Goal: Task Accomplishment & Management: Manage account settings

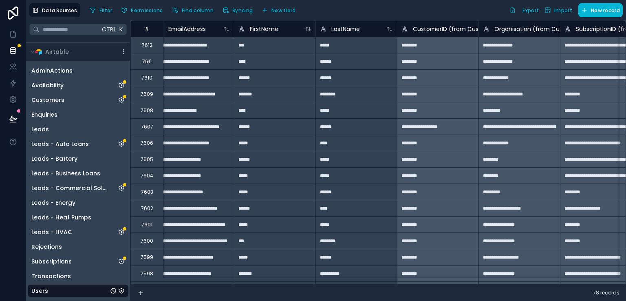
scroll to position [0, 11]
click at [123, 260] on icon "Subscriptions" at bounding box center [121, 261] width 7 height 7
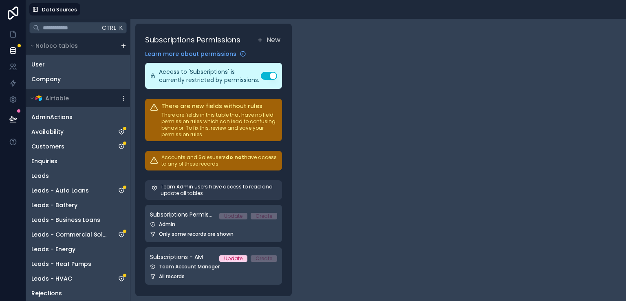
click at [272, 13] on div at bounding box center [355, 9] width 536 height 12
click at [120, 278] on icon "Leads - HVAC" at bounding box center [121, 278] width 7 height 7
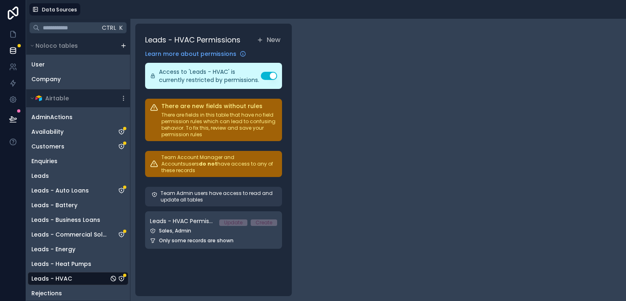
click at [213, 15] on div "Data Sources" at bounding box center [326, 9] width 600 height 19
click at [13, 51] on icon at bounding box center [13, 50] width 8 height 8
click at [10, 87] on icon at bounding box center [13, 83] width 8 height 8
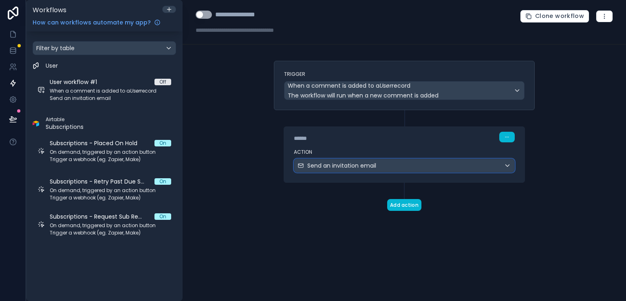
click at [322, 163] on span "Send an invitation email" at bounding box center [341, 165] width 69 height 8
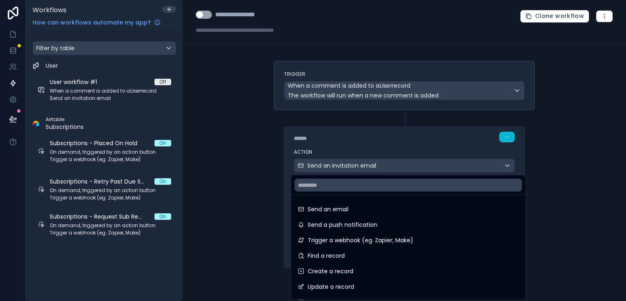
click at [527, 189] on div at bounding box center [313, 150] width 626 height 301
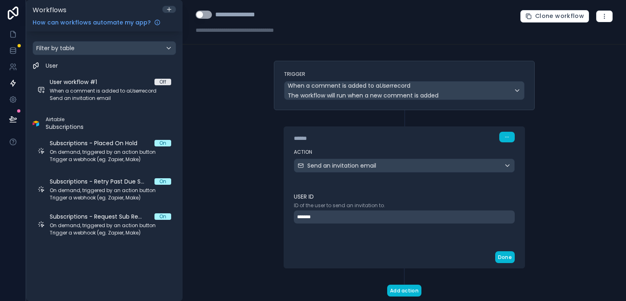
click at [448, 213] on div "*******" at bounding box center [404, 216] width 221 height 13
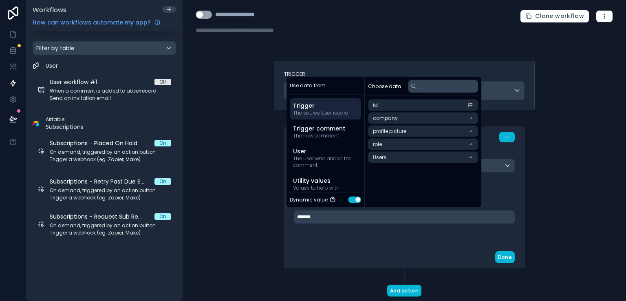
click at [404, 240] on div "User ID ID of the user to send an invitation to. *******" at bounding box center [404, 214] width 240 height 64
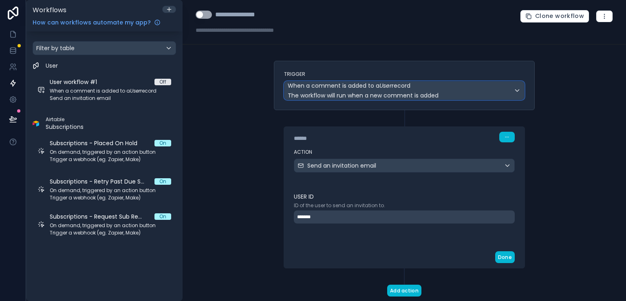
click at [403, 84] on span "When a comment is added to a User record" at bounding box center [349, 85] width 123 height 8
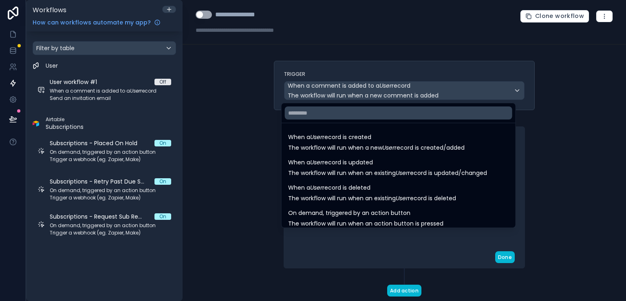
scroll to position [29, 0]
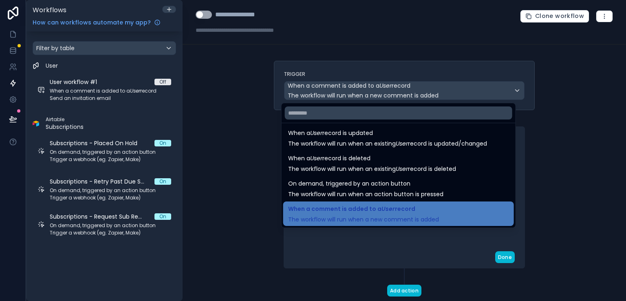
drag, startPoint x: 519, startPoint y: 176, endPoint x: 517, endPoint y: 123, distance: 52.6
click at [517, 123] on div "When a User record is created The workflow will run when a new User record is c…" at bounding box center [401, 164] width 240 height 127
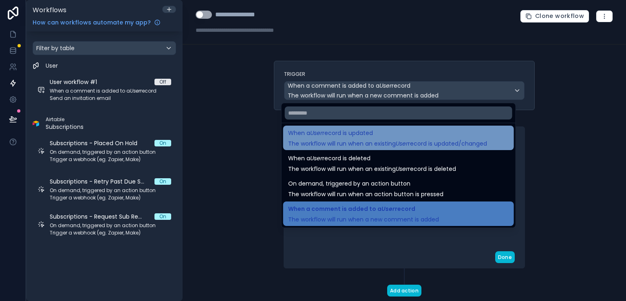
click at [458, 131] on span "When a User record is updated" at bounding box center [387, 133] width 199 height 10
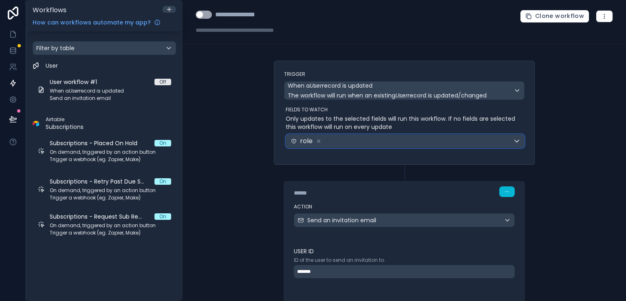
click at [510, 139] on div "role" at bounding box center [405, 140] width 238 height 13
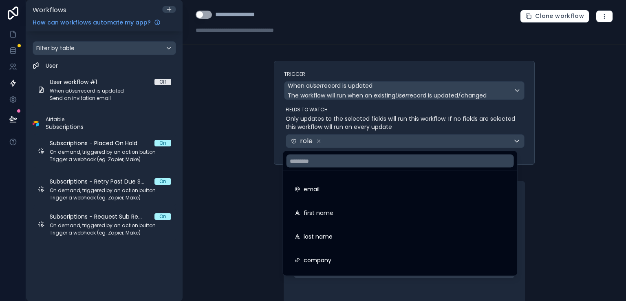
click at [17, 49] on div at bounding box center [313, 150] width 626 height 301
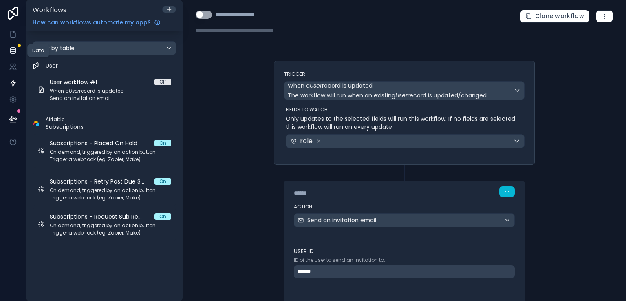
click at [12, 54] on icon at bounding box center [12, 52] width 5 height 3
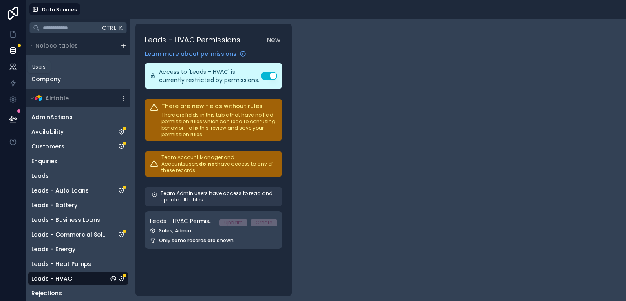
click at [11, 70] on icon at bounding box center [13, 67] width 8 height 8
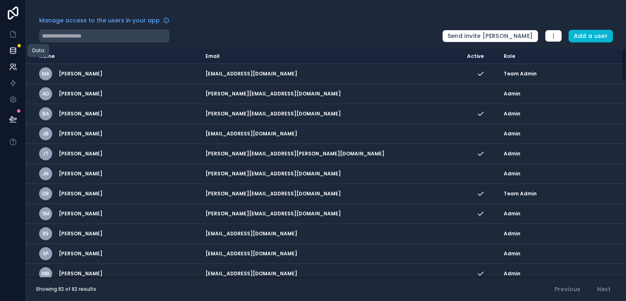
click at [12, 50] on icon at bounding box center [13, 50] width 8 height 8
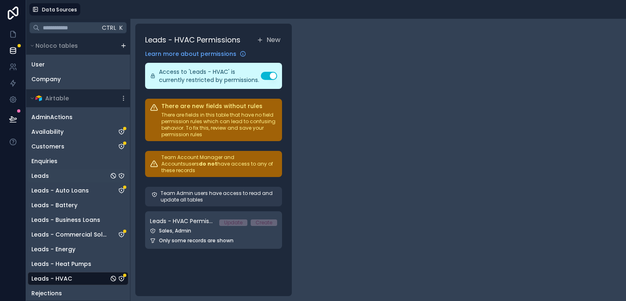
click at [68, 177] on div "Leads" at bounding box center [78, 175] width 101 height 13
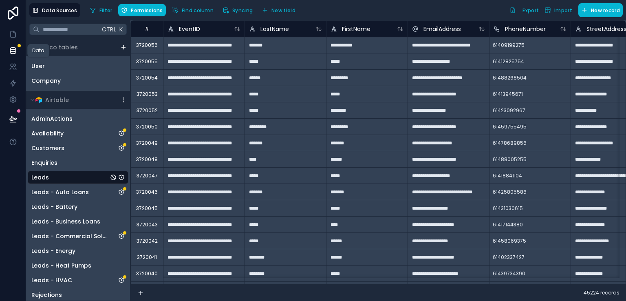
click at [12, 51] on icon at bounding box center [12, 49] width 5 height 3
click at [57, 62] on div "User" at bounding box center [78, 65] width 101 height 13
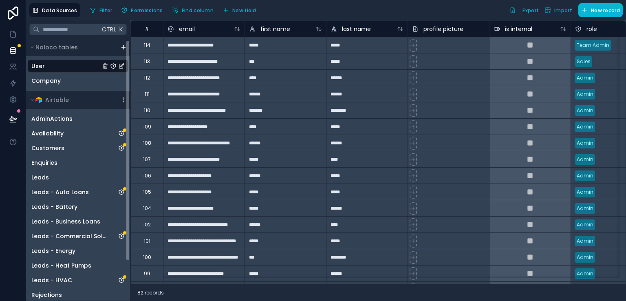
scroll to position [48, 0]
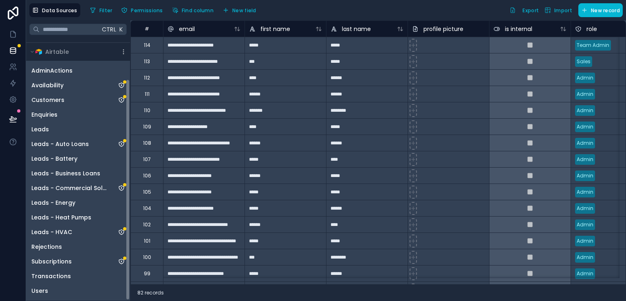
drag, startPoint x: 127, startPoint y: 121, endPoint x: 134, endPoint y: 211, distance: 89.5
click at [134, 211] on div "**********" at bounding box center [326, 160] width 600 height 280
click at [76, 289] on div "Users" at bounding box center [78, 290] width 101 height 13
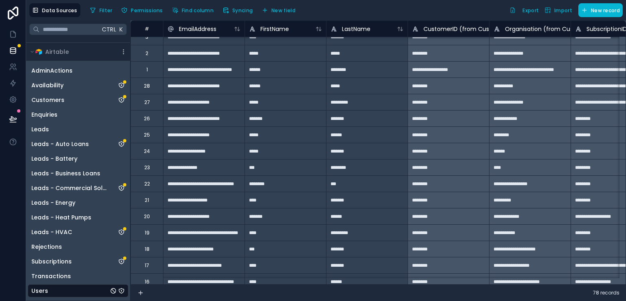
scroll to position [1412, 0]
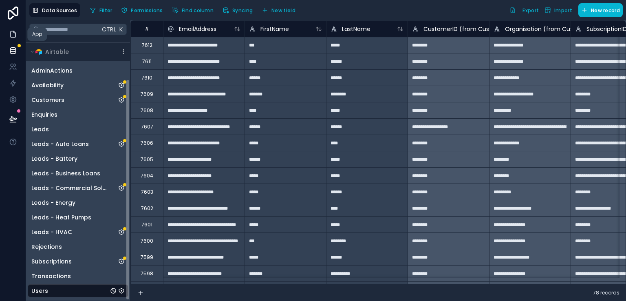
click at [14, 34] on icon at bounding box center [13, 34] width 8 height 8
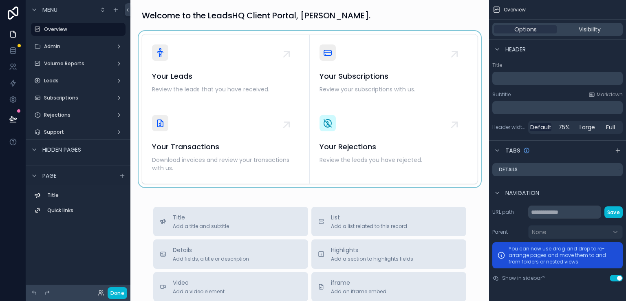
click at [220, 81] on div "scrollable content" at bounding box center [310, 109] width 346 height 156
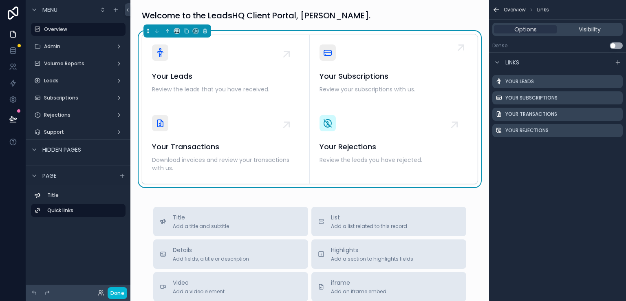
click at [367, 83] on div "Your Subscriptions Review your subscriptions with us." at bounding box center [393, 82] width 148 height 24
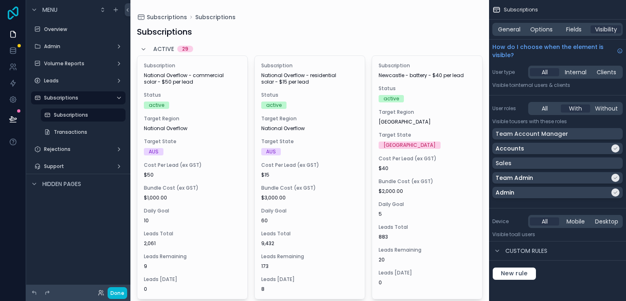
click at [13, 9] on icon at bounding box center [13, 13] width 11 height 13
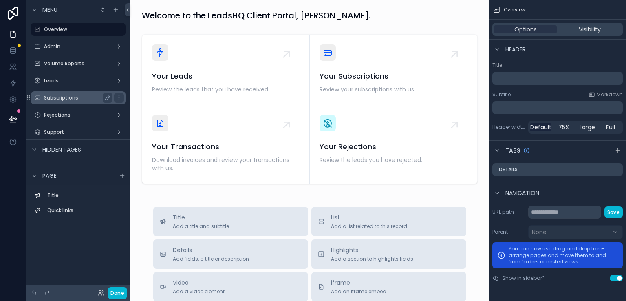
click at [73, 95] on label "Subscriptions" at bounding box center [76, 98] width 65 height 7
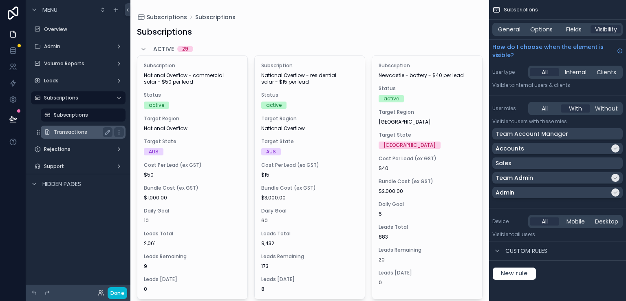
click at [73, 132] on label "Transactions" at bounding box center [81, 132] width 55 height 7
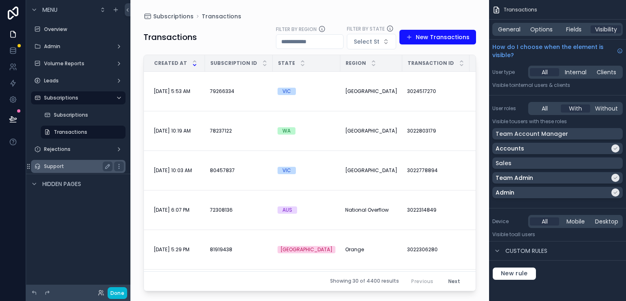
click at [73, 164] on label "Support" at bounding box center [76, 166] width 65 height 7
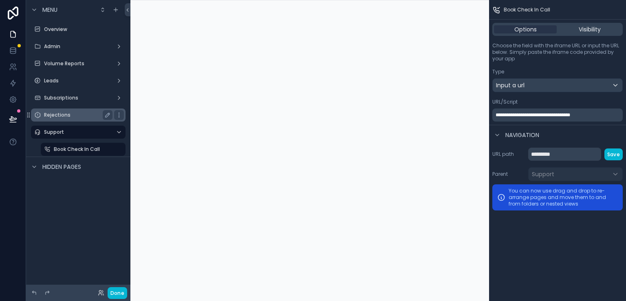
click at [52, 117] on label "Rejections" at bounding box center [76, 115] width 65 height 7
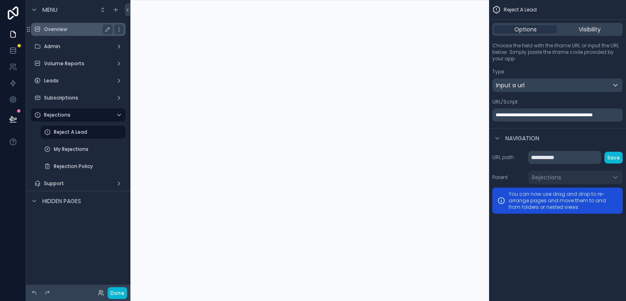
click at [62, 35] on div "Overview" at bounding box center [78, 29] width 91 height 13
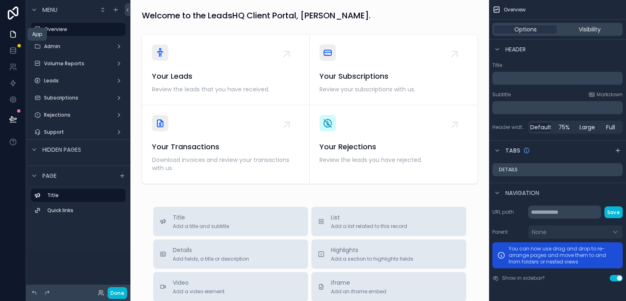
click at [9, 40] on link at bounding box center [13, 34] width 26 height 16
click at [10, 11] on icon at bounding box center [13, 13] width 11 height 13
click at [59, 195] on label "Title" at bounding box center [83, 195] width 72 height 7
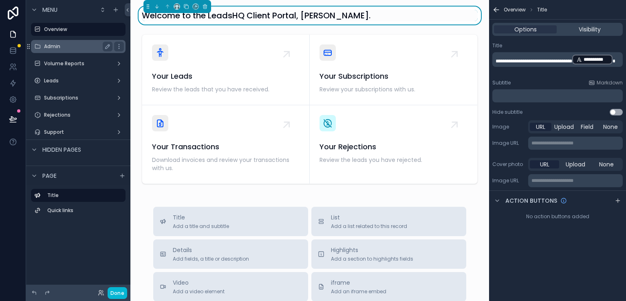
click at [77, 46] on label "Admin" at bounding box center [76, 46] width 65 height 7
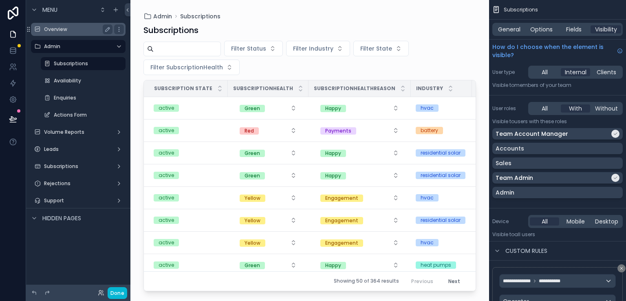
click at [70, 28] on label "Overview" at bounding box center [76, 29] width 65 height 7
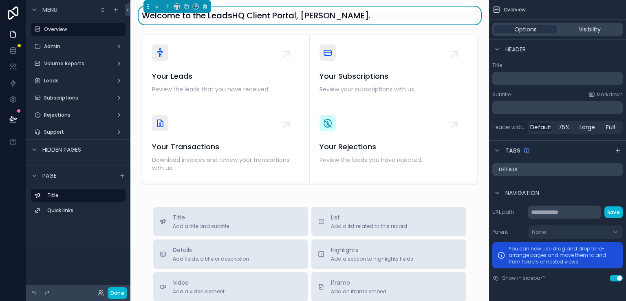
drag, startPoint x: 17, startPoint y: 186, endPoint x: 71, endPoint y: -25, distance: 217.5
click at [71, 0] on html "Menu Overview Admin Volume Reports Leads Subscriptions Rejections Support Hidde…" at bounding box center [313, 150] width 626 height 301
click at [13, 57] on link at bounding box center [13, 50] width 26 height 16
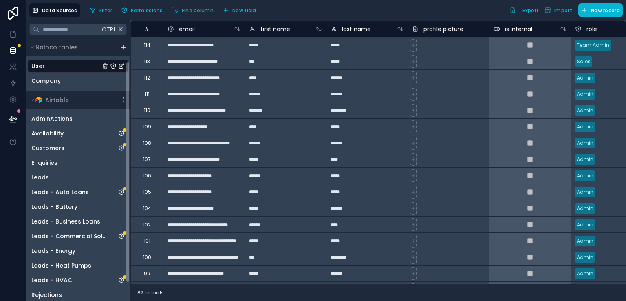
scroll to position [48, 0]
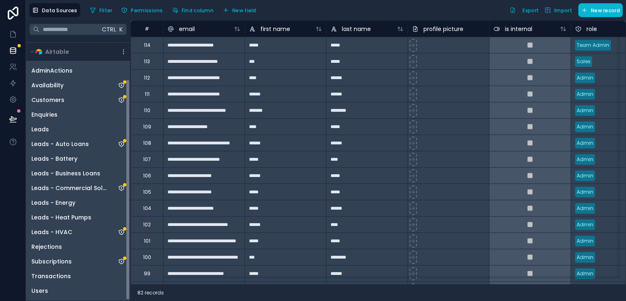
drag, startPoint x: 127, startPoint y: 123, endPoint x: 128, endPoint y: 205, distance: 81.5
click at [128, 205] on div "Noloco tables User Company Airtable AdminActions Availability Customers Enquiri…" at bounding box center [78, 169] width 104 height 262
click at [58, 287] on div "Users" at bounding box center [78, 290] width 101 height 13
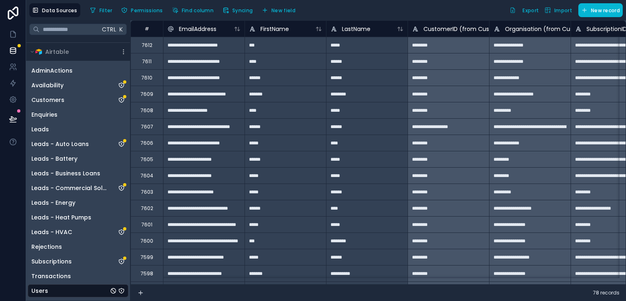
click at [121, 291] on icon "Users" at bounding box center [121, 291] width 0 height 1
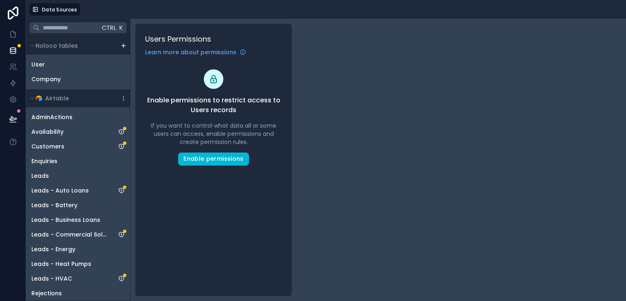
click at [4, 227] on div at bounding box center [13, 150] width 26 height 301
click at [7, 237] on div at bounding box center [13, 150] width 26 height 301
click at [330, 41] on div "Ctrl K Noloco tables User Company Airtable AdminActions Availability Customers …" at bounding box center [326, 160] width 600 height 282
click at [17, 13] on icon at bounding box center [13, 13] width 11 height 13
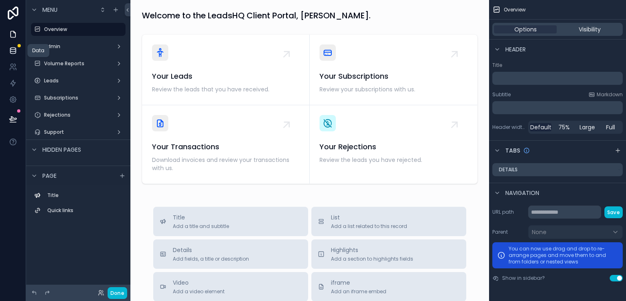
click at [16, 53] on icon at bounding box center [13, 50] width 8 height 8
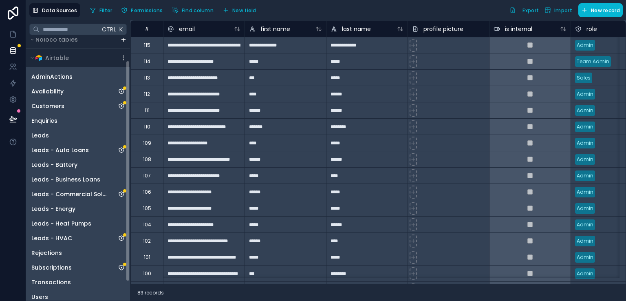
scroll to position [48, 0]
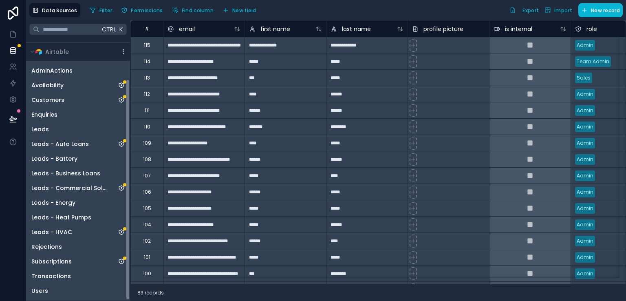
drag, startPoint x: 129, startPoint y: 124, endPoint x: 140, endPoint y: 207, distance: 83.9
click at [140, 207] on div "**********" at bounding box center [326, 160] width 600 height 280
click at [62, 32] on input "text" at bounding box center [70, 29] width 60 height 15
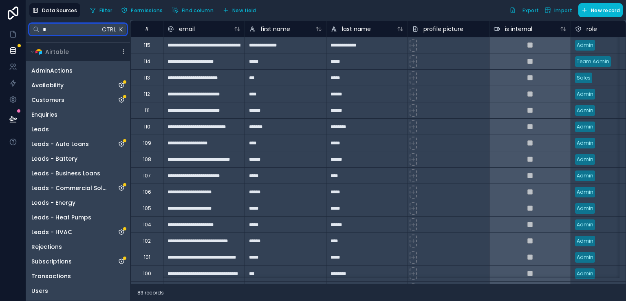
scroll to position [0, 0]
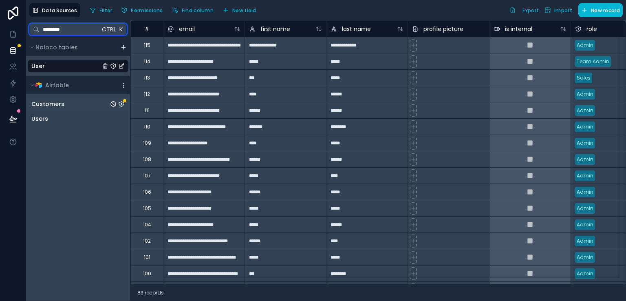
type input "********"
click at [124, 103] on icon "Customers" at bounding box center [121, 103] width 5 height 5
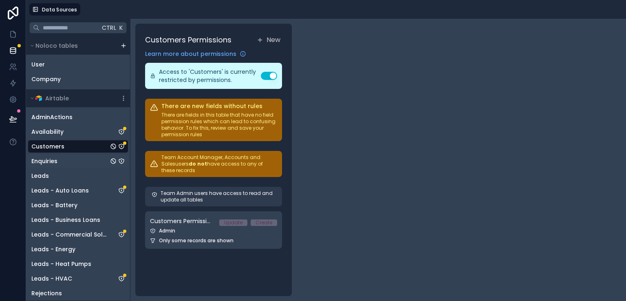
click at [50, 163] on span "Enquiries" at bounding box center [44, 161] width 26 height 8
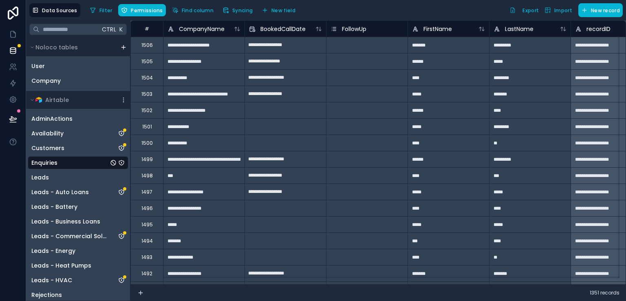
drag, startPoint x: 238, startPoint y: 57, endPoint x: 506, endPoint y: -35, distance: 284.0
click at [506, 0] on html "**********" at bounding box center [313, 150] width 626 height 301
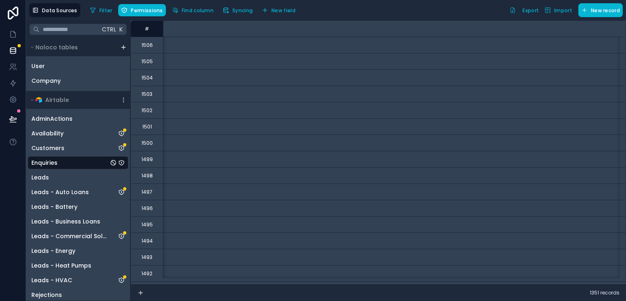
scroll to position [0, 593]
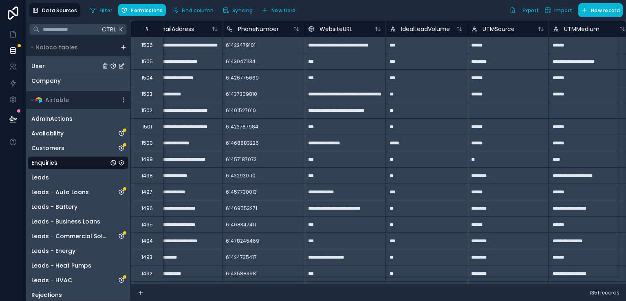
click at [76, 68] on div "User" at bounding box center [78, 65] width 101 height 13
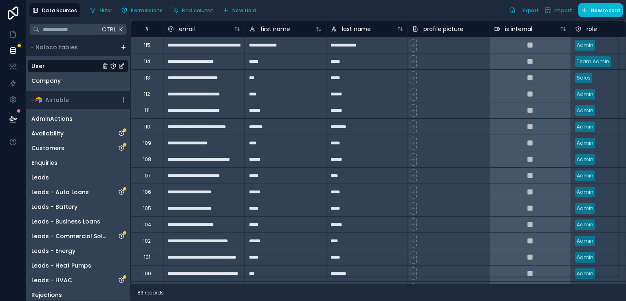
drag, startPoint x: 223, startPoint y: 284, endPoint x: 339, endPoint y: 287, distance: 115.8
click at [342, 287] on div "83 records" at bounding box center [377, 292] width 495 height 16
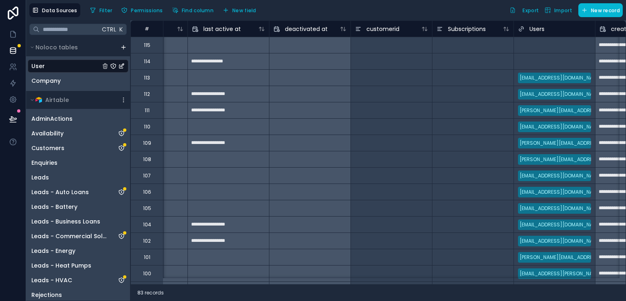
scroll to position [0, 629]
click at [13, 17] on icon at bounding box center [13, 13] width 11 height 13
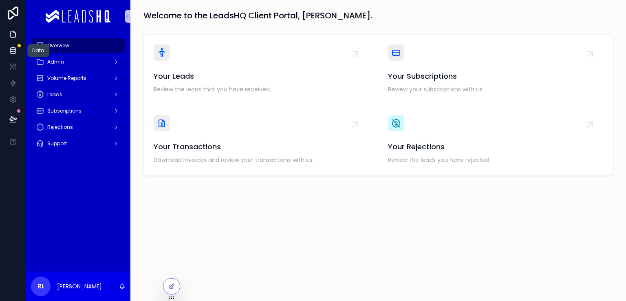
click at [13, 54] on icon at bounding box center [13, 50] width 8 height 8
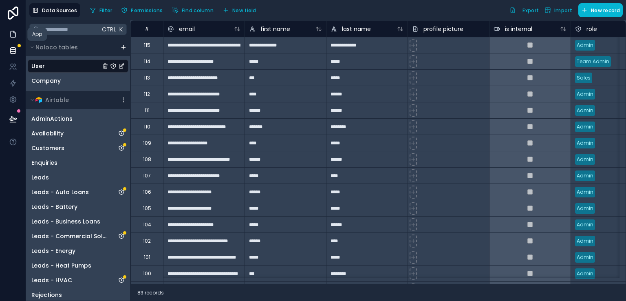
click at [13, 35] on icon at bounding box center [13, 34] width 8 height 8
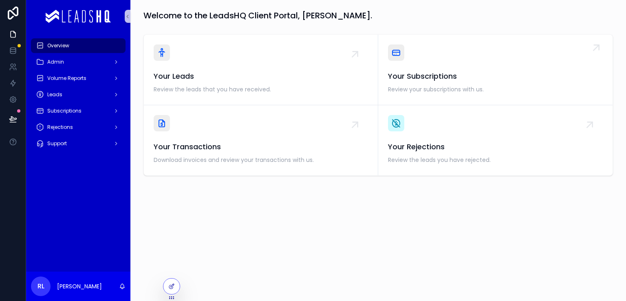
click at [462, 77] on span "Your Subscriptions" at bounding box center [495, 75] width 215 height 11
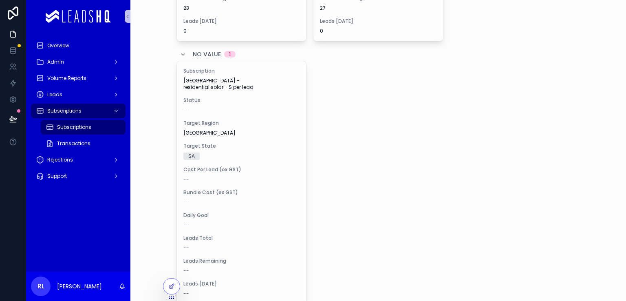
scroll to position [2517, 0]
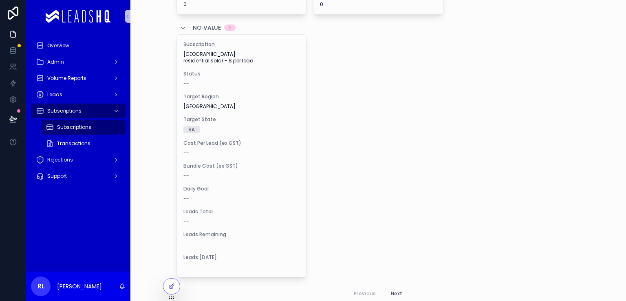
click at [398, 287] on button "Next" at bounding box center [396, 293] width 23 height 13
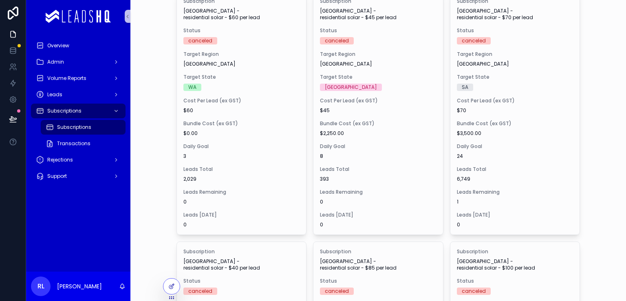
scroll to position [1055, 0]
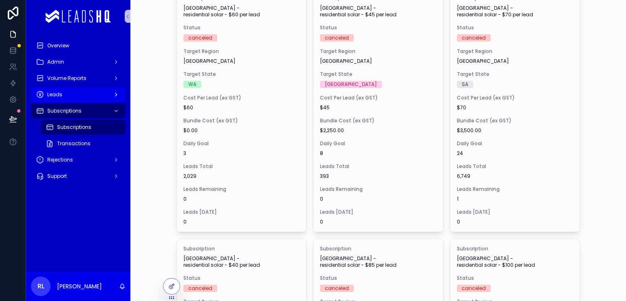
click at [85, 91] on div "Leads" at bounding box center [78, 94] width 85 height 13
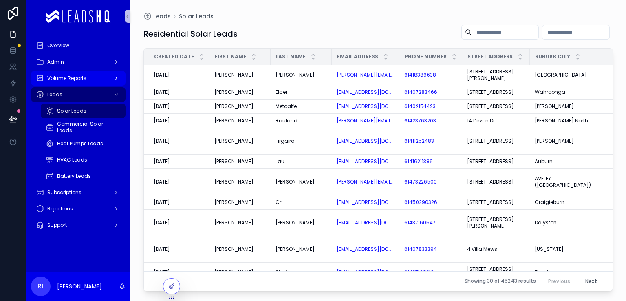
click at [80, 80] on span "Volume Reports" at bounding box center [66, 78] width 39 height 7
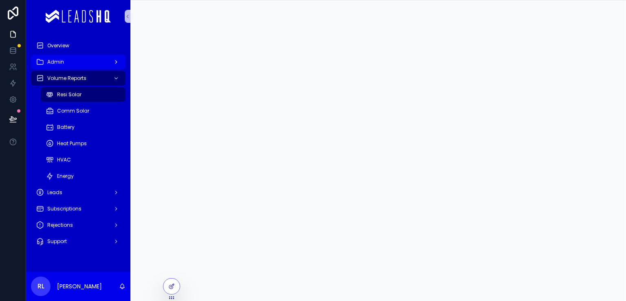
click at [73, 62] on div "Admin" at bounding box center [78, 61] width 85 height 13
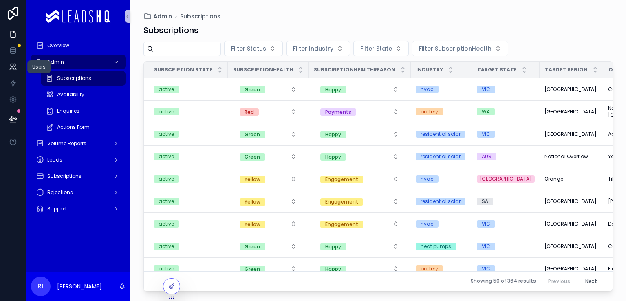
click at [12, 64] on icon at bounding box center [12, 65] width 3 height 3
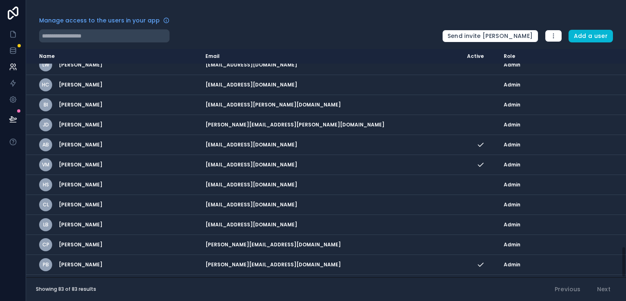
scroll to position [1437, 0]
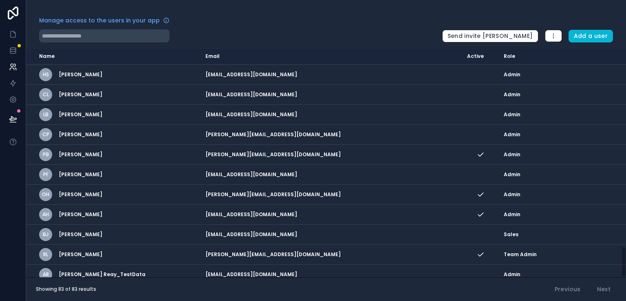
drag, startPoint x: 623, startPoint y: 54, endPoint x: 625, endPoint y: 286, distance: 232.3
click at [625, 286] on div "Manage access to the users in your app Send invite reminders Add a user Name Em…" at bounding box center [326, 150] width 600 height 301
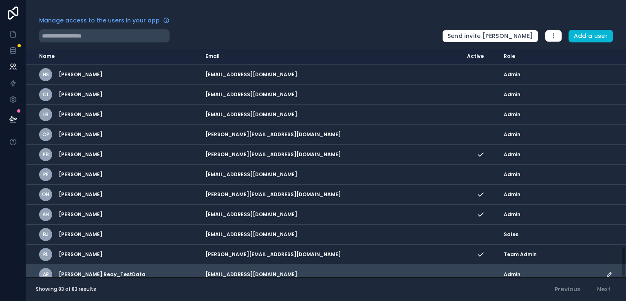
click at [161, 271] on div "AR Anita_TestData Reay_TestData" at bounding box center [117, 274] width 156 height 13
drag, startPoint x: 442, startPoint y: 271, endPoint x: 421, endPoint y: 269, distance: 20.9
click at [421, 269] on td "testdata_a.reay@spirefinancial.com.au" at bounding box center [331, 274] width 262 height 20
click at [31, 266] on td "AR Anita_TestData Reay_TestData" at bounding box center [113, 274] width 174 height 20
click at [606, 271] on icon "scrollable content" at bounding box center [609, 274] width 7 height 7
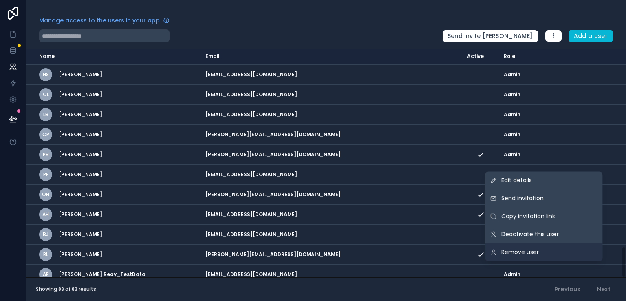
click at [574, 255] on link "Remove user" at bounding box center [543, 252] width 117 height 18
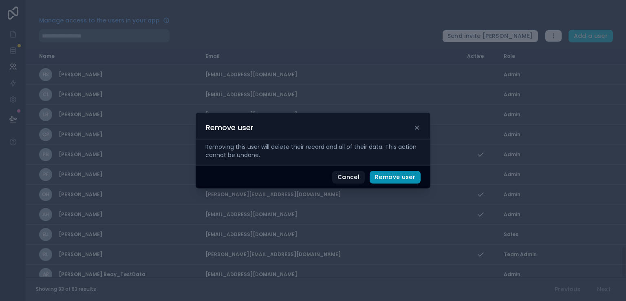
click at [396, 175] on button "Remove user" at bounding box center [395, 177] width 51 height 13
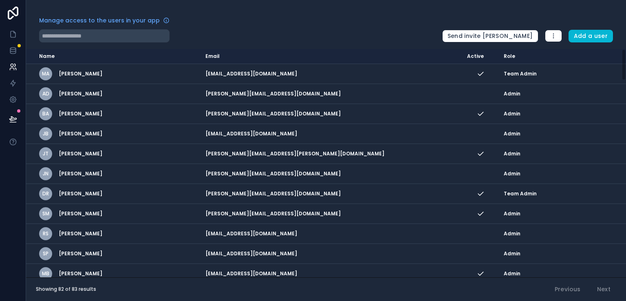
drag, startPoint x: 623, startPoint y: 269, endPoint x: 611, endPoint y: 62, distance: 207.3
click at [611, 62] on div "Name Email Active Role [DOMAIN_NAME] MA [PERSON_NAME] [PERSON_NAME][EMAIL_ADDRE…" at bounding box center [326, 163] width 600 height 228
click at [138, 36] on input "text" at bounding box center [104, 35] width 130 height 13
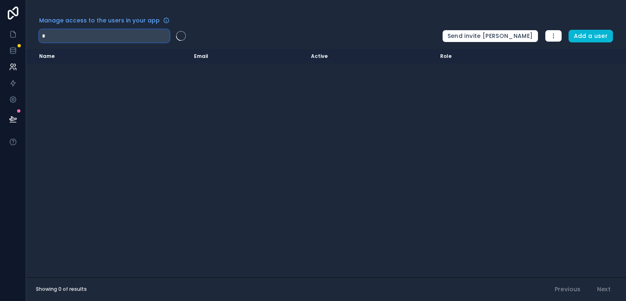
click at [138, 36] on input "*" at bounding box center [104, 35] width 130 height 13
type input "*"
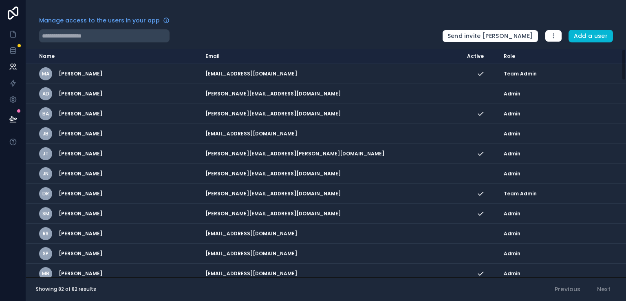
click at [240, 21] on div "Manage access to the users in your app" at bounding box center [237, 22] width 396 height 13
click at [11, 50] on icon at bounding box center [13, 50] width 8 height 8
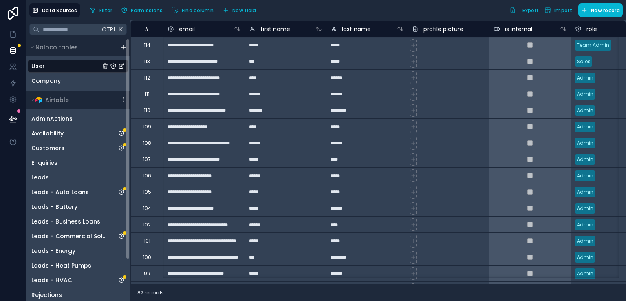
click at [51, 67] on div "User" at bounding box center [78, 65] width 101 height 13
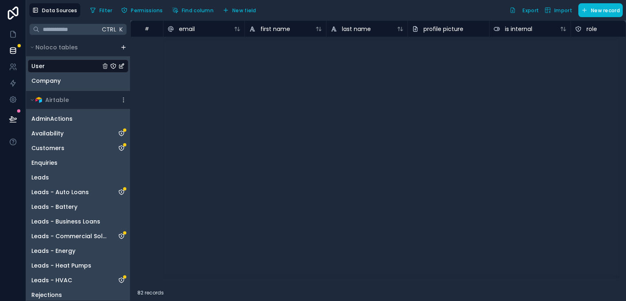
scroll to position [574, 0]
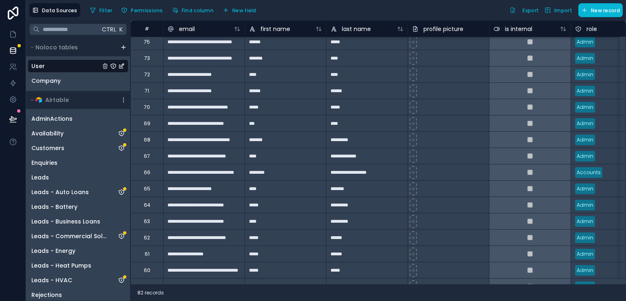
click at [409, 10] on div "Filter Permissions Find column New field Export Import New record" at bounding box center [355, 10] width 536 height 14
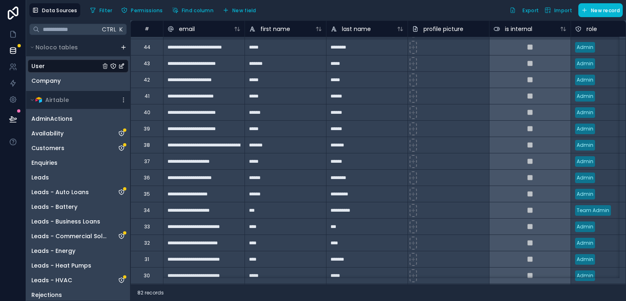
scroll to position [1617, 0]
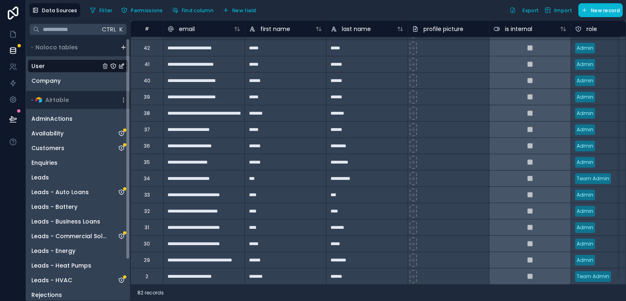
click at [78, 66] on div "User" at bounding box center [78, 65] width 101 height 13
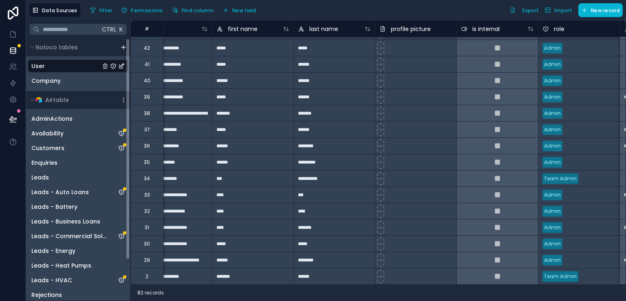
scroll to position [48, 0]
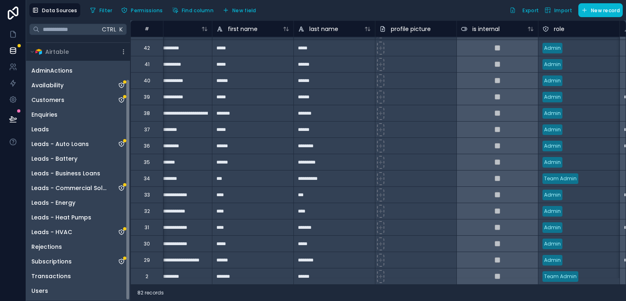
drag, startPoint x: 129, startPoint y: 199, endPoint x: 141, endPoint y: 304, distance: 105.0
click at [141, 300] on html "**********" at bounding box center [313, 150] width 626 height 301
click at [17, 84] on link at bounding box center [13, 83] width 26 height 16
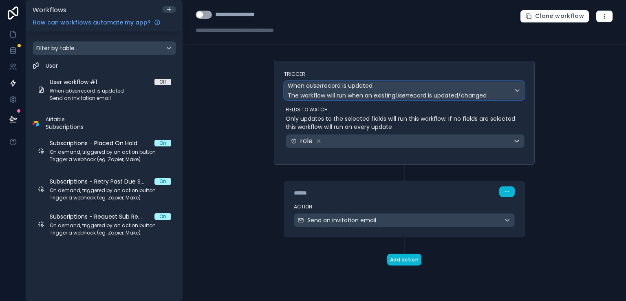
click at [519, 92] on div "When a User record is updated The workflow will run when an existing User recor…" at bounding box center [404, 90] width 240 height 18
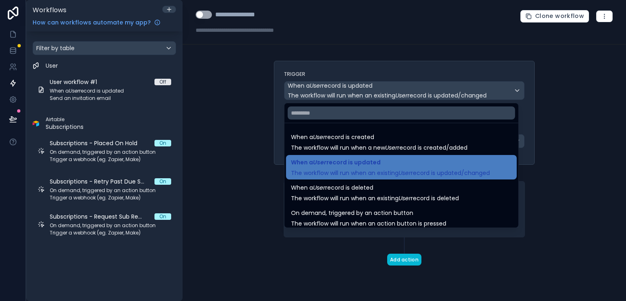
click at [540, 101] on div at bounding box center [313, 150] width 626 height 301
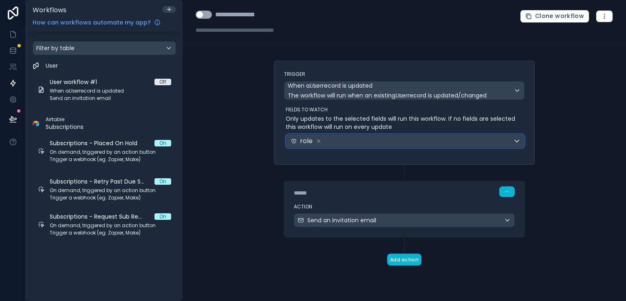
click at [513, 141] on div "role" at bounding box center [405, 140] width 238 height 13
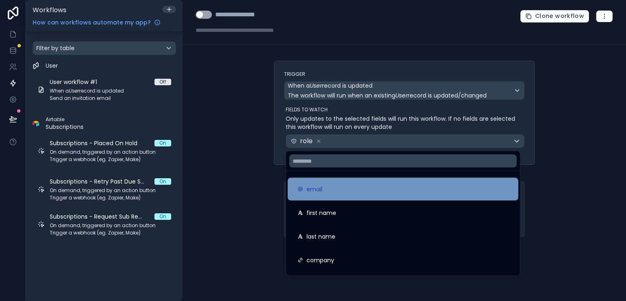
click at [444, 196] on div "email" at bounding box center [403, 189] width 231 height 23
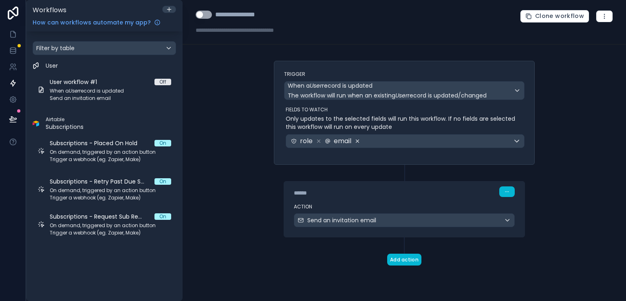
click at [357, 141] on icon at bounding box center [358, 141] width 6 height 6
click at [517, 144] on div "role" at bounding box center [405, 140] width 238 height 13
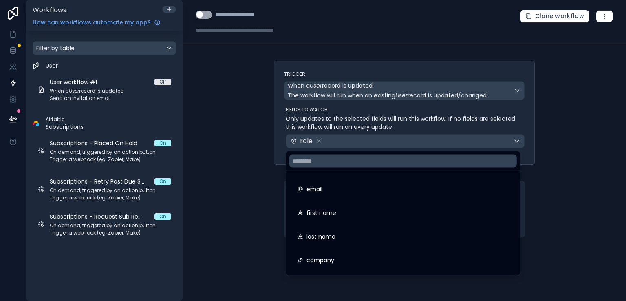
click at [588, 137] on div at bounding box center [313, 150] width 626 height 301
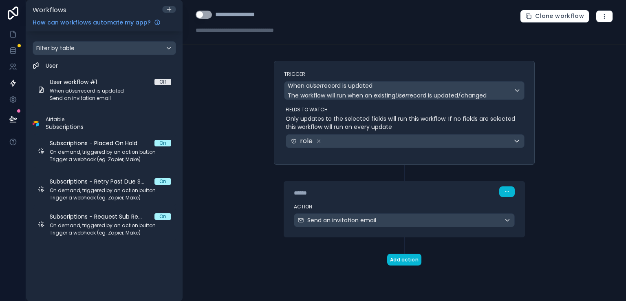
drag, startPoint x: 377, startPoint y: 156, endPoint x: 300, endPoint y: 141, distance: 77.8
click at [300, 141] on div "Trigger When a User record is updated The workflow will run when an existing Us…" at bounding box center [404, 113] width 261 height 104
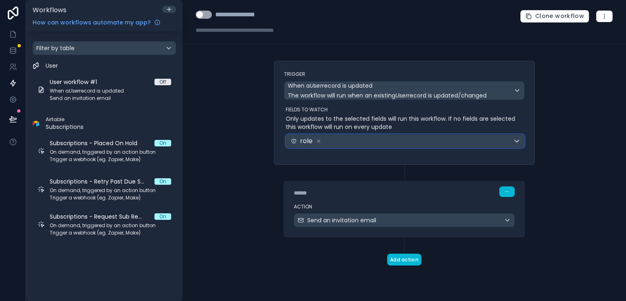
click at [300, 141] on span "role" at bounding box center [306, 141] width 13 height 10
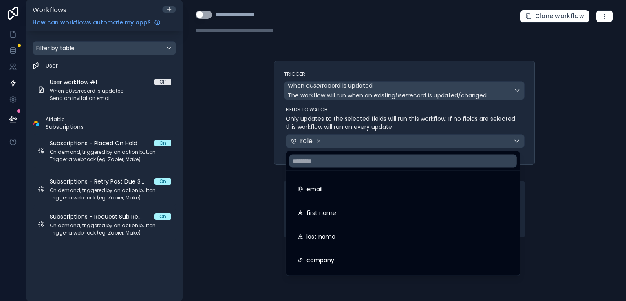
click at [271, 146] on div at bounding box center [313, 150] width 626 height 301
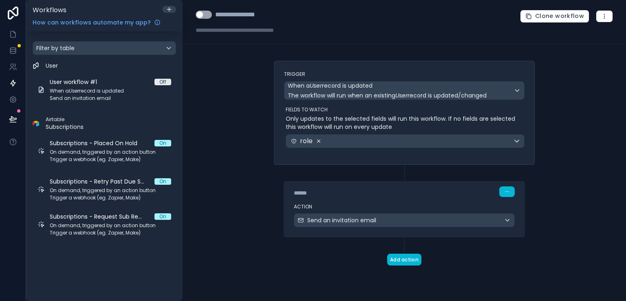
click at [319, 139] on icon at bounding box center [319, 141] width 6 height 6
click at [481, 88] on span "When a User record is updated" at bounding box center [387, 85] width 199 height 8
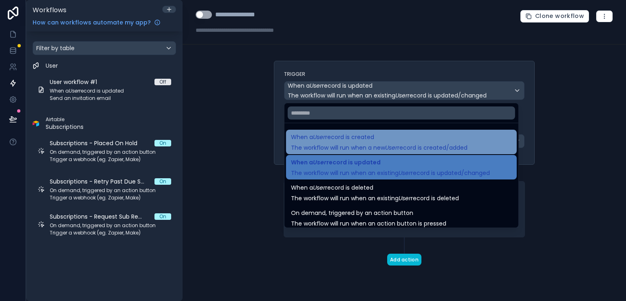
click at [395, 145] on em "User" at bounding box center [391, 147] width 12 height 8
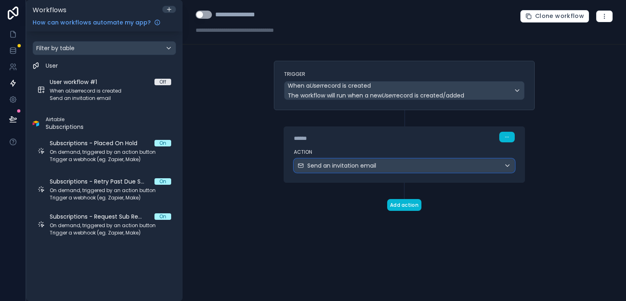
click at [449, 164] on div "Send an invitation email" at bounding box center [404, 165] width 220 height 13
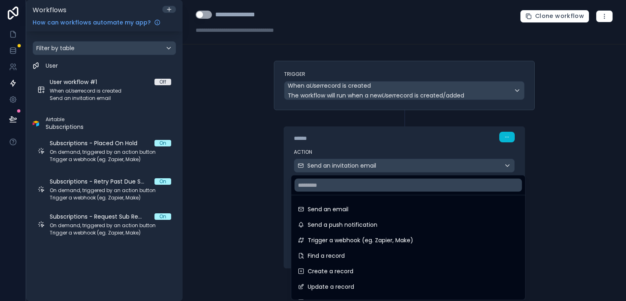
click at [531, 162] on div at bounding box center [313, 150] width 626 height 301
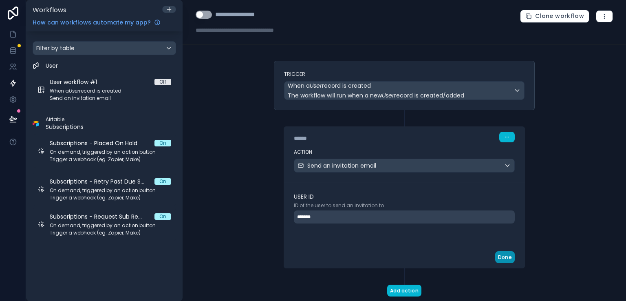
click at [503, 255] on button "Done" at bounding box center [505, 257] width 20 height 12
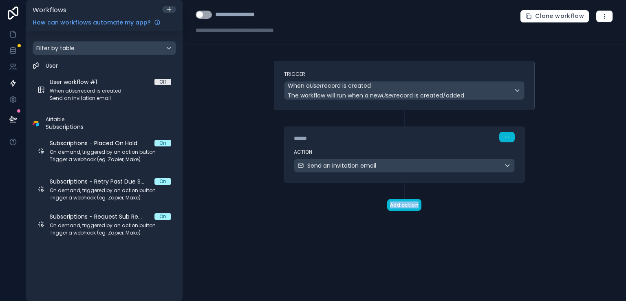
drag, startPoint x: 527, startPoint y: 229, endPoint x: 514, endPoint y: 178, distance: 52.6
click at [515, 178] on div "Trigger When a User record is created The workflow will run when a new User rec…" at bounding box center [404, 149] width 274 height 176
click at [506, 168] on div "Send an invitation email" at bounding box center [404, 165] width 220 height 13
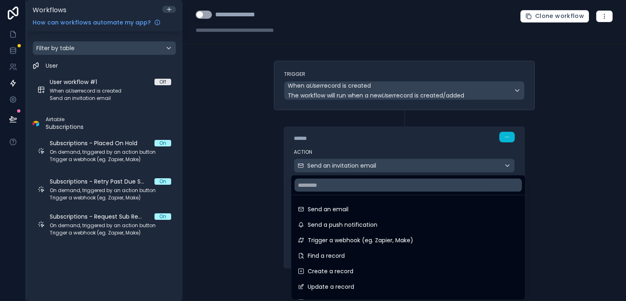
click at [551, 174] on div at bounding box center [313, 150] width 626 height 301
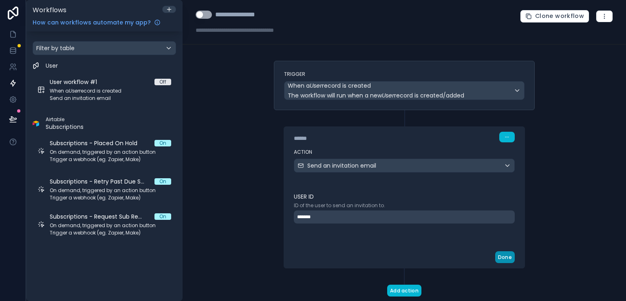
click at [504, 259] on button "Done" at bounding box center [505, 257] width 20 height 12
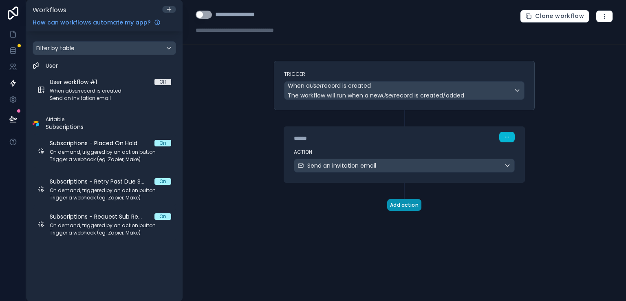
click at [395, 207] on button "Add action" at bounding box center [404, 205] width 34 height 12
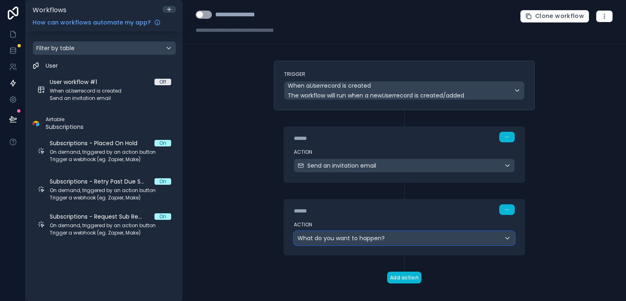
click at [470, 240] on div "What do you want to happen?" at bounding box center [404, 237] width 220 height 13
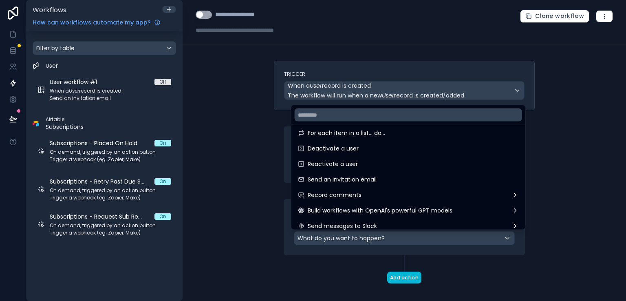
scroll to position [151, 0]
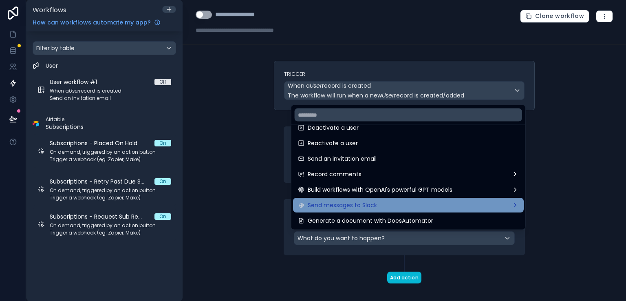
click at [426, 209] on div "Send messages to Slack" at bounding box center [408, 205] width 221 height 10
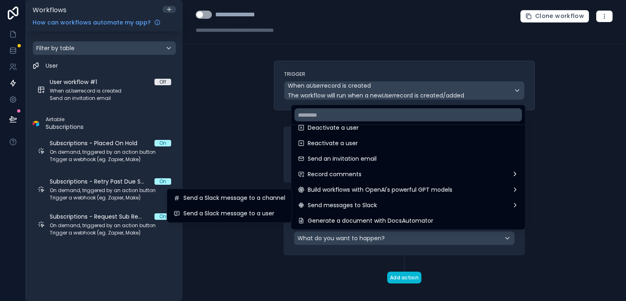
click at [263, 109] on div at bounding box center [313, 150] width 626 height 301
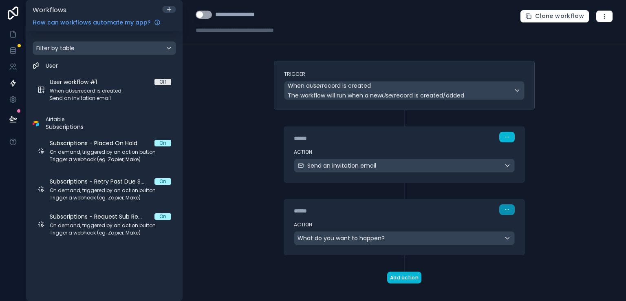
click at [504, 211] on icon "button" at bounding box center [506, 209] width 5 height 5
click at [511, 241] on button "Delete" at bounding box center [523, 240] width 57 height 13
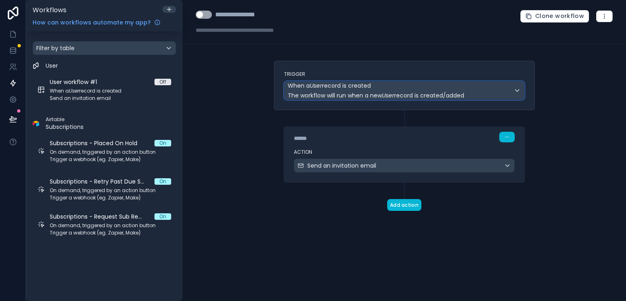
click at [440, 94] on span "The workflow will run when a new User record is created/added" at bounding box center [376, 95] width 176 height 8
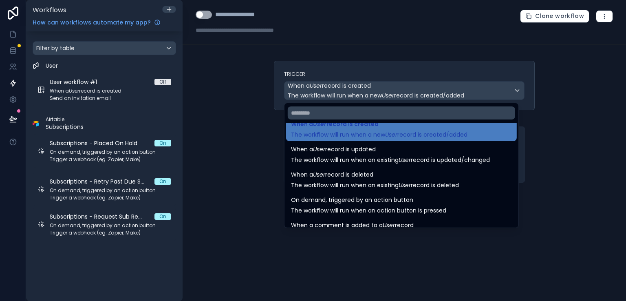
scroll to position [0, 0]
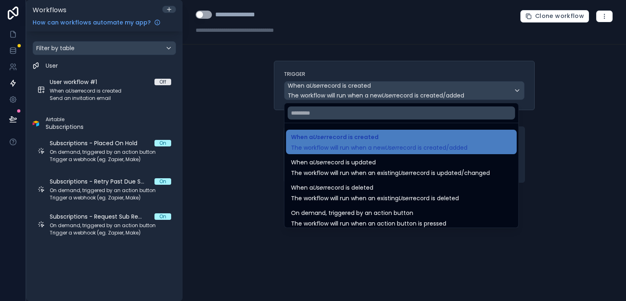
click at [544, 116] on div at bounding box center [313, 150] width 626 height 301
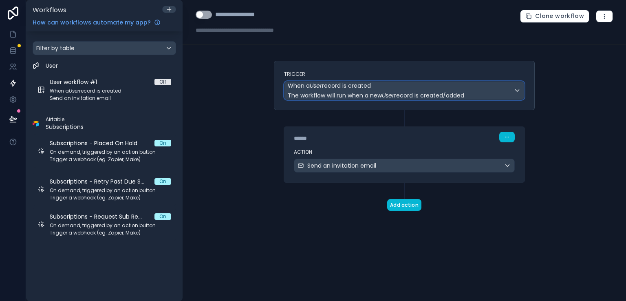
click at [520, 92] on div "When a User record is created The workflow will run when a new User record is c…" at bounding box center [404, 90] width 240 height 18
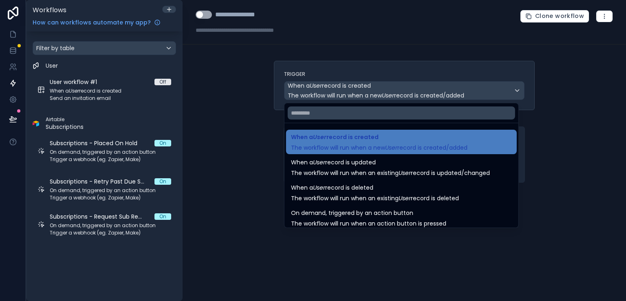
click at [576, 102] on div at bounding box center [313, 150] width 626 height 301
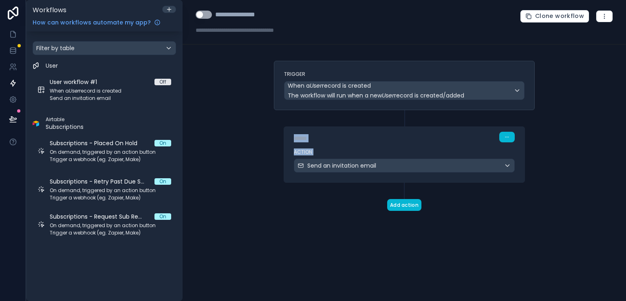
drag, startPoint x: 274, startPoint y: 167, endPoint x: 266, endPoint y: 115, distance: 52.9
click at [266, 115] on div "**********" at bounding box center [404, 150] width 443 height 301
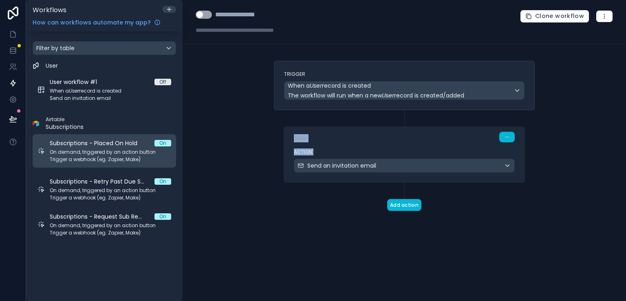
click at [118, 153] on span "On demand, triggered by an action button" at bounding box center [110, 152] width 121 height 7
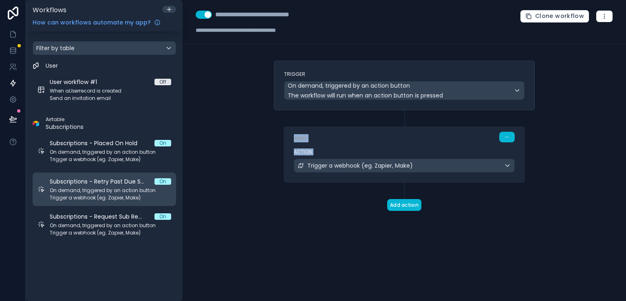
click at [112, 185] on div "Subscriptions - Retry Past Due Subscription On On demand, triggered by an actio…" at bounding box center [110, 189] width 121 height 24
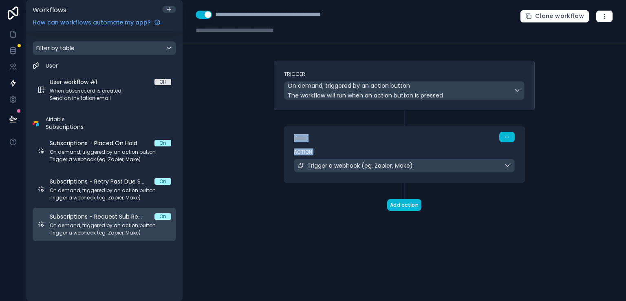
click at [111, 225] on span "On demand, triggered by an action button" at bounding box center [110, 225] width 121 height 7
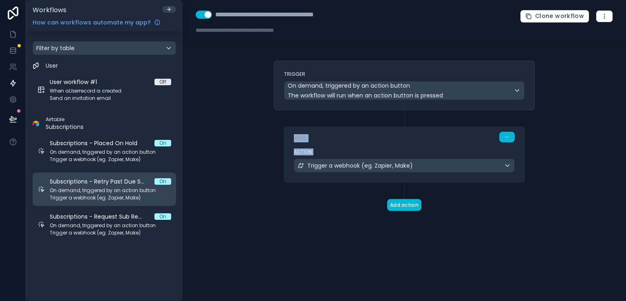
click at [98, 198] on span "Trigger a webhook (eg. Zapier, Make)" at bounding box center [110, 197] width 121 height 7
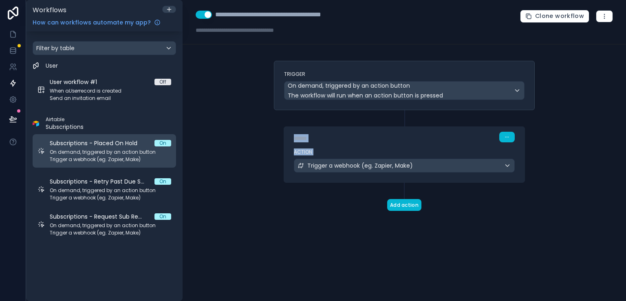
click at [102, 152] on span "On demand, triggered by an action button" at bounding box center [110, 152] width 121 height 7
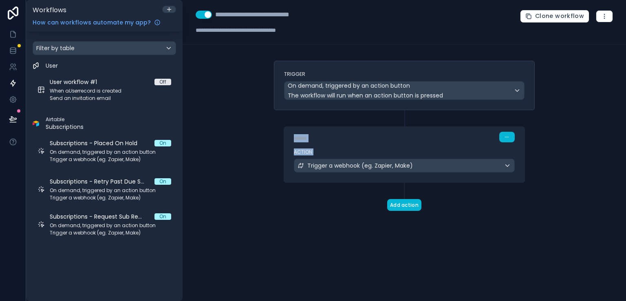
click at [216, 111] on div "**********" at bounding box center [404, 150] width 443 height 301
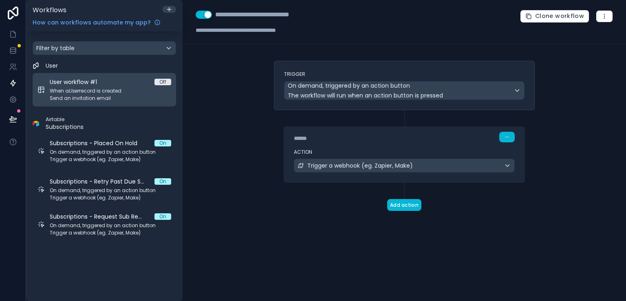
click at [106, 93] on span "When a User record is created" at bounding box center [110, 91] width 121 height 7
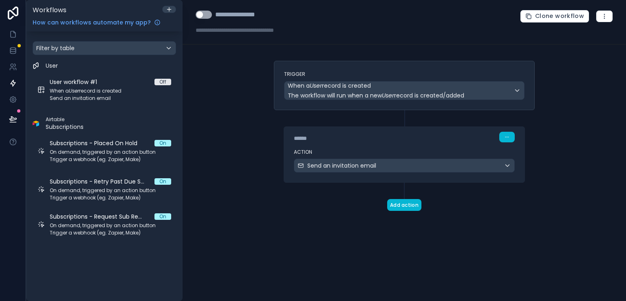
click at [225, 18] on div "**********" at bounding box center [245, 15] width 60 height 10
click at [606, 16] on icon "button" at bounding box center [604, 16] width 7 height 7
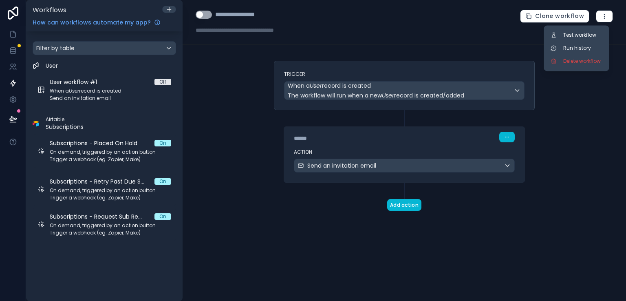
click at [259, 85] on div "**********" at bounding box center [404, 150] width 443 height 301
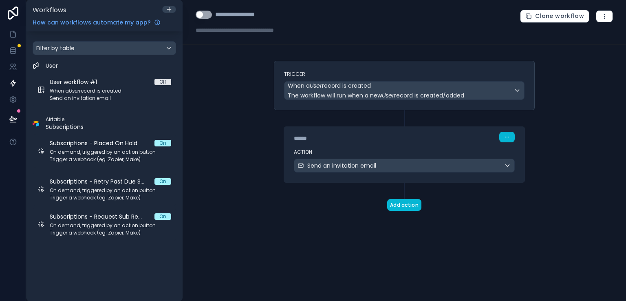
click at [70, 248] on div "Filter by table User User workflow #1 Off When a User record is created Send an…" at bounding box center [104, 140] width 156 height 219
click at [128, 48] on div "Filter by table" at bounding box center [104, 48] width 143 height 13
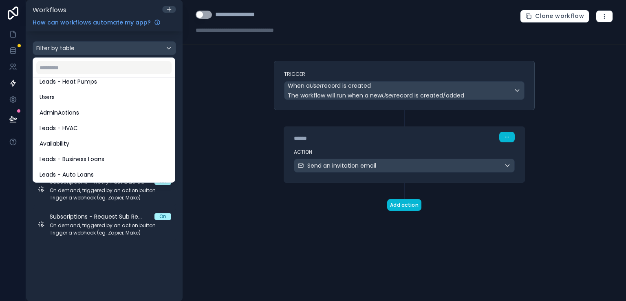
scroll to position [206, 0]
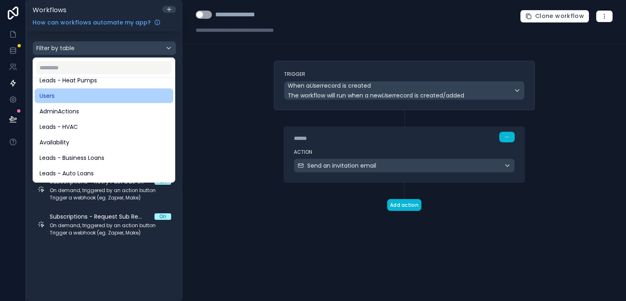
click at [93, 96] on div "Users" at bounding box center [104, 96] width 129 height 10
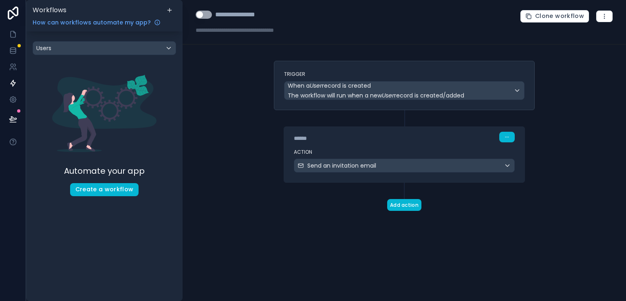
click at [220, 170] on div "**********" at bounding box center [404, 150] width 443 height 301
click at [122, 186] on button "Create a workflow" at bounding box center [104, 189] width 69 height 13
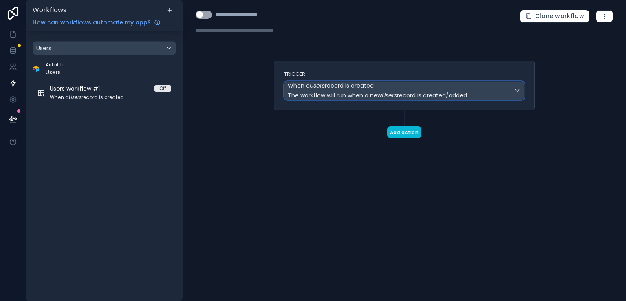
click at [368, 92] on span "The workflow will run when a new Users record is created/added" at bounding box center [377, 95] width 179 height 8
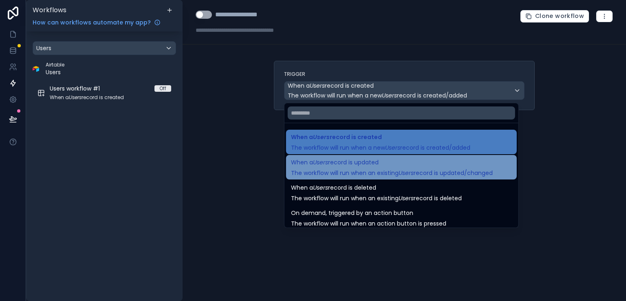
click at [369, 169] on span "The workflow will run when an existing Users record is updated/changed" at bounding box center [392, 173] width 202 height 8
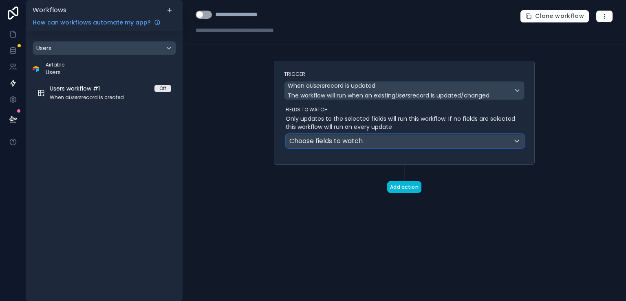
click at [352, 145] on span "Choose fields to watch" at bounding box center [325, 140] width 73 height 13
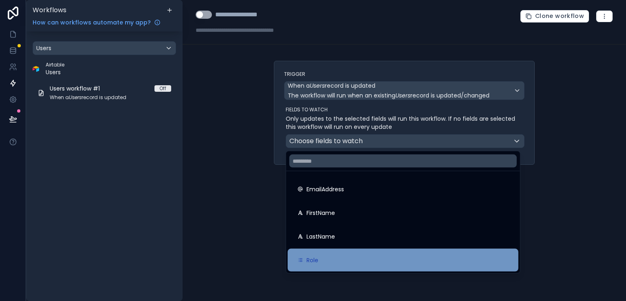
click at [316, 252] on div "Role" at bounding box center [403, 260] width 231 height 23
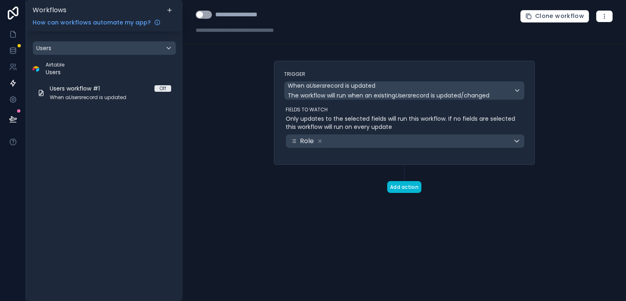
click at [341, 203] on div "Trigger When a Users record is updated The workflow will run when an existing U…" at bounding box center [404, 140] width 274 height 158
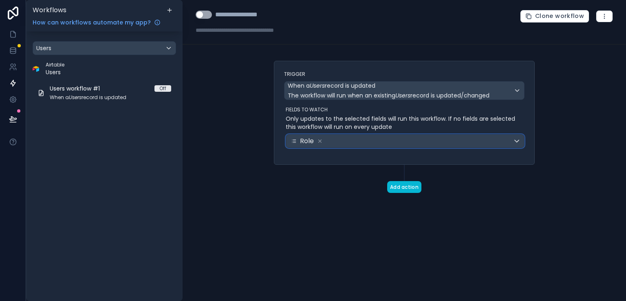
click at [517, 143] on div "Role" at bounding box center [405, 140] width 238 height 13
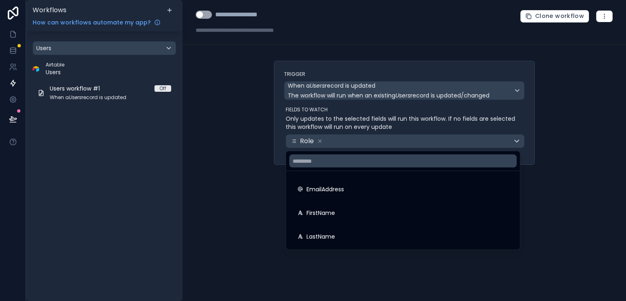
click at [585, 139] on div at bounding box center [313, 150] width 626 height 301
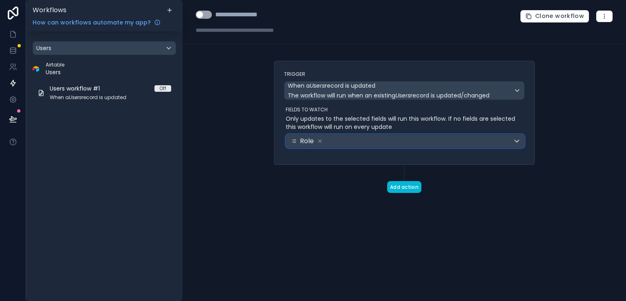
click at [391, 141] on div "Role" at bounding box center [405, 140] width 238 height 13
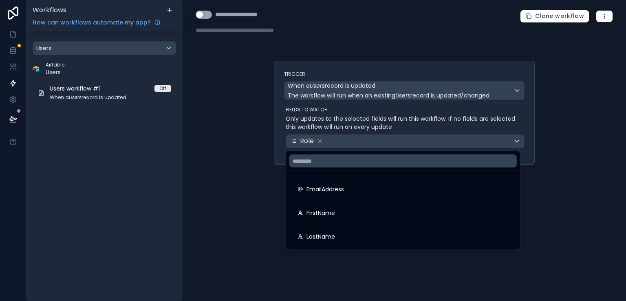
click at [577, 153] on div at bounding box center [313, 150] width 626 height 301
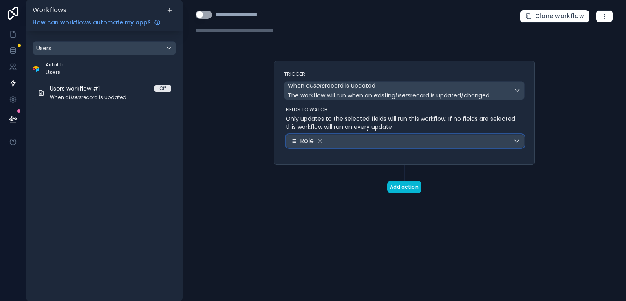
click at [306, 141] on span "Role" at bounding box center [307, 141] width 14 height 10
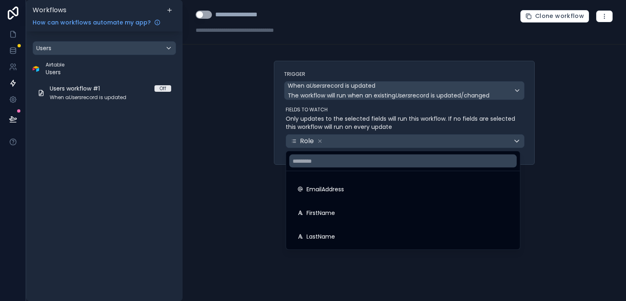
click at [306, 141] on div at bounding box center [313, 150] width 626 height 301
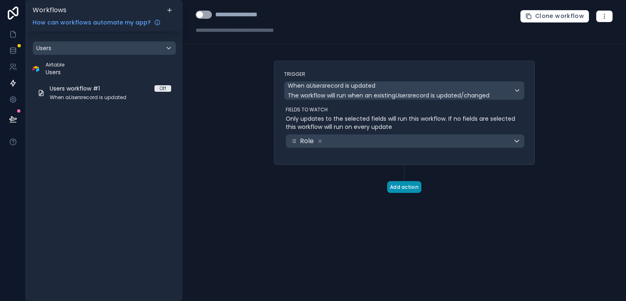
click at [407, 186] on button "Add action" at bounding box center [404, 187] width 34 height 12
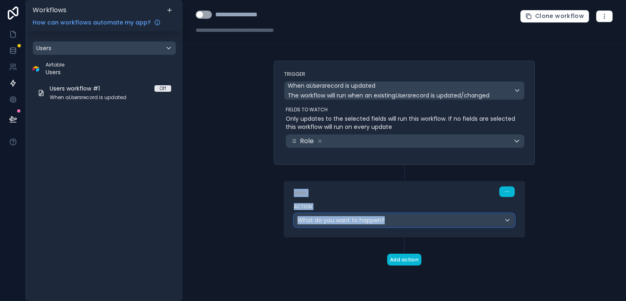
click at [509, 220] on div "What do you want to happen?" at bounding box center [404, 220] width 220 height 13
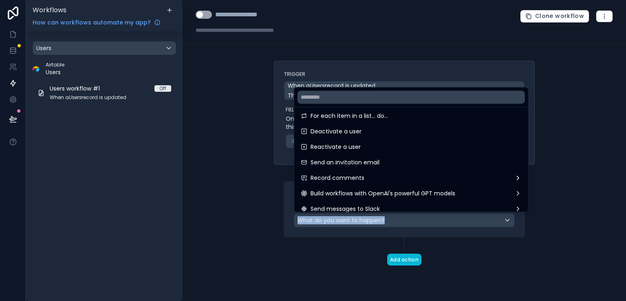
scroll to position [128, 0]
click at [264, 123] on div at bounding box center [313, 150] width 626 height 301
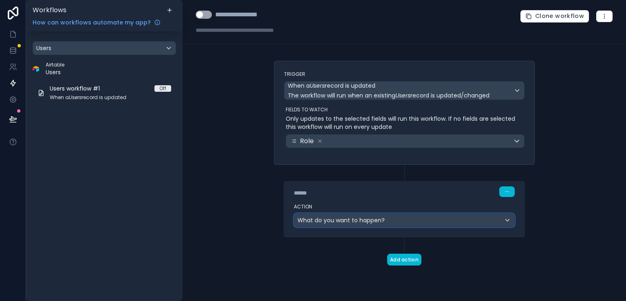
click at [394, 217] on div "What do you want to happen?" at bounding box center [404, 220] width 220 height 13
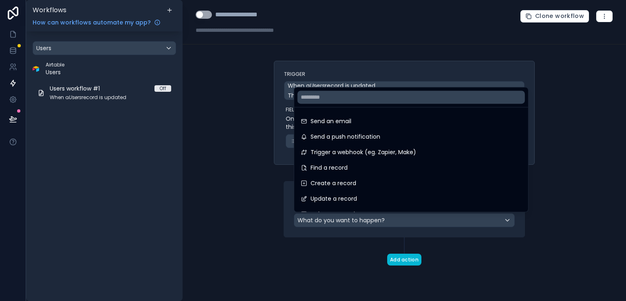
click at [245, 241] on div at bounding box center [313, 150] width 626 height 301
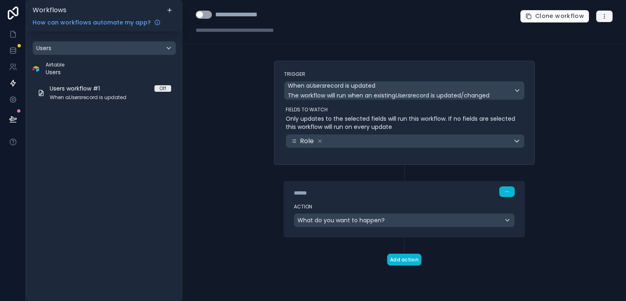
click at [603, 22] on button "button" at bounding box center [604, 16] width 17 height 12
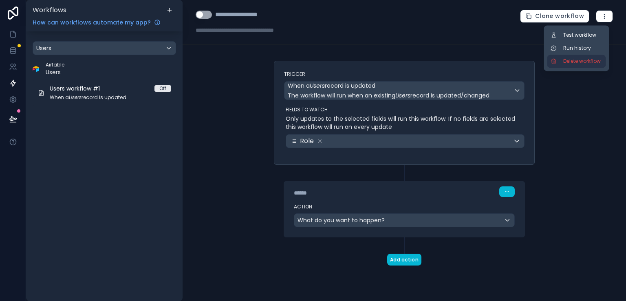
click at [595, 62] on span "Delete workflow" at bounding box center [582, 61] width 39 height 7
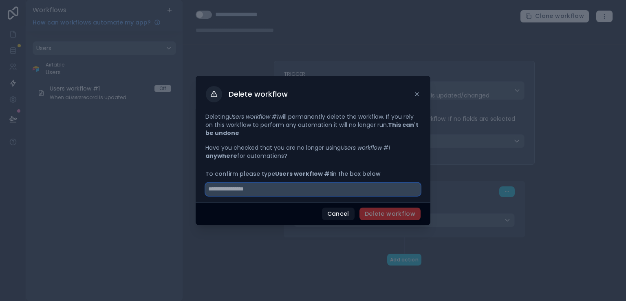
click at [390, 192] on input "text" at bounding box center [312, 189] width 215 height 13
type input "**********"
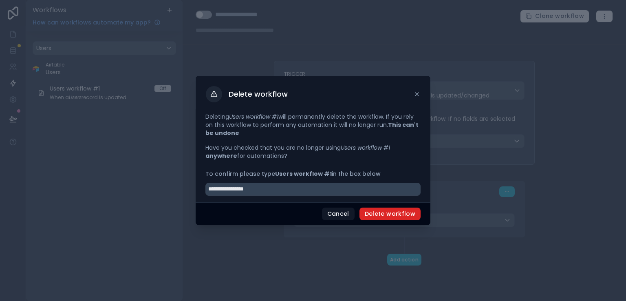
click at [397, 209] on button "Delete workflow" at bounding box center [389, 213] width 61 height 13
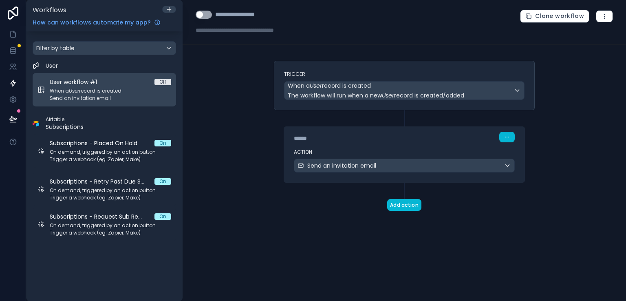
click at [121, 85] on div "User workflow #1 Off" at bounding box center [110, 82] width 121 height 8
click at [88, 96] on span "Send an invitation email" at bounding box center [110, 98] width 121 height 7
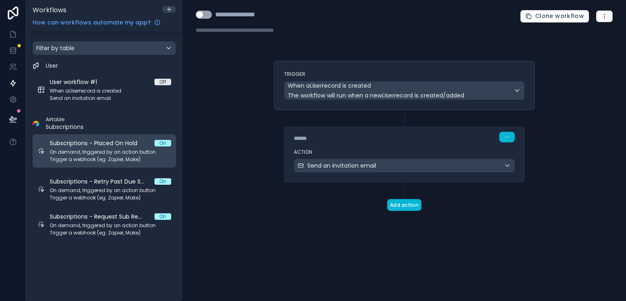
click at [119, 152] on span "On demand, triggered by an action button" at bounding box center [110, 152] width 121 height 7
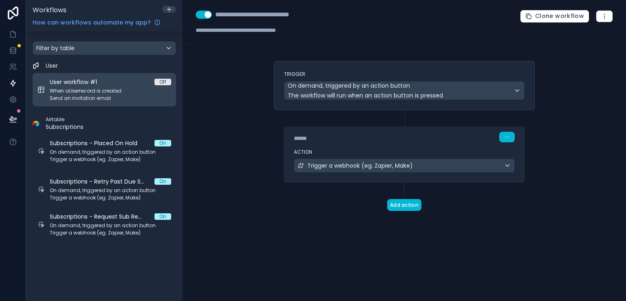
click at [99, 101] on span "Send an invitation email" at bounding box center [110, 98] width 121 height 7
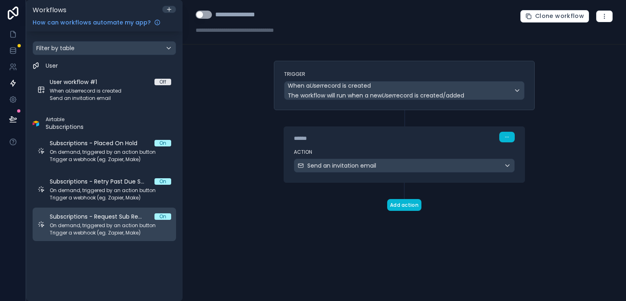
click at [86, 222] on span "On demand, triggered by an action button" at bounding box center [110, 225] width 121 height 7
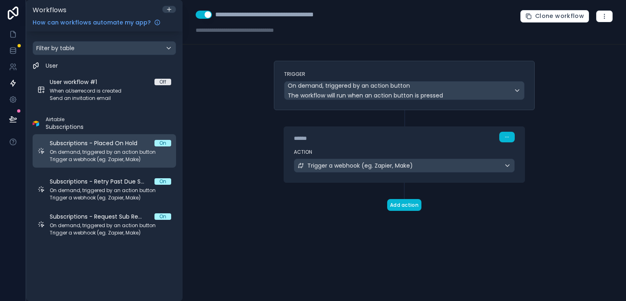
click at [103, 152] on span "On demand, triggered by an action button" at bounding box center [110, 152] width 121 height 7
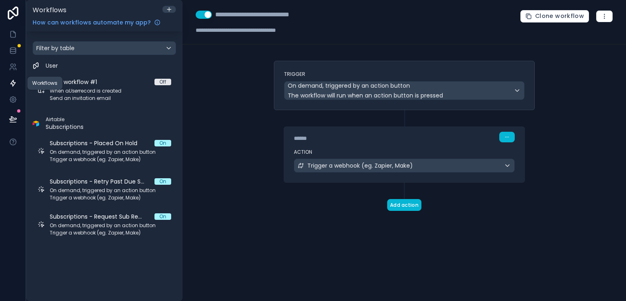
click at [13, 88] on link at bounding box center [13, 83] width 26 height 16
click at [14, 56] on link at bounding box center [13, 50] width 26 height 16
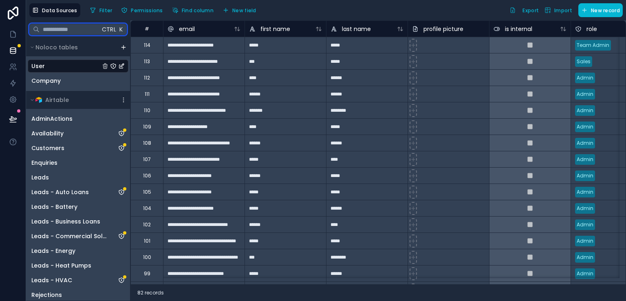
click at [66, 27] on input "text" at bounding box center [70, 29] width 60 height 15
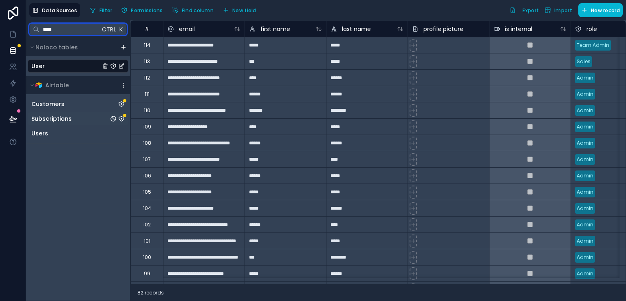
type input "****"
click at [69, 115] on span "Subscriptions" at bounding box center [51, 119] width 40 height 8
click at [69, 117] on span "Subscriptions" at bounding box center [51, 119] width 40 height 8
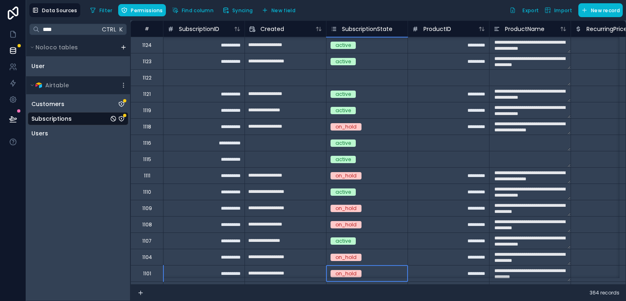
scroll to position [3, 0]
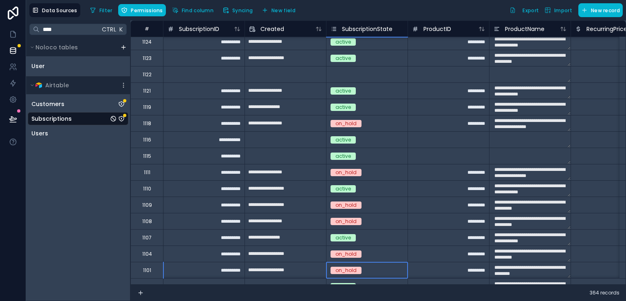
click at [365, 274] on div "on_hold" at bounding box center [366, 270] width 81 height 16
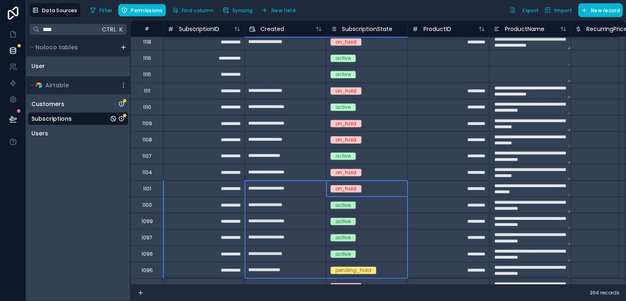
drag, startPoint x: 354, startPoint y: 271, endPoint x: 254, endPoint y: 273, distance: 99.9
click at [438, 270] on div "*********" at bounding box center [447, 270] width 81 height 16
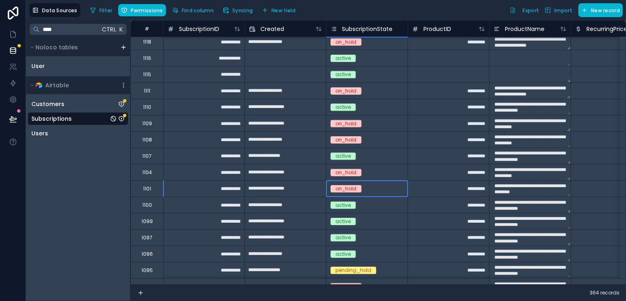
click at [356, 188] on span "on_hold" at bounding box center [345, 188] width 31 height 7
click at [376, 191] on div "on_hold" at bounding box center [366, 188] width 81 height 9
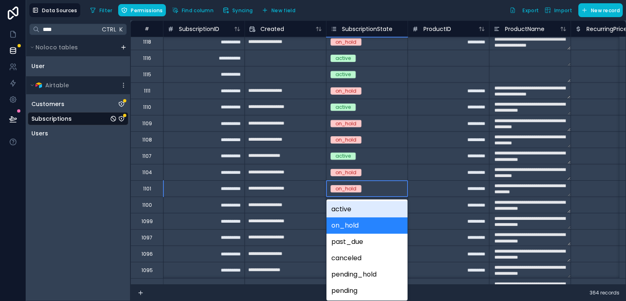
click at [376, 191] on div "on_hold" at bounding box center [366, 188] width 81 height 9
click at [445, 185] on div "*********" at bounding box center [447, 188] width 81 height 16
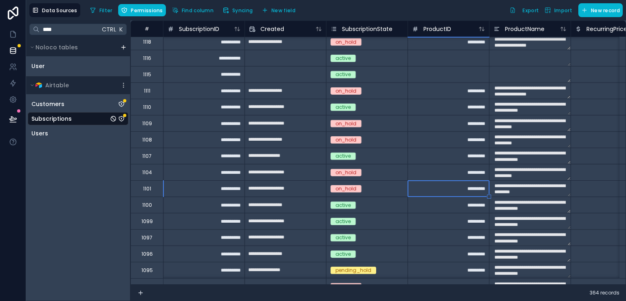
click at [445, 185] on div "*********" at bounding box center [447, 188] width 81 height 16
click at [445, 185] on input "*********" at bounding box center [448, 189] width 81 height 16
click at [442, 288] on div "364 records" at bounding box center [377, 292] width 495 height 16
click at [15, 79] on icon at bounding box center [13, 83] width 8 height 8
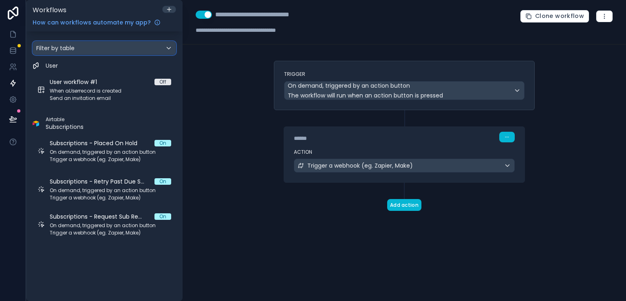
click at [119, 46] on div "Filter by table" at bounding box center [104, 48] width 143 height 13
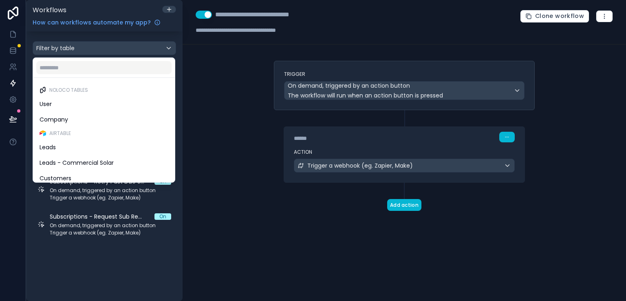
click at [110, 52] on div "scrollable content" at bounding box center [313, 150] width 626 height 301
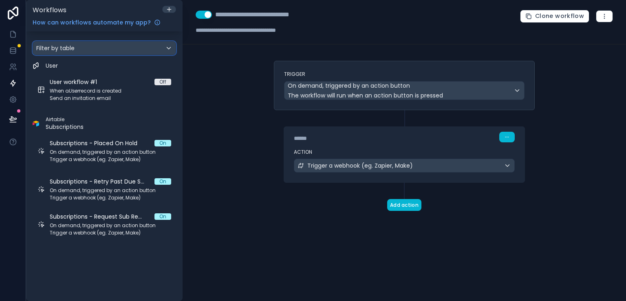
click at [100, 53] on div "Filter by table" at bounding box center [104, 48] width 143 height 13
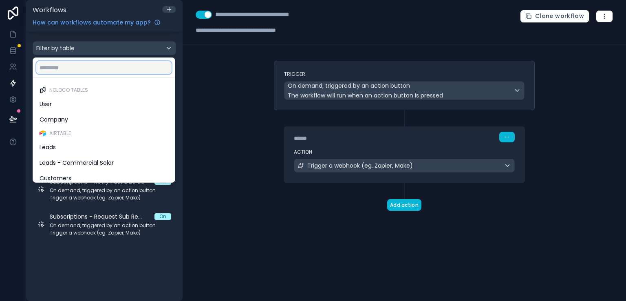
click at [75, 67] on input "text" at bounding box center [103, 67] width 135 height 13
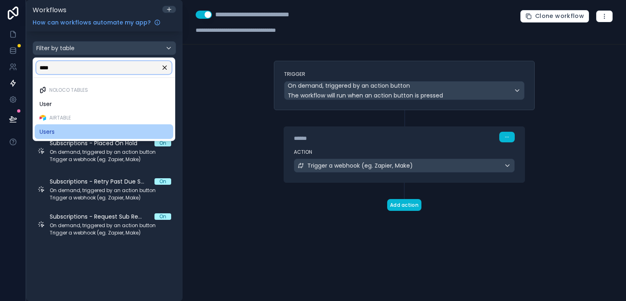
type input "****"
click at [51, 134] on span "Users" at bounding box center [47, 132] width 15 height 10
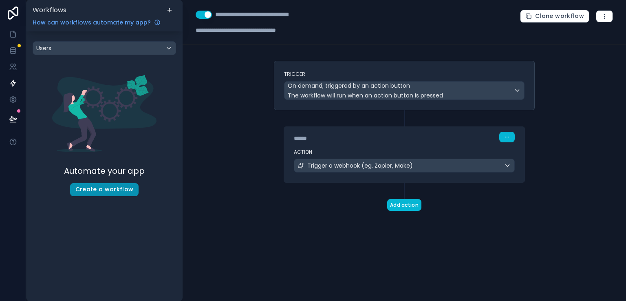
click at [114, 188] on button "Create a workflow" at bounding box center [104, 189] width 69 height 13
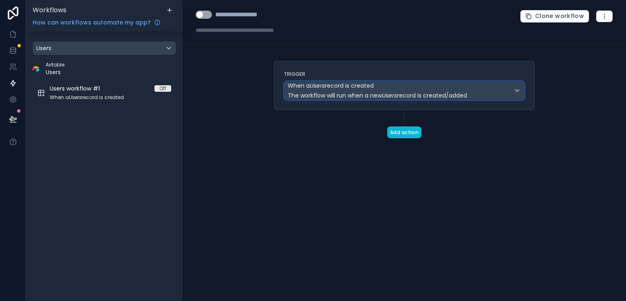
click at [359, 90] on div "When a Users record is created The workflow will run when a new Users record is…" at bounding box center [377, 90] width 179 height 18
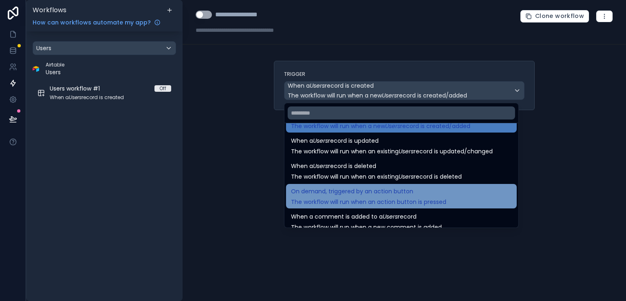
scroll to position [29, 0]
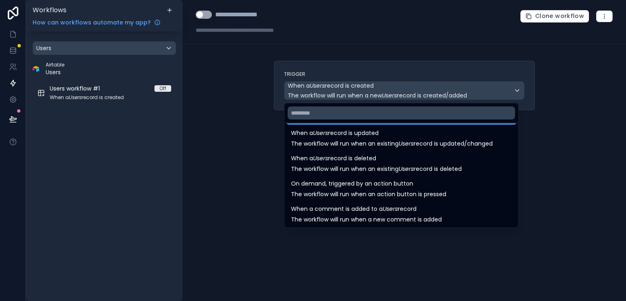
click at [263, 106] on div at bounding box center [313, 150] width 626 height 301
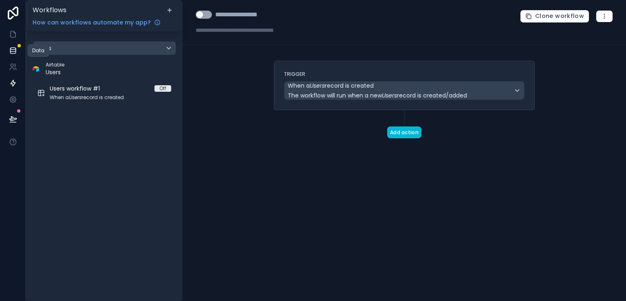
click at [12, 50] on icon at bounding box center [13, 50] width 8 height 8
click at [12, 51] on icon at bounding box center [12, 49] width 5 height 3
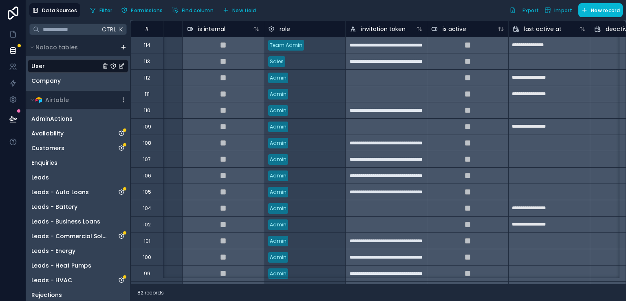
scroll to position [0, 150]
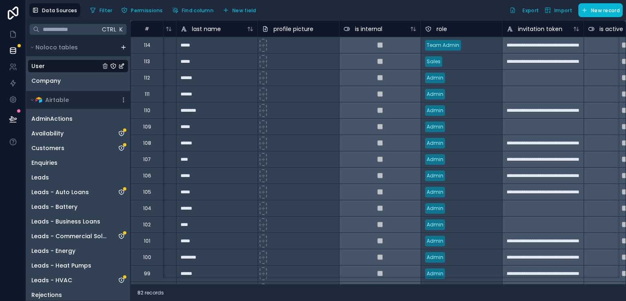
drag, startPoint x: 330, startPoint y: 295, endPoint x: 447, endPoint y: 291, distance: 116.6
click at [447, 291] on div "82 records" at bounding box center [377, 292] width 495 height 16
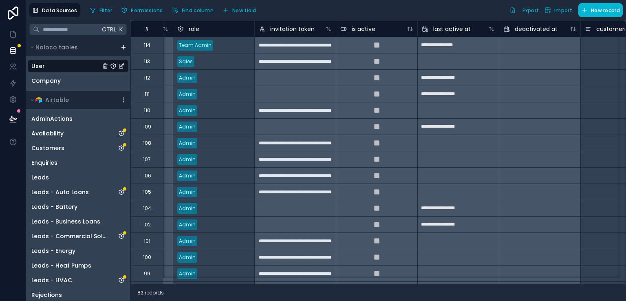
scroll to position [0, 395]
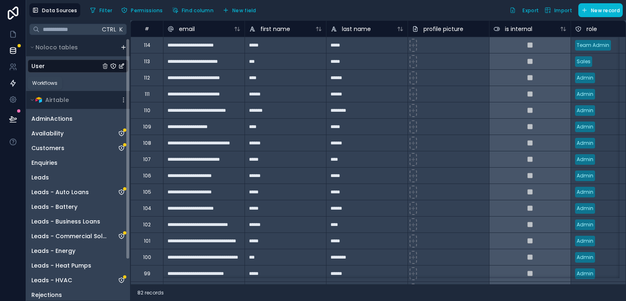
click at [18, 81] on link at bounding box center [13, 83] width 26 height 16
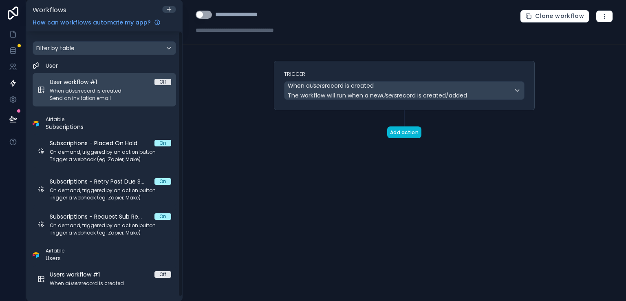
click at [98, 88] on span "When a User record is created" at bounding box center [110, 91] width 121 height 7
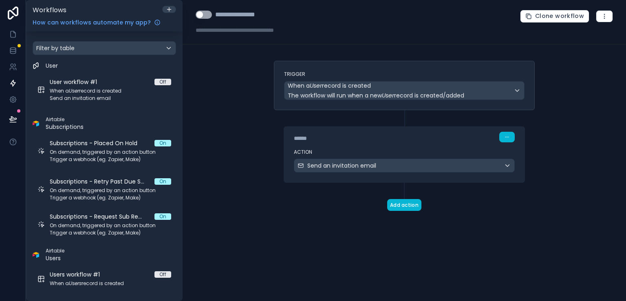
click at [357, 141] on div "******" at bounding box center [355, 138] width 122 height 8
click at [357, 164] on span "Send an invitation email" at bounding box center [341, 165] width 69 height 8
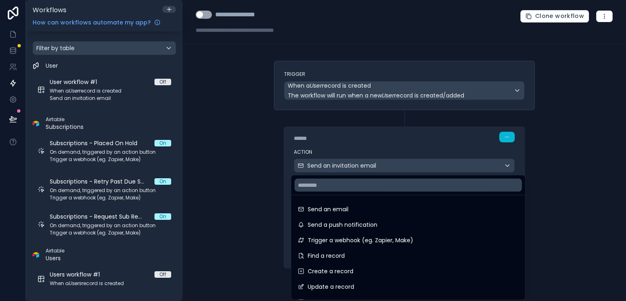
click at [280, 159] on div at bounding box center [313, 150] width 626 height 301
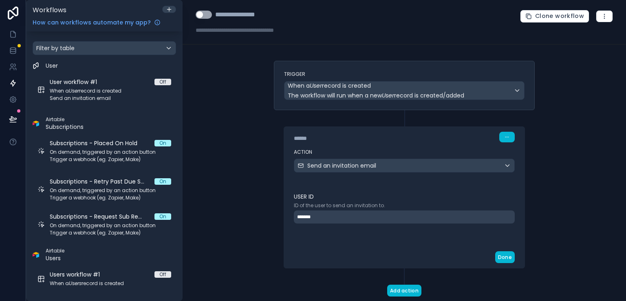
click at [552, 163] on div "**********" at bounding box center [404, 150] width 443 height 301
drag, startPoint x: 251, startPoint y: 198, endPoint x: 248, endPoint y: 131, distance: 67.7
click at [248, 131] on div "**********" at bounding box center [404, 150] width 443 height 301
click at [313, 219] on div "*******" at bounding box center [404, 216] width 221 height 13
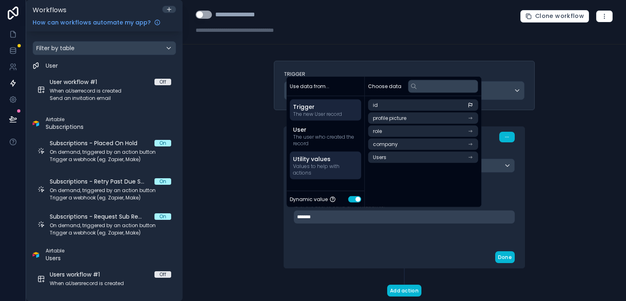
click at [333, 163] on span "Values to help with actions" at bounding box center [325, 169] width 65 height 13
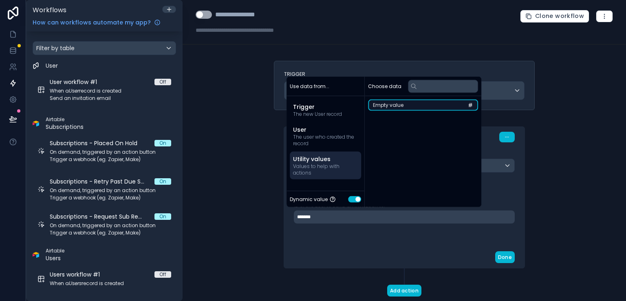
click at [391, 104] on span "Empty value" at bounding box center [388, 105] width 31 height 7
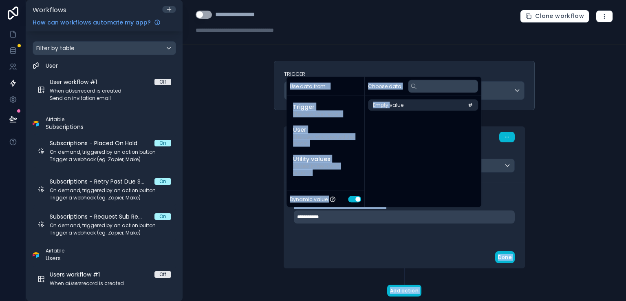
drag, startPoint x: 287, startPoint y: 137, endPoint x: 258, endPoint y: 145, distance: 30.1
click at [258, 145] on div "**********" at bounding box center [404, 150] width 443 height 301
click at [306, 111] on span "The new User record" at bounding box center [325, 114] width 65 height 7
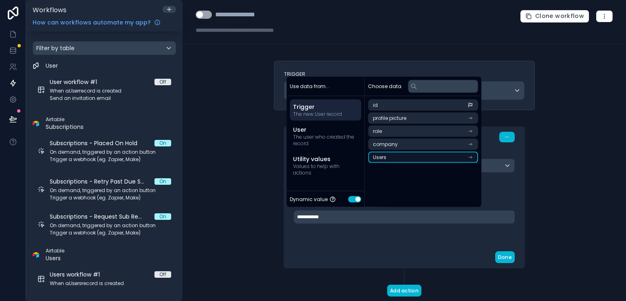
click at [388, 154] on li "Users" at bounding box center [423, 157] width 110 height 11
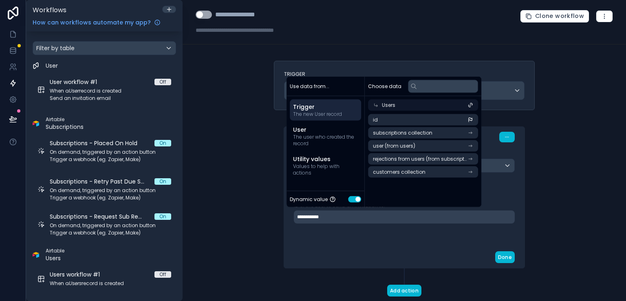
click at [262, 176] on div "**********" at bounding box center [404, 150] width 443 height 301
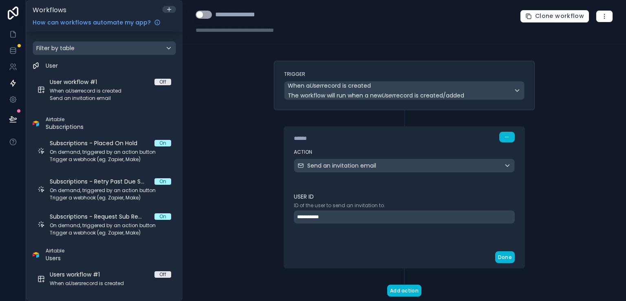
click at [315, 219] on span "**********" at bounding box center [312, 217] width 30 height 7
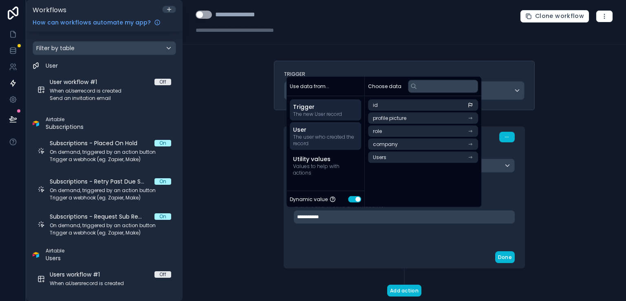
click at [321, 136] on span "The user who created the record" at bounding box center [325, 140] width 65 height 13
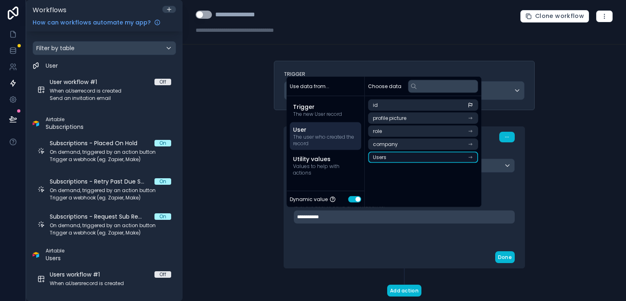
click at [383, 159] on span "Users" at bounding box center [379, 157] width 13 height 7
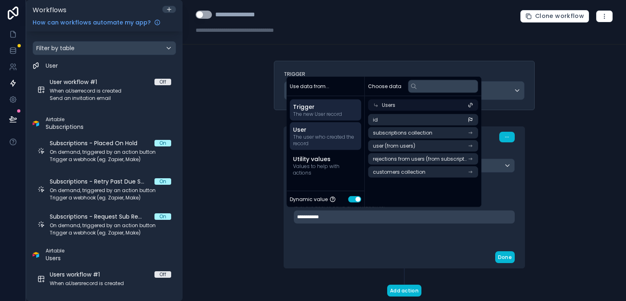
click at [303, 108] on span "Trigger" at bounding box center [325, 107] width 65 height 8
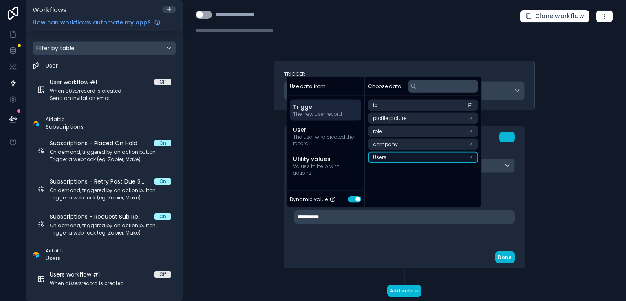
click at [371, 155] on li "Users" at bounding box center [423, 157] width 110 height 11
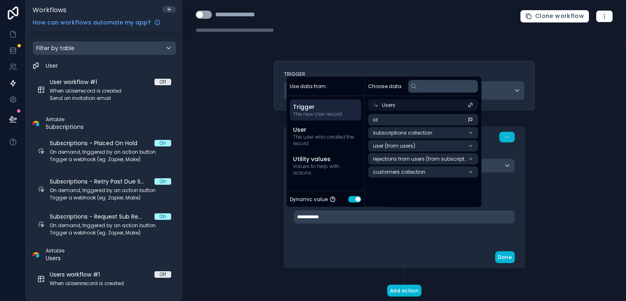
click at [250, 203] on div "**********" at bounding box center [404, 150] width 443 height 301
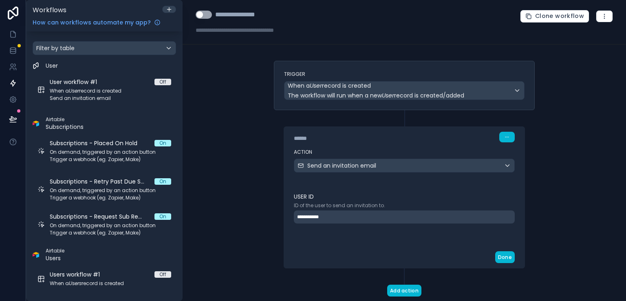
click at [468, 188] on div "**********" at bounding box center [404, 214] width 240 height 64
click at [551, 200] on div "**********" at bounding box center [404, 150] width 443 height 301
click at [505, 139] on button "button" at bounding box center [506, 137] width 15 height 11
click at [407, 127] on div "****** Step 1" at bounding box center [404, 136] width 240 height 19
click at [13, 83] on icon at bounding box center [13, 83] width 8 height 8
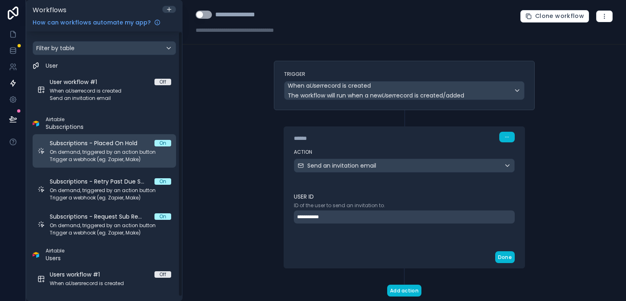
click at [62, 136] on link "Subscriptions - Placed On Hold On On demand, triggered by an action button Trig…" at bounding box center [104, 150] width 143 height 33
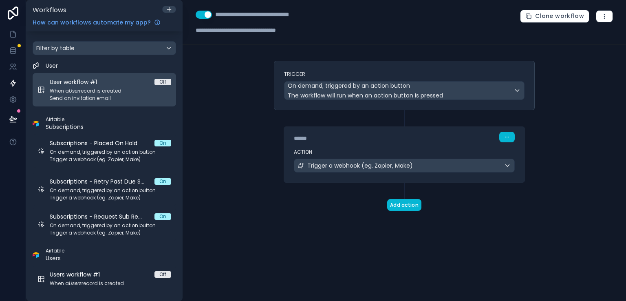
click at [97, 88] on span "When a User record is created" at bounding box center [110, 91] width 121 height 7
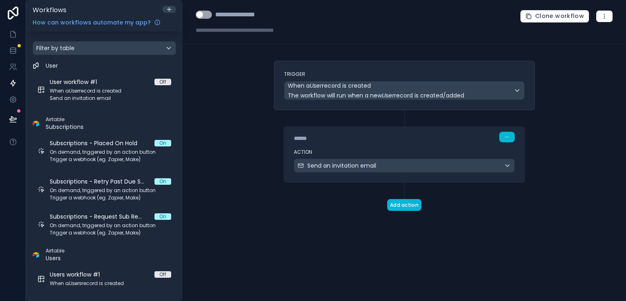
click at [388, 132] on div "****** Step 1" at bounding box center [404, 137] width 221 height 11
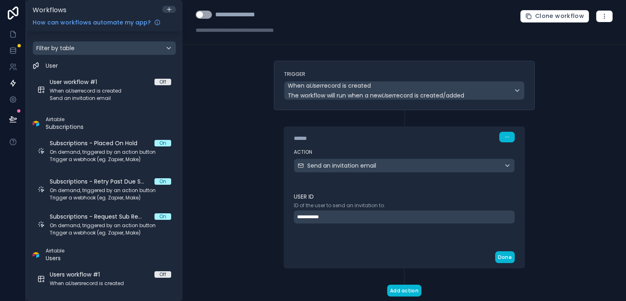
click at [418, 217] on div "**********" at bounding box center [404, 216] width 221 height 13
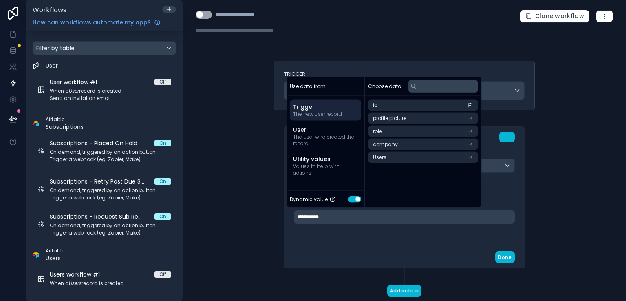
click at [348, 114] on span "The new User record" at bounding box center [325, 114] width 65 height 7
click at [338, 109] on span "Trigger" at bounding box center [325, 107] width 65 height 8
click at [330, 138] on span "The user who created the record" at bounding box center [325, 140] width 65 height 13
click at [330, 106] on span "Trigger" at bounding box center [325, 107] width 65 height 8
click at [428, 159] on li "Users" at bounding box center [423, 157] width 110 height 11
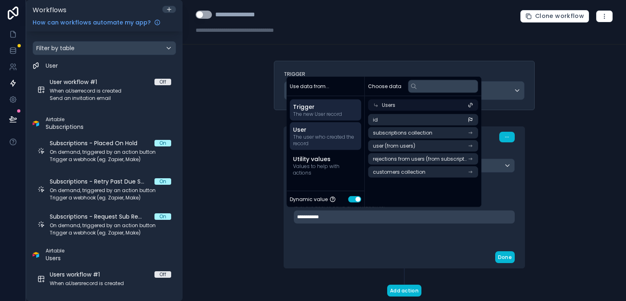
click at [339, 141] on span "The user who created the record" at bounding box center [325, 140] width 65 height 13
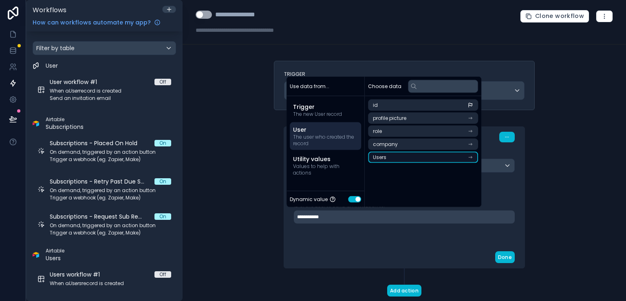
click at [381, 157] on span "Users" at bounding box center [379, 157] width 13 height 7
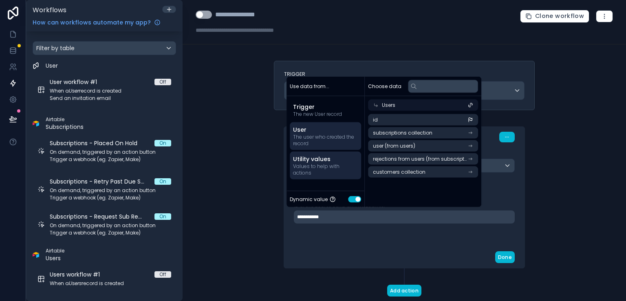
click at [311, 159] on span "Utility values" at bounding box center [325, 159] width 65 height 8
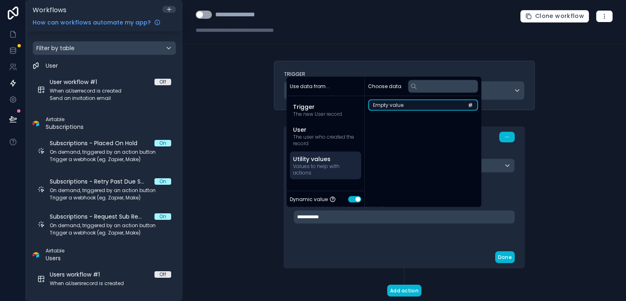
click at [380, 105] on span "Empty value" at bounding box center [388, 105] width 31 height 7
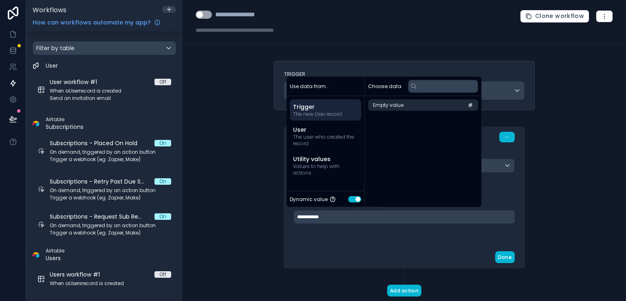
click at [310, 117] on span "The new User record" at bounding box center [325, 114] width 65 height 7
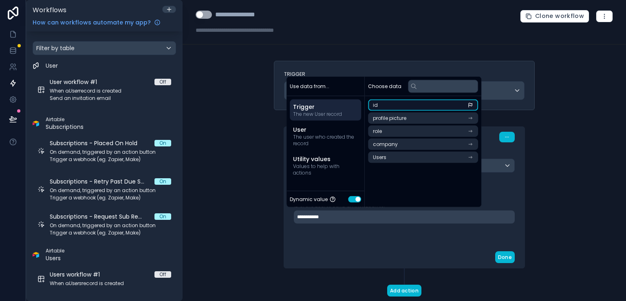
click at [379, 106] on li "id" at bounding box center [423, 104] width 110 height 11
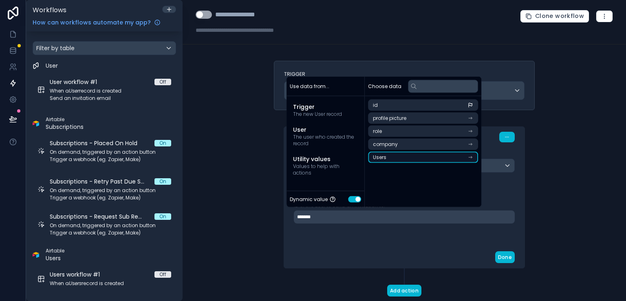
click at [394, 157] on li "Users" at bounding box center [423, 157] width 110 height 11
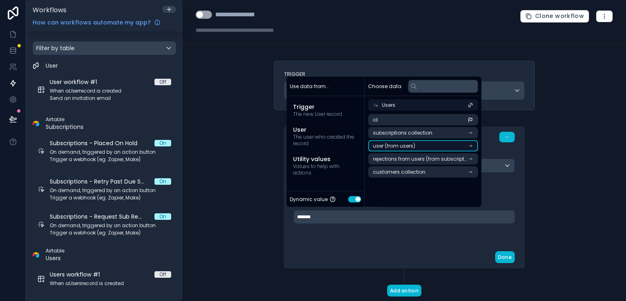
click at [401, 145] on span "user (from users)" at bounding box center [394, 146] width 42 height 7
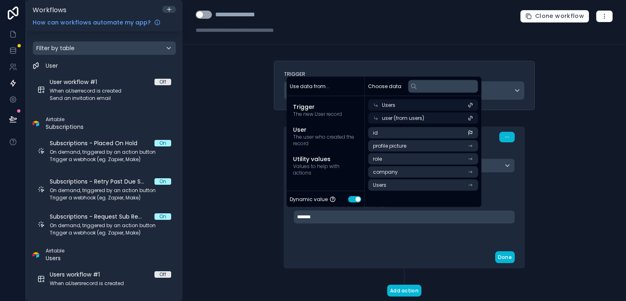
click at [442, 104] on div "Users" at bounding box center [423, 104] width 110 height 11
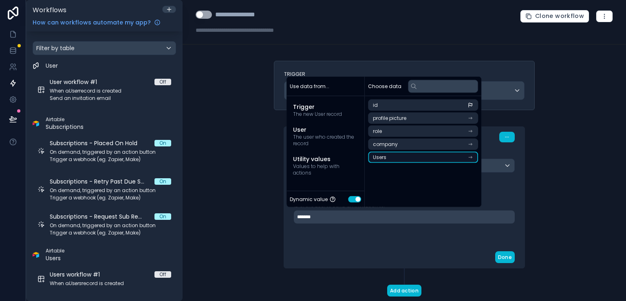
click at [456, 159] on li "Users" at bounding box center [423, 157] width 110 height 11
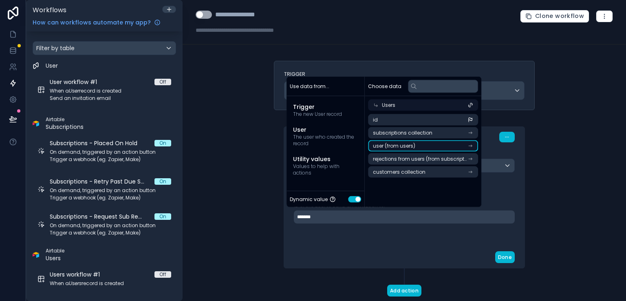
click at [440, 141] on li "user (from users)" at bounding box center [423, 145] width 110 height 11
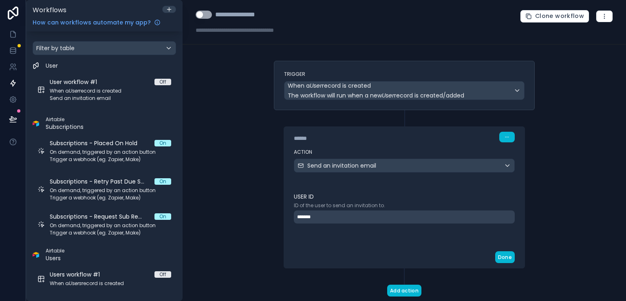
click at [492, 183] on div "User ID ID of the user to send an invitation to. *******" at bounding box center [404, 214] width 240 height 64
click at [358, 212] on div "*******" at bounding box center [404, 216] width 221 height 13
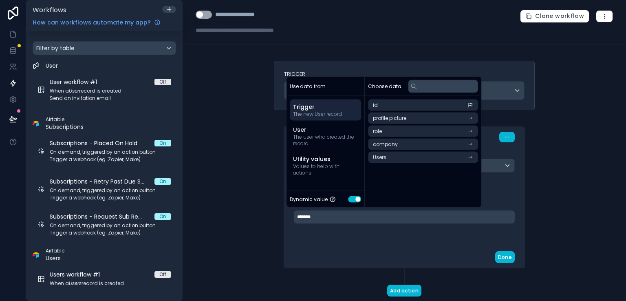
click at [319, 115] on span "The new User record" at bounding box center [325, 114] width 65 height 7
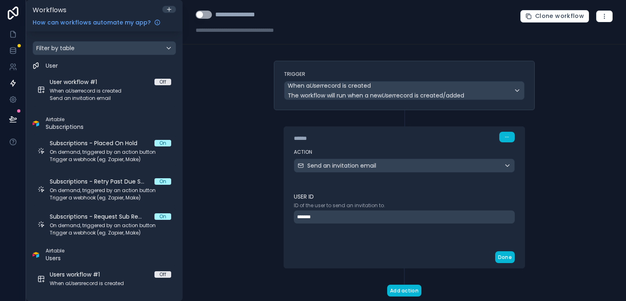
click at [544, 170] on div "**********" at bounding box center [404, 150] width 443 height 301
click at [469, 216] on div "*******" at bounding box center [404, 216] width 221 height 13
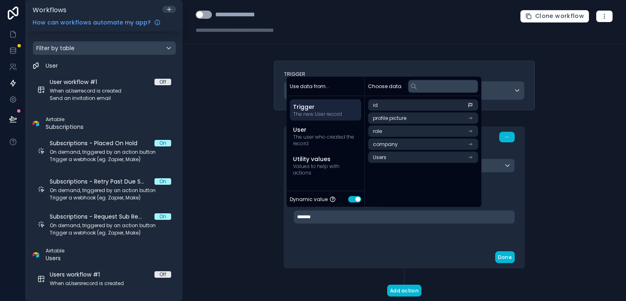
click at [616, 168] on div "**********" at bounding box center [404, 150] width 443 height 301
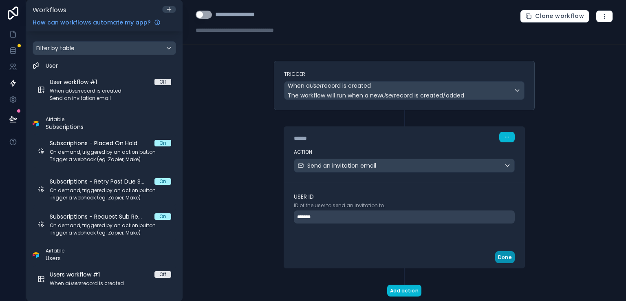
click at [498, 255] on button "Done" at bounding box center [505, 257] width 20 height 12
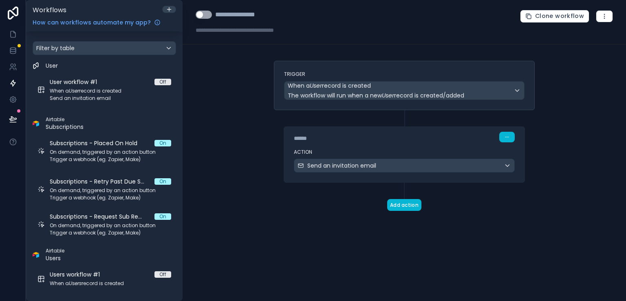
click at [428, 235] on div "Trigger When a User record is created The workflow will run when a new User rec…" at bounding box center [404, 149] width 274 height 176
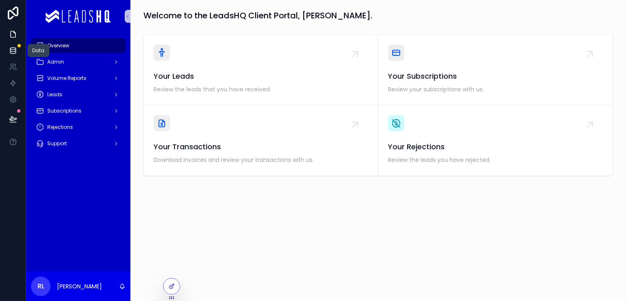
click at [13, 51] on icon at bounding box center [12, 49] width 5 height 3
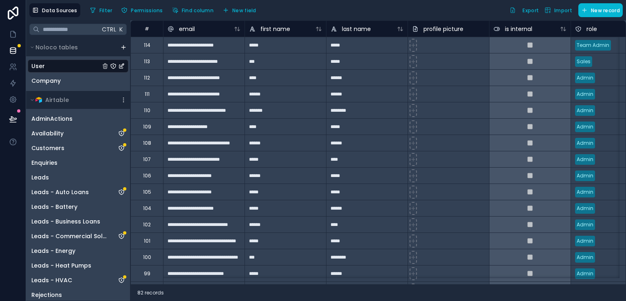
click at [68, 69] on div "User" at bounding box center [78, 65] width 101 height 13
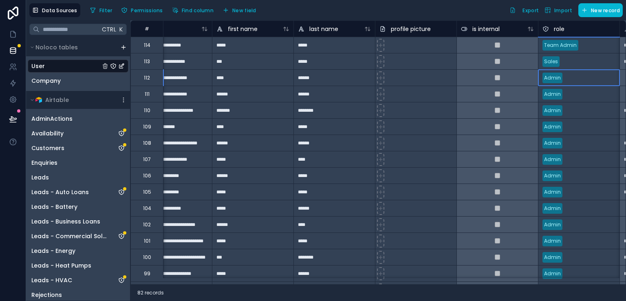
click at [590, 73] on div "Admin" at bounding box center [578, 78] width 81 height 12
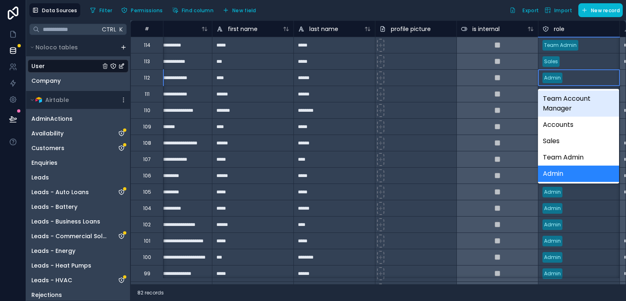
click at [590, 73] on div "Admin" at bounding box center [578, 78] width 81 height 12
click at [448, 13] on div "Filter Permissions Find column New field Export Import New record" at bounding box center [355, 10] width 536 height 14
click at [445, 9] on div "Filter Permissions Find column New field Export Import New record" at bounding box center [355, 10] width 536 height 14
click at [15, 35] on icon at bounding box center [13, 34] width 8 height 8
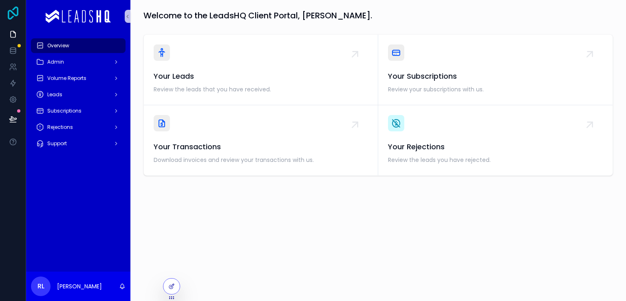
click at [11, 12] on icon at bounding box center [13, 13] width 11 height 13
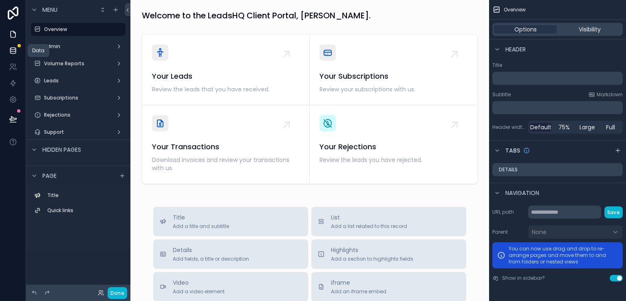
click at [12, 51] on icon at bounding box center [12, 49] width 5 height 3
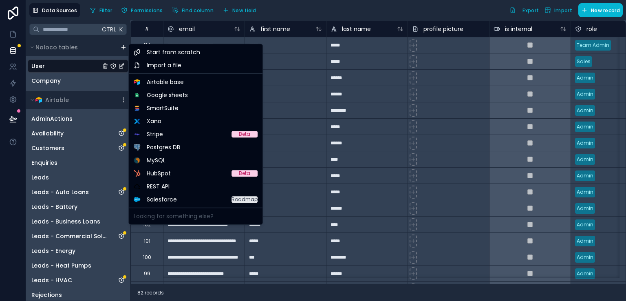
click at [124, 48] on html "**********" at bounding box center [313, 150] width 626 height 301
click at [158, 188] on span "REST API" at bounding box center [158, 186] width 23 height 8
click at [122, 44] on html "**********" at bounding box center [313, 150] width 626 height 301
click at [150, 186] on span "REST API" at bounding box center [158, 186] width 23 height 8
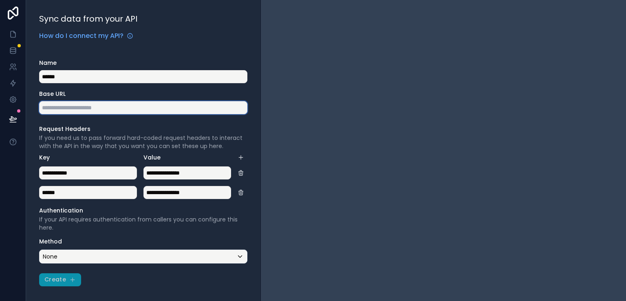
click at [153, 106] on input "text" at bounding box center [143, 107] width 208 height 13
click at [70, 255] on div "None" at bounding box center [143, 256] width 207 height 13
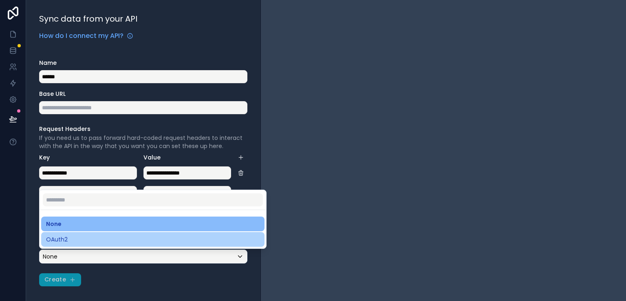
click at [79, 237] on div "OAuth2" at bounding box center [153, 239] width 214 height 10
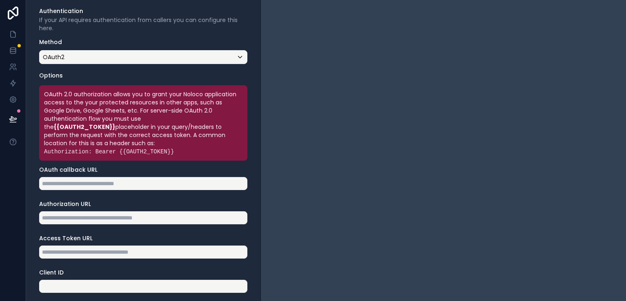
scroll to position [159, 0]
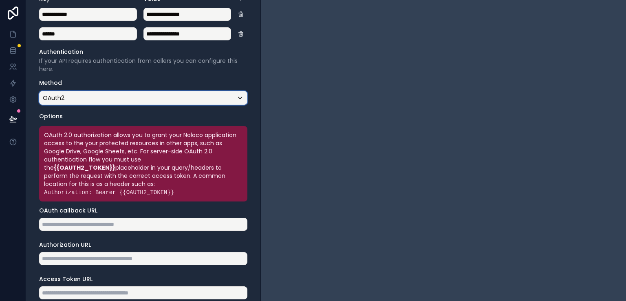
click at [234, 100] on div "OAuth2" at bounding box center [143, 97] width 207 height 13
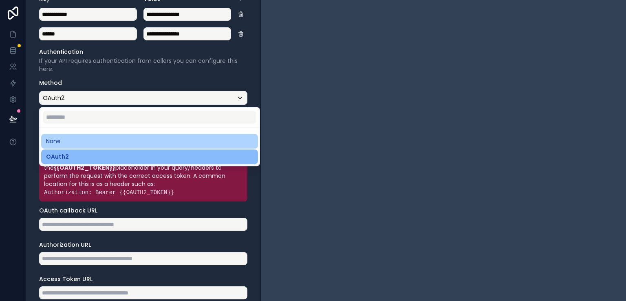
click at [212, 144] on div "None" at bounding box center [149, 141] width 207 height 10
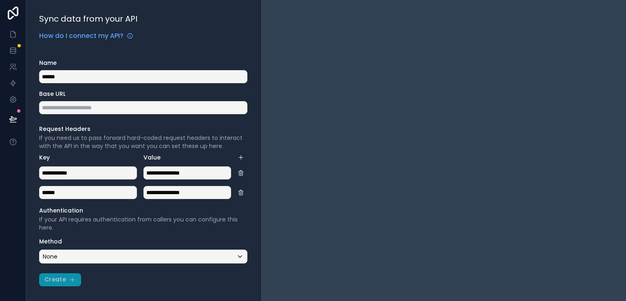
scroll to position [0, 0]
click at [240, 260] on div "None" at bounding box center [143, 256] width 207 height 13
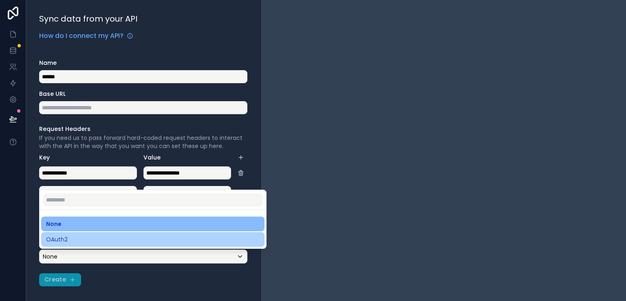
click at [258, 237] on div "OAuth2" at bounding box center [153, 239] width 214 height 10
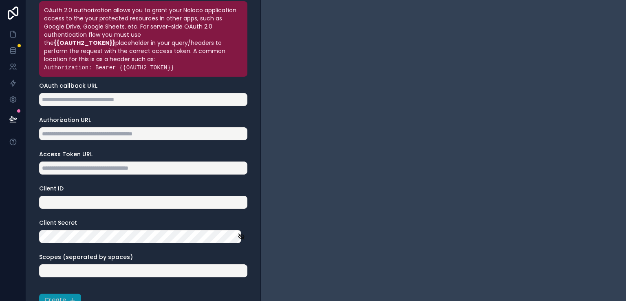
scroll to position [301, 0]
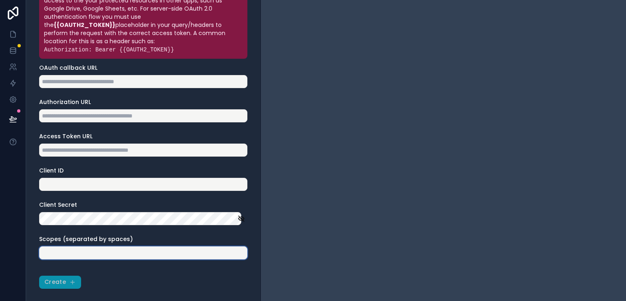
click at [221, 250] on input "text" at bounding box center [143, 252] width 208 height 13
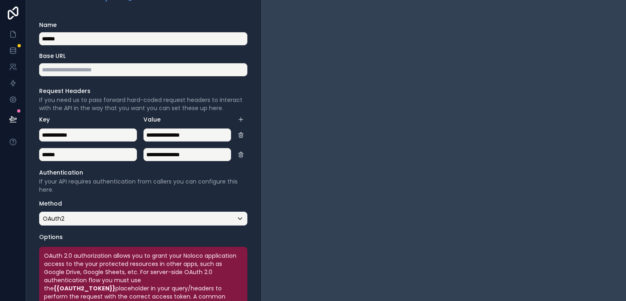
scroll to position [0, 0]
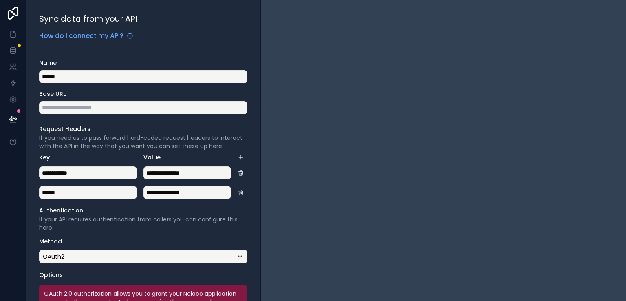
click at [301, 38] on div at bounding box center [443, 150] width 365 height 301
click at [18, 55] on link at bounding box center [13, 50] width 26 height 16
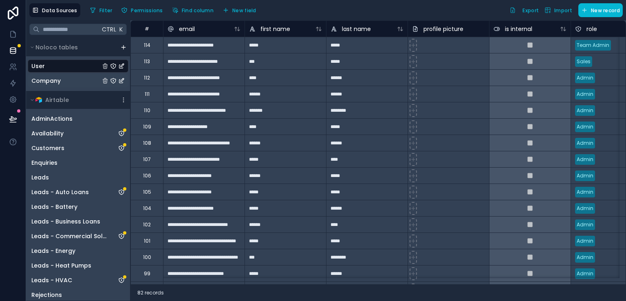
click at [64, 84] on div "Company" at bounding box center [78, 80] width 101 height 13
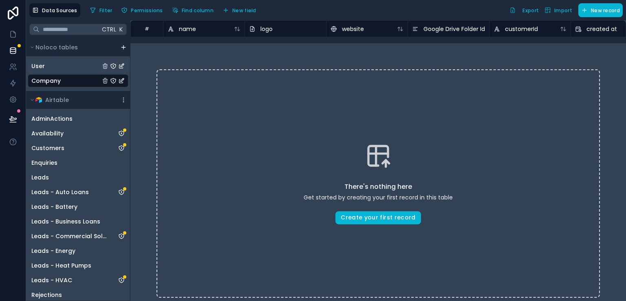
click at [70, 67] on div "User" at bounding box center [78, 65] width 101 height 13
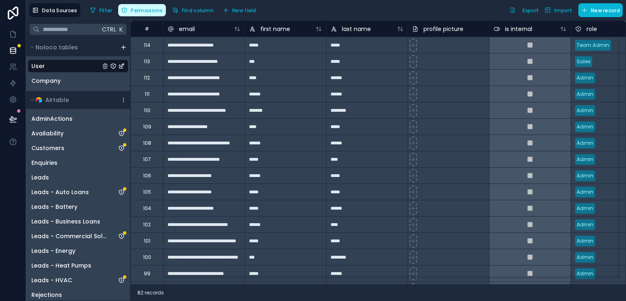
click at [145, 15] on button "Permissions" at bounding box center [141, 10] width 47 height 12
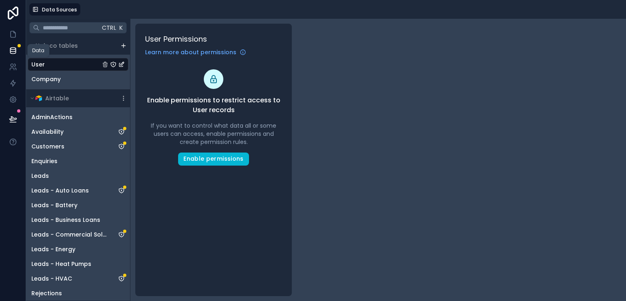
click at [15, 53] on icon at bounding box center [13, 50] width 8 height 8
click at [48, 64] on div "User" at bounding box center [78, 64] width 101 height 13
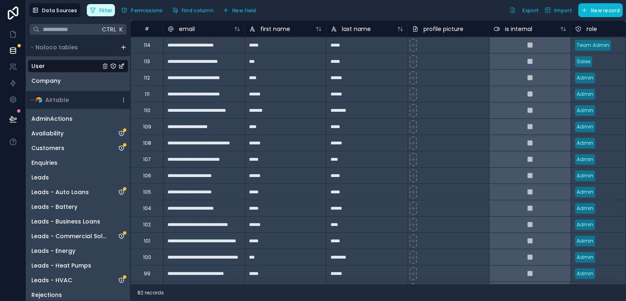
click at [103, 11] on span "Filter" at bounding box center [105, 10] width 13 height 6
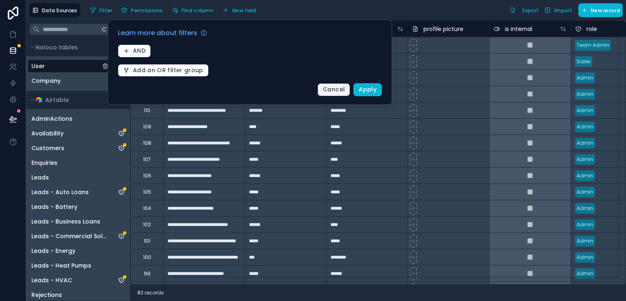
click at [331, 86] on span "Cancel" at bounding box center [334, 89] width 22 height 8
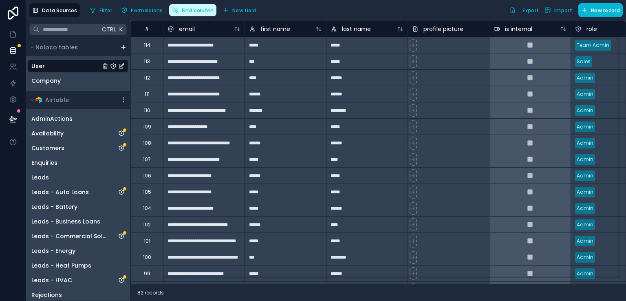
click at [175, 10] on icon "button" at bounding box center [175, 10] width 7 height 7
click at [324, 15] on div "Filter Permissions Find column New field Export Import New record" at bounding box center [355, 10] width 536 height 14
click at [67, 64] on div "User" at bounding box center [78, 65] width 101 height 13
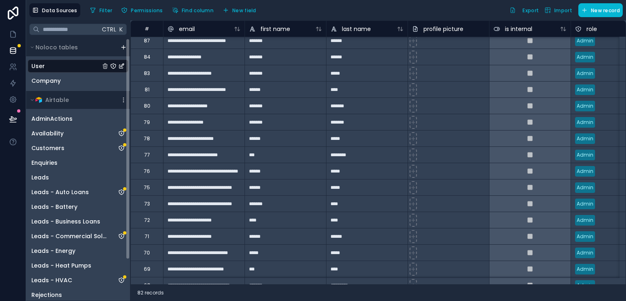
scroll to position [48, 0]
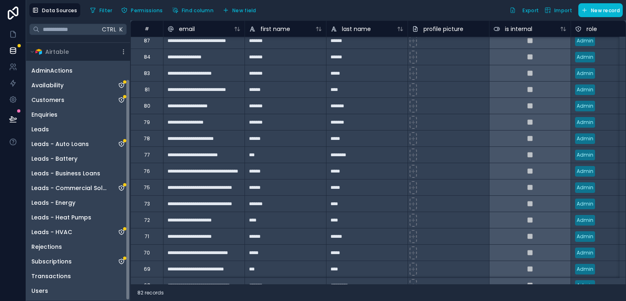
drag, startPoint x: 129, startPoint y: 119, endPoint x: 129, endPoint y: 209, distance: 90.1
click at [129, 209] on div "Noloco tables User Company Airtable AdminActions Availability Customers Enquiri…" at bounding box center [78, 169] width 104 height 262
click at [37, 286] on span "Users" at bounding box center [39, 290] width 17 height 8
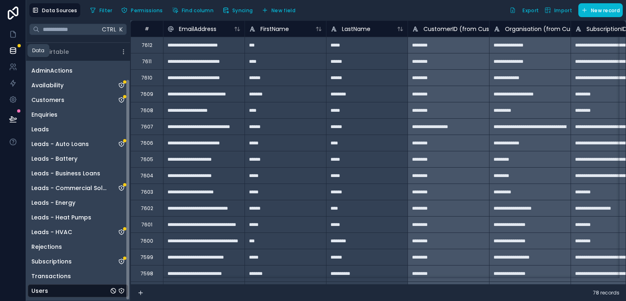
click at [11, 54] on icon at bounding box center [13, 50] width 8 height 8
click at [128, 74] on div "Noloco tables User Company Airtable AdminActions Availability Customers Enquiri…" at bounding box center [78, 145] width 104 height 310
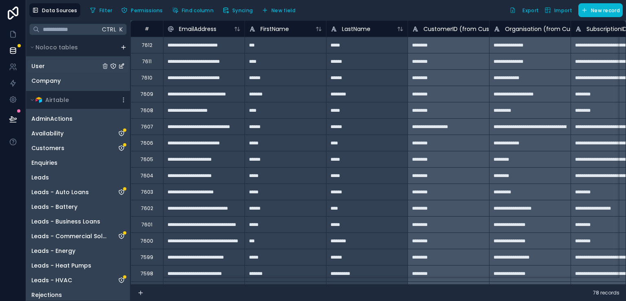
click at [76, 65] on div "User" at bounding box center [78, 65] width 101 height 13
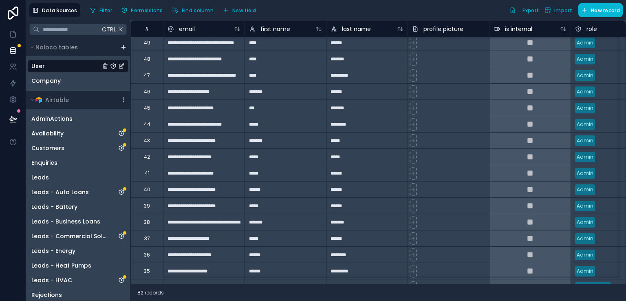
scroll to position [1095, 0]
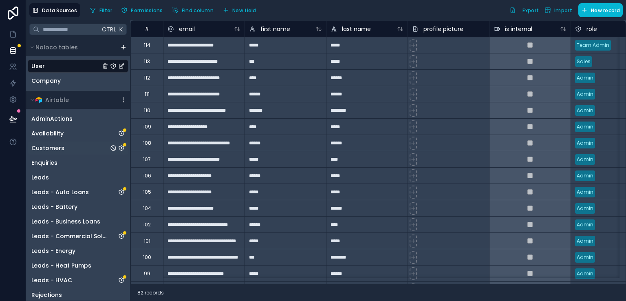
click at [81, 144] on div "Customers" at bounding box center [78, 147] width 101 height 13
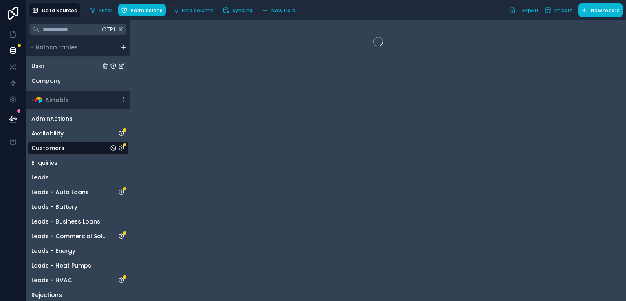
click at [71, 68] on div "User" at bounding box center [78, 65] width 101 height 13
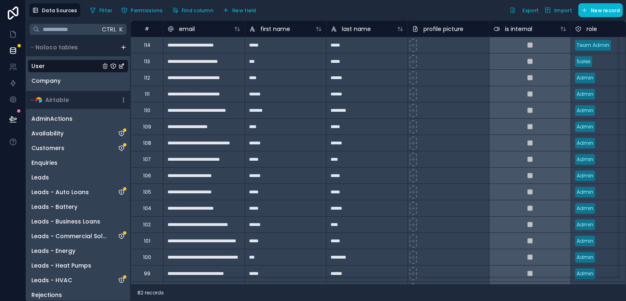
click at [321, 19] on div "Data Sources Filter Permissions Find column New field Export Import New record" at bounding box center [326, 10] width 600 height 20
click at [7, 181] on div at bounding box center [13, 150] width 26 height 301
click at [61, 66] on div "User" at bounding box center [78, 65] width 101 height 13
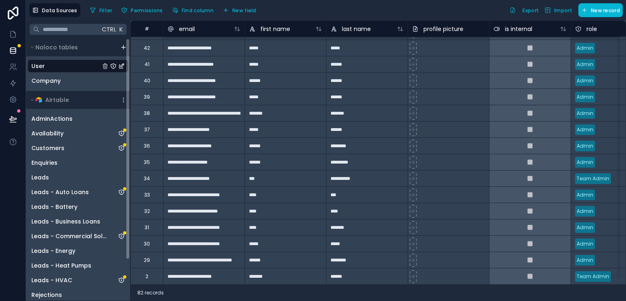
scroll to position [48, 0]
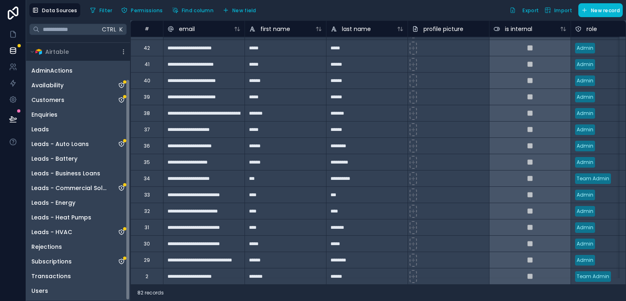
drag, startPoint x: 129, startPoint y: 142, endPoint x: 142, endPoint y: 239, distance: 97.4
click at [142, 239] on div "**********" at bounding box center [326, 160] width 600 height 280
click at [36, 291] on span "Users" at bounding box center [39, 290] width 17 height 8
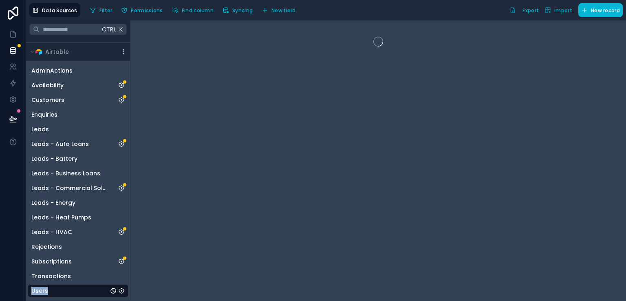
drag, startPoint x: 36, startPoint y: 291, endPoint x: 146, endPoint y: 289, distance: 110.4
click at [146, 289] on div "Ctrl K Noloco tables User Company Airtable AdminActions Availability Customers …" at bounding box center [326, 160] width 600 height 280
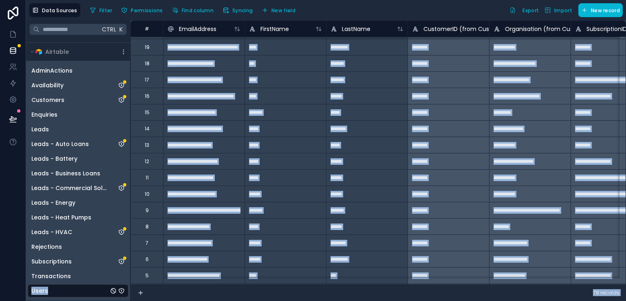
scroll to position [1486, 0]
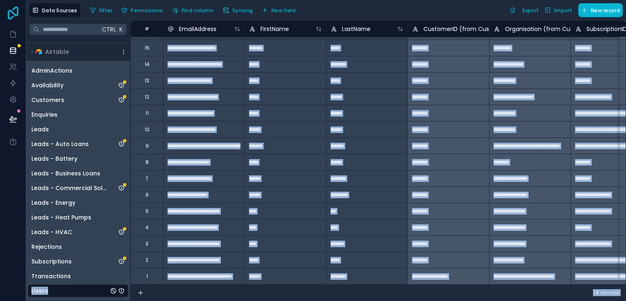
click at [14, 14] on icon at bounding box center [13, 13] width 11 height 13
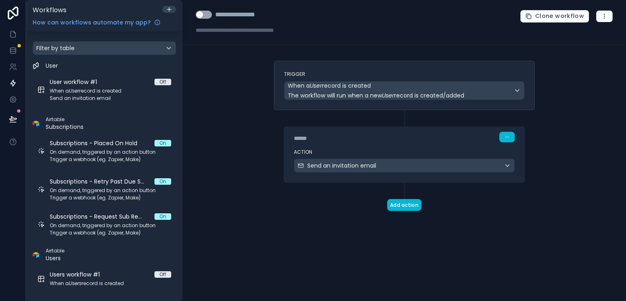
click at [228, 88] on div "**********" at bounding box center [404, 150] width 443 height 301
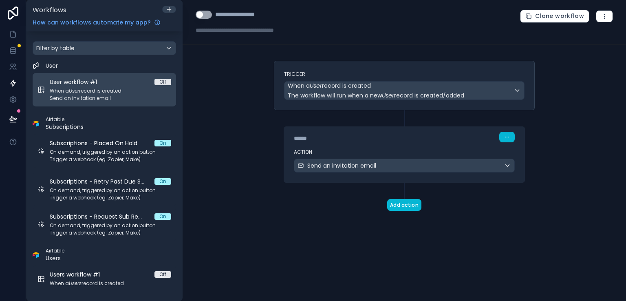
click at [161, 81] on div "Off" at bounding box center [162, 82] width 7 height 7
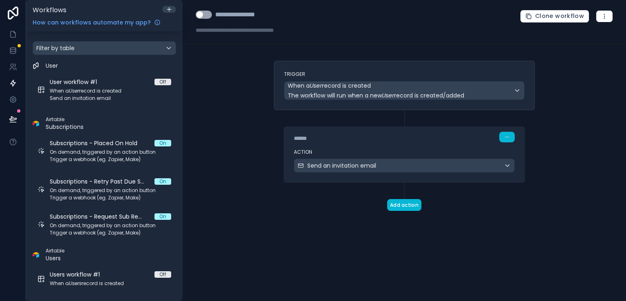
click at [209, 16] on button "Use setting" at bounding box center [204, 15] width 16 height 8
click at [214, 86] on div "**********" at bounding box center [404, 150] width 443 height 301
click at [223, 84] on div "**********" at bounding box center [404, 150] width 443 height 301
click at [12, 51] on icon at bounding box center [12, 49] width 5 height 3
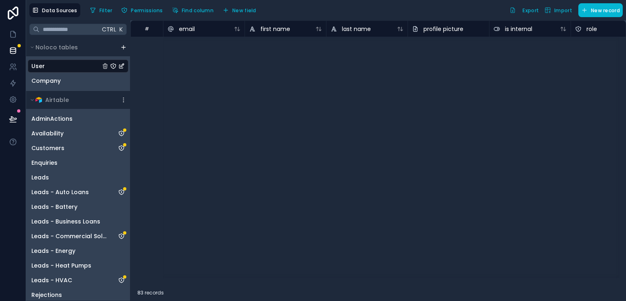
scroll to position [391, 0]
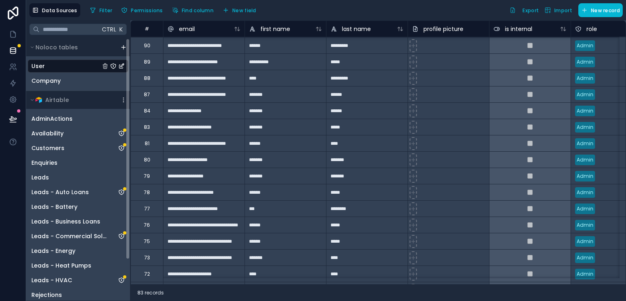
click at [66, 66] on div "User" at bounding box center [78, 65] width 101 height 13
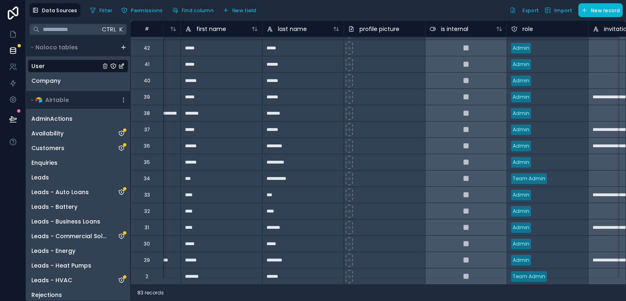
scroll to position [1112, 65]
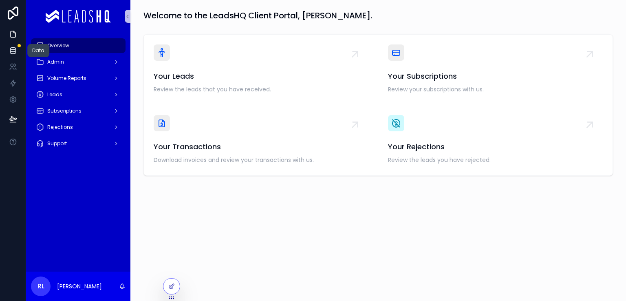
click at [11, 49] on icon at bounding box center [13, 50] width 8 height 8
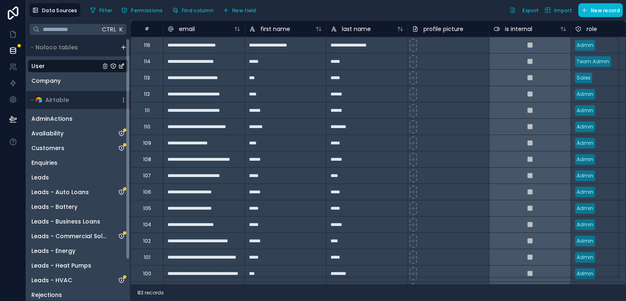
scroll to position [48, 0]
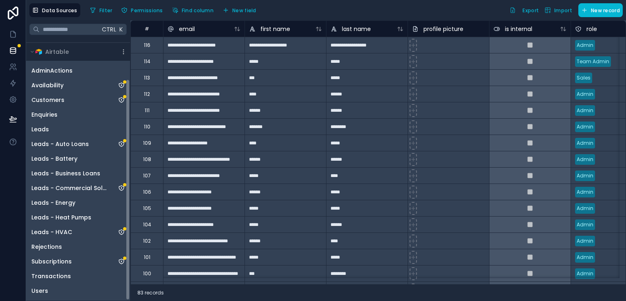
drag, startPoint x: 128, startPoint y: 92, endPoint x: 117, endPoint y: 236, distance: 144.7
click at [117, 236] on div "Noloco tables User Company Airtable AdminActions Availability Customers Enquiri…" at bounding box center [78, 169] width 104 height 262
click at [50, 292] on div "Users" at bounding box center [78, 290] width 101 height 13
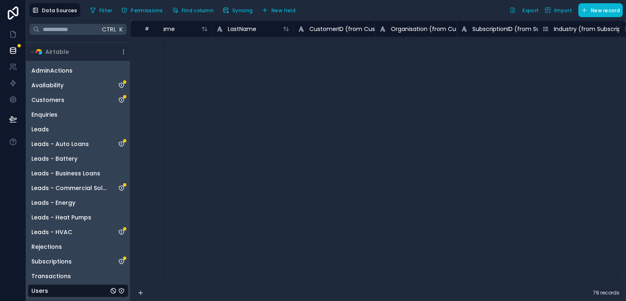
scroll to position [0, 114]
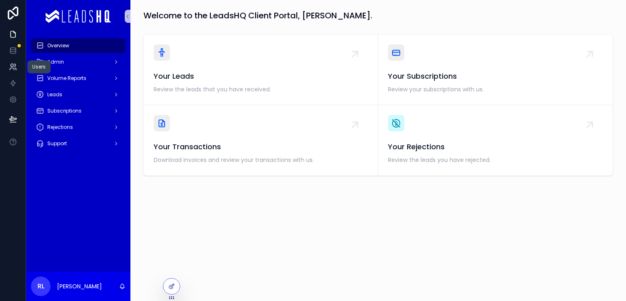
click at [14, 64] on icon at bounding box center [13, 67] width 8 height 8
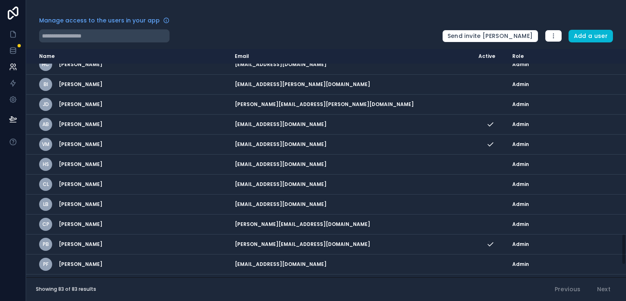
scroll to position [1437, 0]
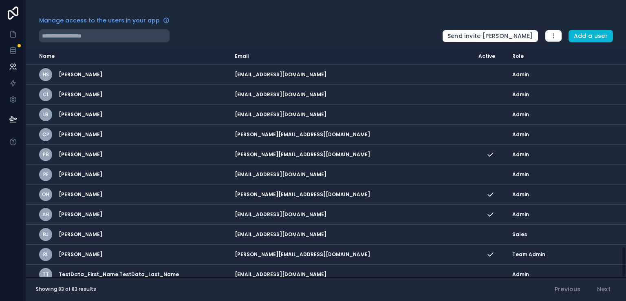
drag, startPoint x: 624, startPoint y: 63, endPoint x: 624, endPoint y: 300, distance: 237.2
click at [624, 300] on html "Manage access to the users in your app Send invite reminders Add a user Name Em…" at bounding box center [313, 150] width 626 height 301
click at [9, 53] on icon at bounding box center [13, 50] width 8 height 8
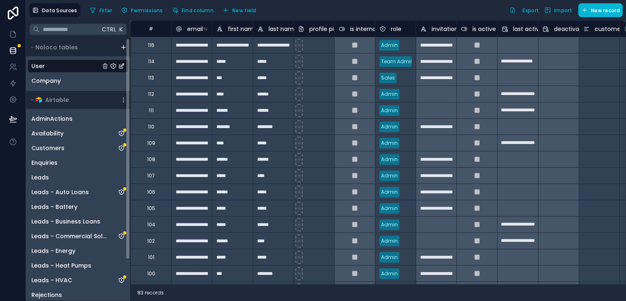
click at [61, 64] on div "User" at bounding box center [78, 65] width 101 height 13
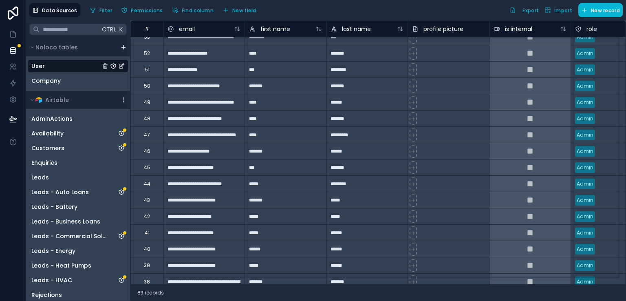
scroll to position [1649, 0]
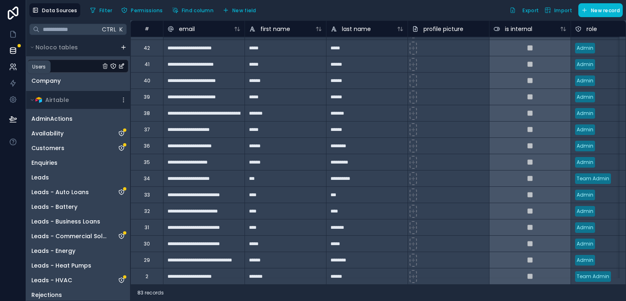
click at [15, 68] on icon at bounding box center [15, 69] width 1 height 2
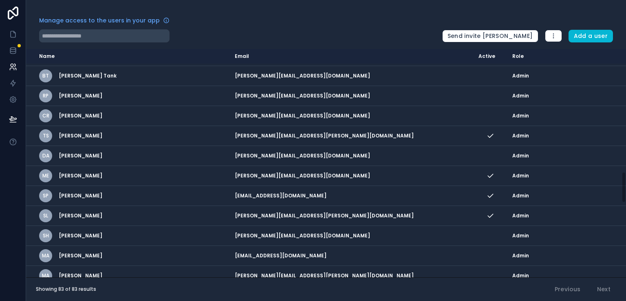
scroll to position [893, 0]
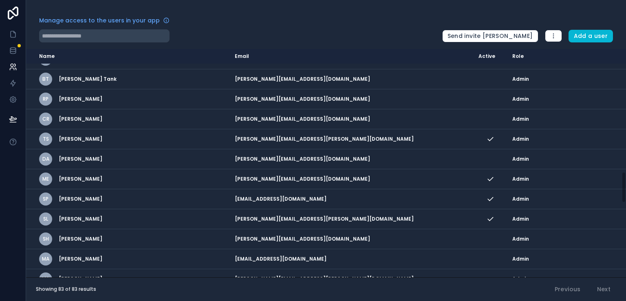
drag, startPoint x: 624, startPoint y: 69, endPoint x: 625, endPoint y: 192, distance: 122.7
click at [625, 192] on div "Name Email Active Role [DOMAIN_NAME] MA [PERSON_NAME] [PERSON_NAME][EMAIL_ADDRE…" at bounding box center [326, 163] width 600 height 228
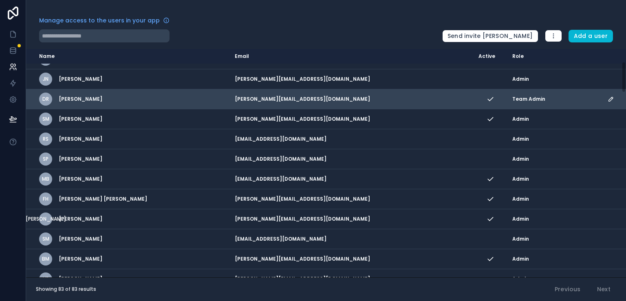
scroll to position [101, 0]
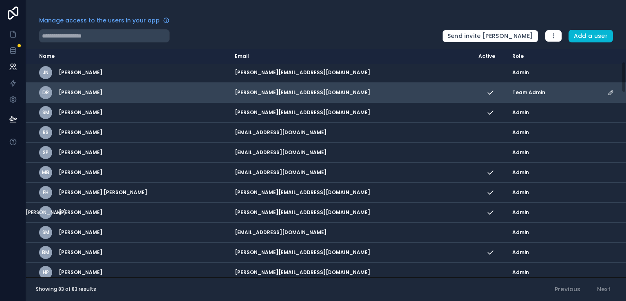
drag, startPoint x: 624, startPoint y: 74, endPoint x: 624, endPoint y: 88, distance: 13.9
click at [624, 88] on div "Name Email Active Role [DOMAIN_NAME] MA [PERSON_NAME] [PERSON_NAME][EMAIL_ADDRE…" at bounding box center [326, 163] width 600 height 228
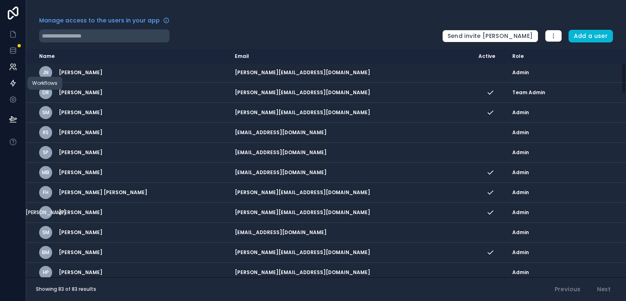
click at [14, 84] on icon at bounding box center [13, 83] width 8 height 8
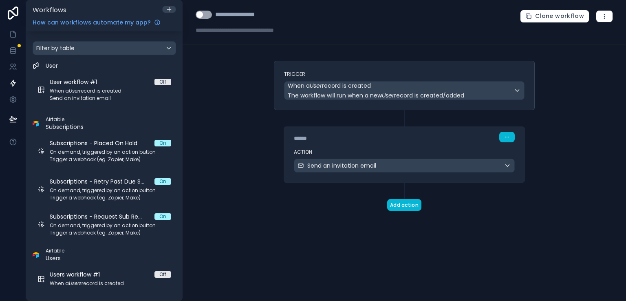
click at [195, 118] on div "**********" at bounding box center [404, 150] width 443 height 301
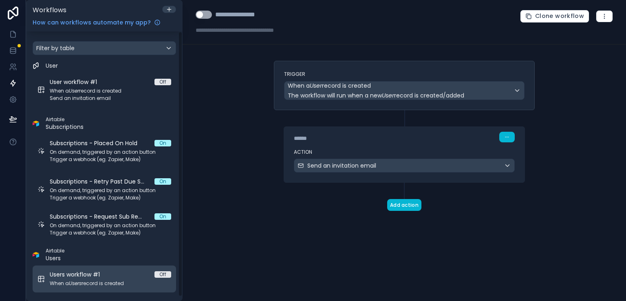
click at [94, 282] on span "When a Users record is created" at bounding box center [110, 283] width 121 height 7
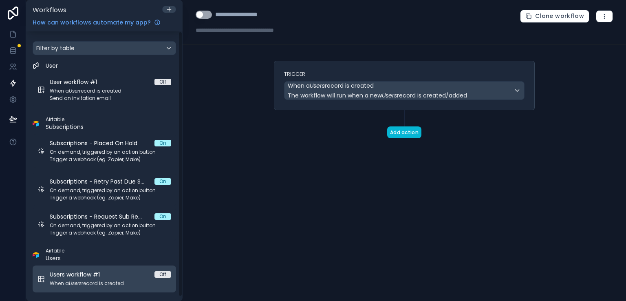
click at [120, 276] on div "Users workflow #1 Off" at bounding box center [110, 274] width 121 height 8
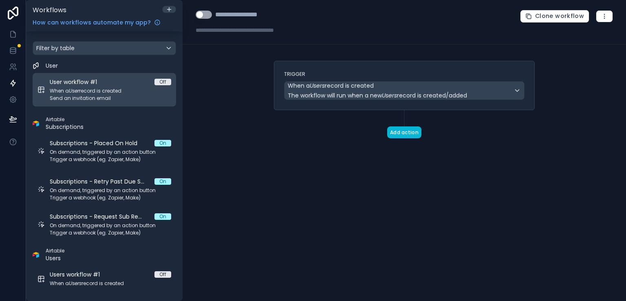
click at [105, 86] on div "User workflow #1 Off When a User record is created Send an invitation email" at bounding box center [110, 90] width 121 height 24
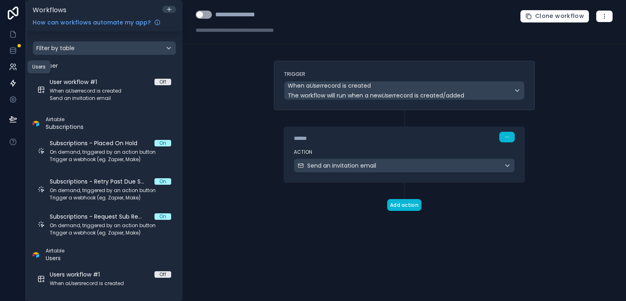
click at [13, 68] on icon at bounding box center [12, 69] width 4 height 2
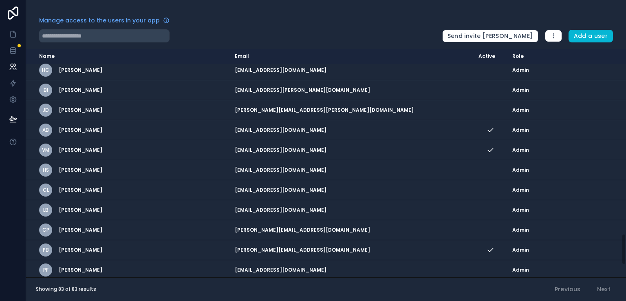
scroll to position [1437, 0]
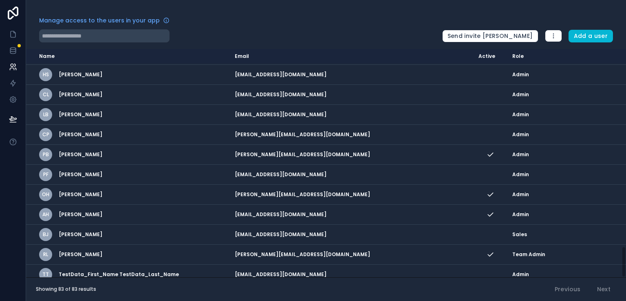
drag, startPoint x: 624, startPoint y: 72, endPoint x: 625, endPoint y: 273, distance: 200.5
click at [625, 273] on div "Name Email Active Role [DOMAIN_NAME] MA [PERSON_NAME] [PERSON_NAME][EMAIL_ADDRE…" at bounding box center [326, 163] width 600 height 228
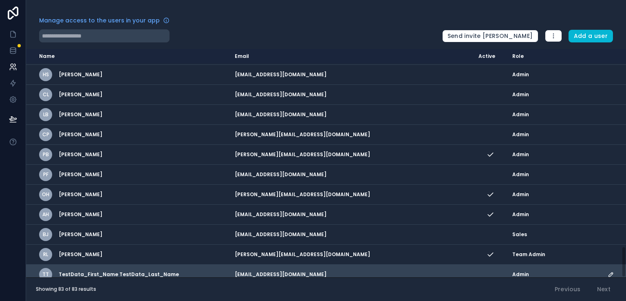
click at [603, 269] on td "scrollable content" at bounding box center [614, 274] width 23 height 20
click at [608, 271] on icon "scrollable content" at bounding box center [611, 274] width 7 height 7
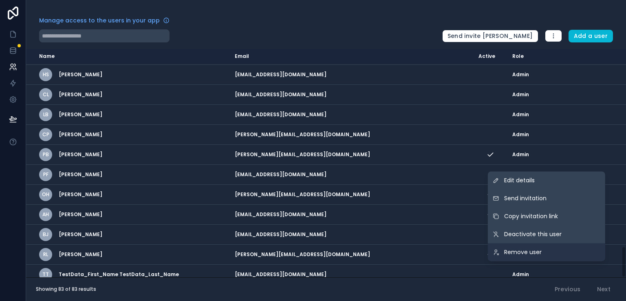
click at [584, 256] on link "Remove user" at bounding box center [546, 252] width 117 height 18
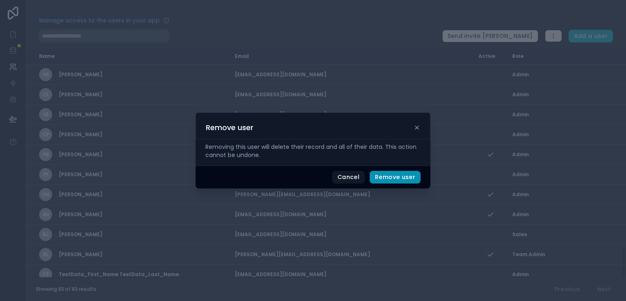
click at [399, 175] on button "Remove user" at bounding box center [395, 177] width 51 height 13
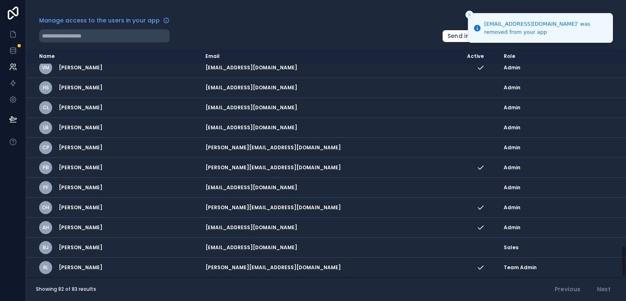
scroll to position [1417, 0]
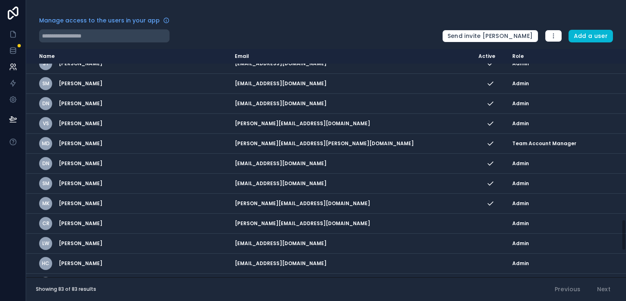
scroll to position [1437, 0]
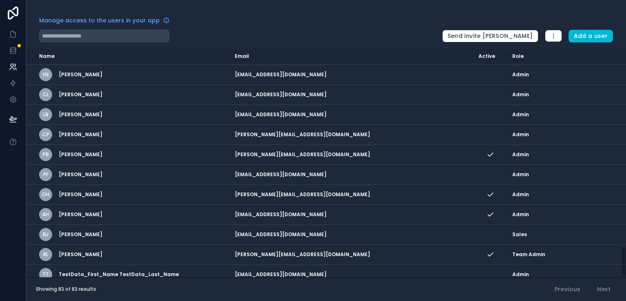
drag, startPoint x: 624, startPoint y: 57, endPoint x: 625, endPoint y: 272, distance: 215.2
click at [625, 272] on div "Name Email Active Role [DOMAIN_NAME] MA [PERSON_NAME] [PERSON_NAME][EMAIL_ADDRE…" at bounding box center [326, 163] width 600 height 228
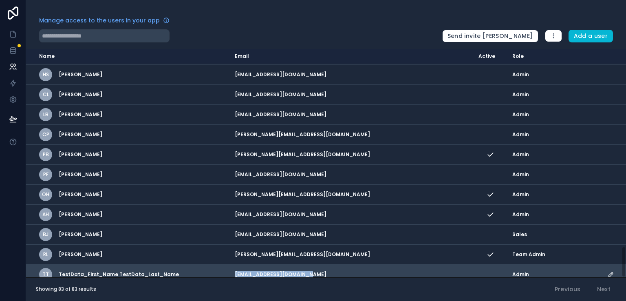
drag, startPoint x: 342, startPoint y: 266, endPoint x: 261, endPoint y: 270, distance: 81.6
click at [261, 270] on tr "TT TestData_First_Name TestData_Last_Name [EMAIL_ADDRESS][DOMAIN_NAME] Admin" at bounding box center [326, 274] width 600 height 20
copy tr "[EMAIL_ADDRESS][DOMAIN_NAME]"
click at [230, 270] on td "TT TestData_First_Name TestData_Last_Name" at bounding box center [128, 274] width 204 height 20
click at [473, 267] on td "scrollable content" at bounding box center [490, 274] width 34 height 20
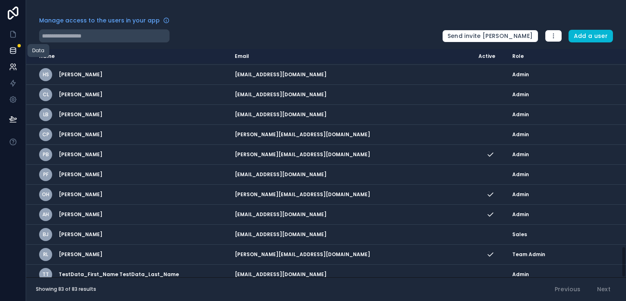
click at [12, 54] on icon at bounding box center [13, 50] width 8 height 8
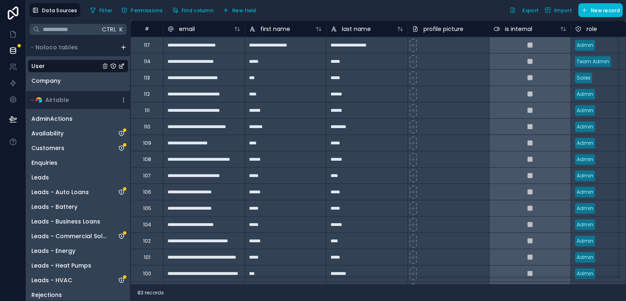
click at [55, 69] on div "User" at bounding box center [78, 65] width 101 height 13
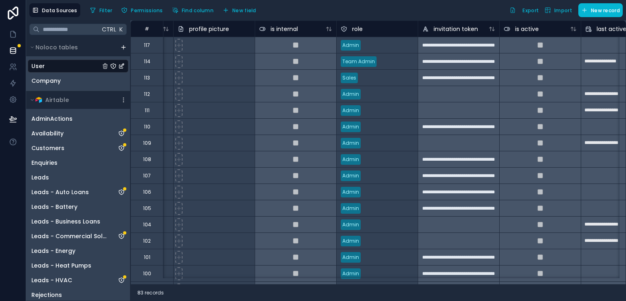
scroll to position [0, 281]
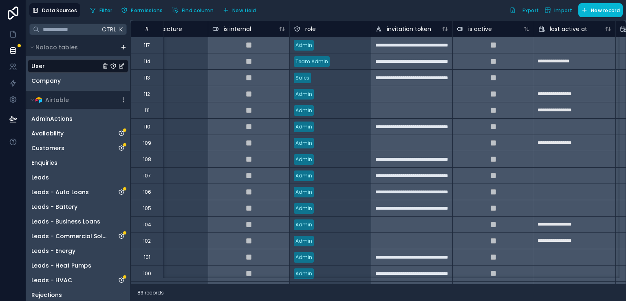
drag, startPoint x: 401, startPoint y: 292, endPoint x: 346, endPoint y: 295, distance: 55.1
click at [346, 295] on div "83 records" at bounding box center [377, 292] width 495 height 16
click at [20, 67] on link at bounding box center [13, 67] width 26 height 16
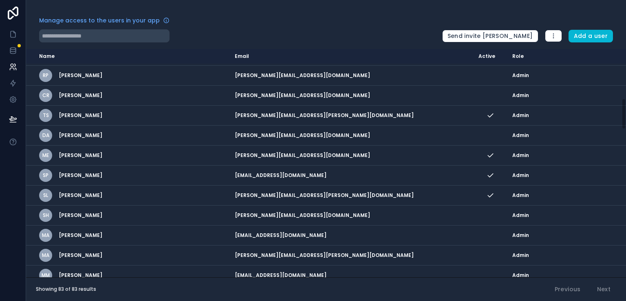
scroll to position [1437, 0]
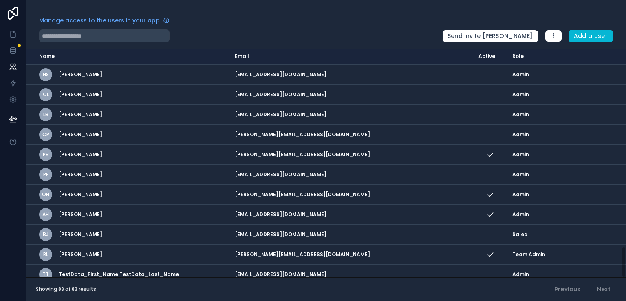
drag, startPoint x: 625, startPoint y: 68, endPoint x: 625, endPoint y: 316, distance: 248.2
click at [625, 300] on html "Manage access to the users in your app Send invite reminders Add a user Name Em…" at bounding box center [313, 150] width 626 height 301
click at [14, 49] on icon at bounding box center [12, 49] width 5 height 2
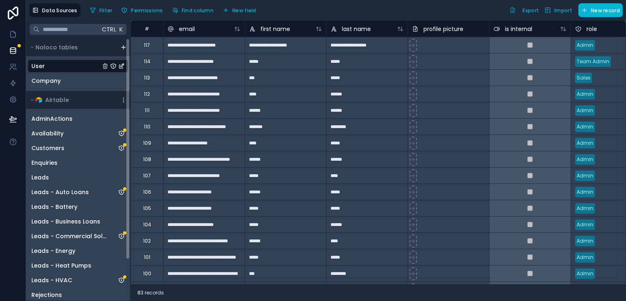
click at [79, 66] on div "User" at bounding box center [78, 65] width 101 height 13
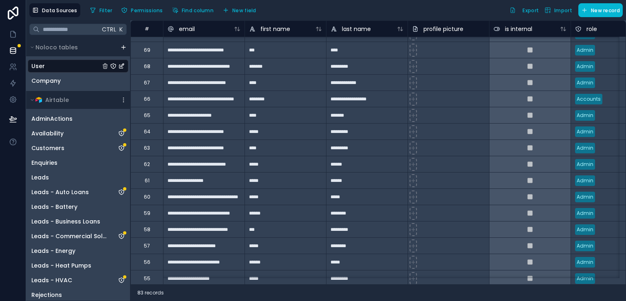
scroll to position [676, 0]
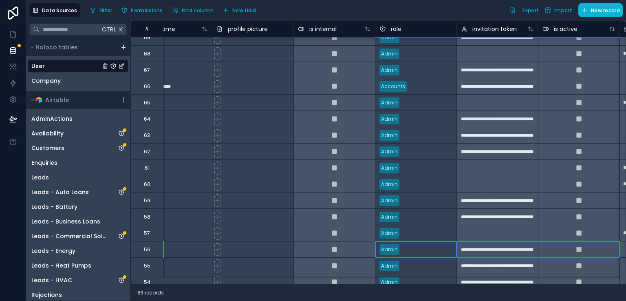
click at [624, 251] on div "**********" at bounding box center [377, 152] width 495 height 264
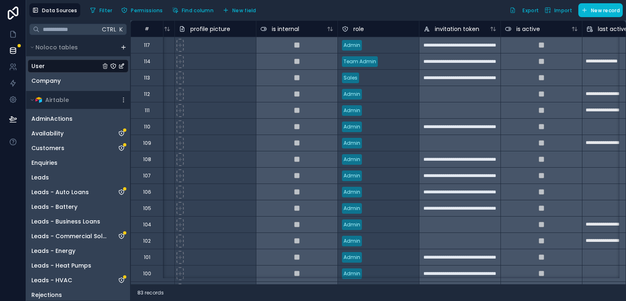
scroll to position [0, 0]
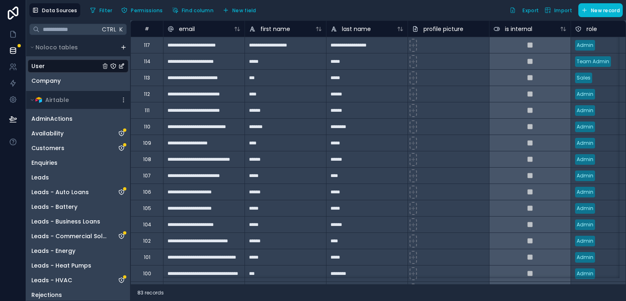
click at [196, 48] on div "**********" at bounding box center [203, 45] width 81 height 16
click at [14, 69] on icon at bounding box center [12, 69] width 4 height 2
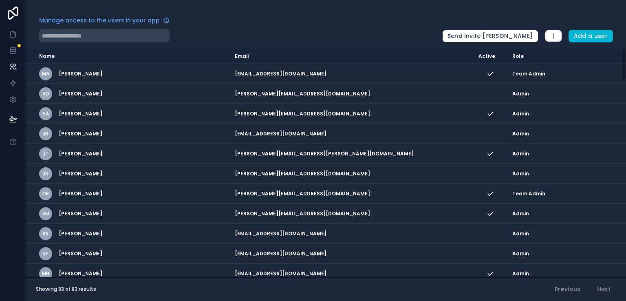
scroll to position [1437, 0]
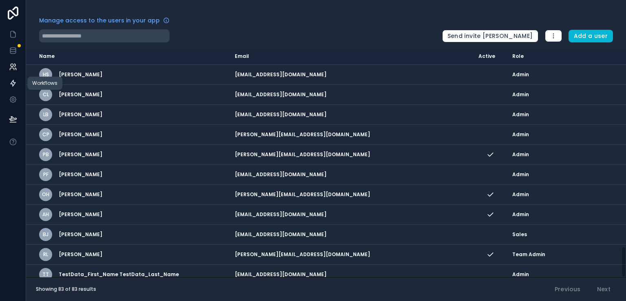
click at [15, 82] on icon at bounding box center [13, 83] width 5 height 6
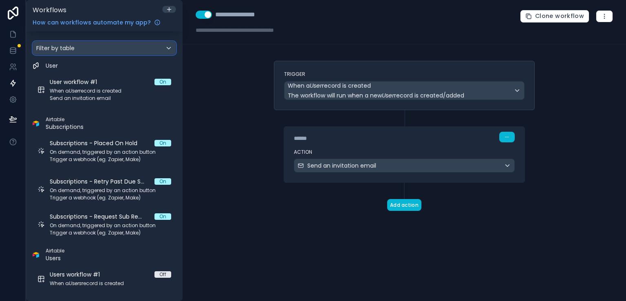
click at [161, 48] on div "Filter by table" at bounding box center [104, 48] width 143 height 13
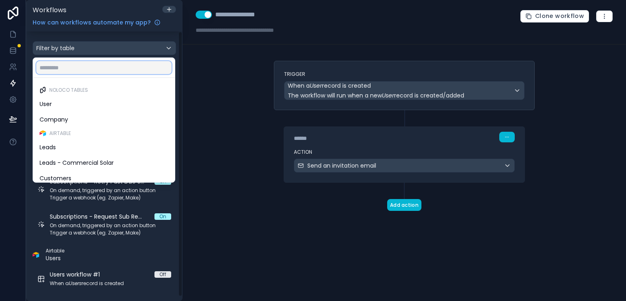
click at [109, 69] on input "text" at bounding box center [103, 67] width 135 height 13
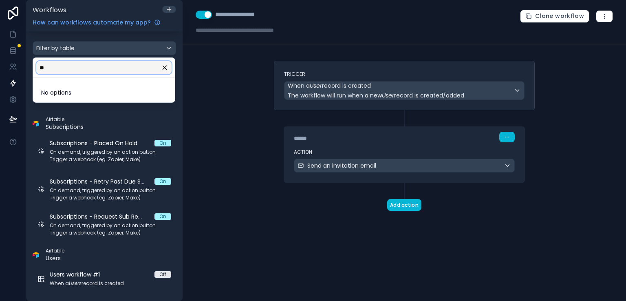
type input "*"
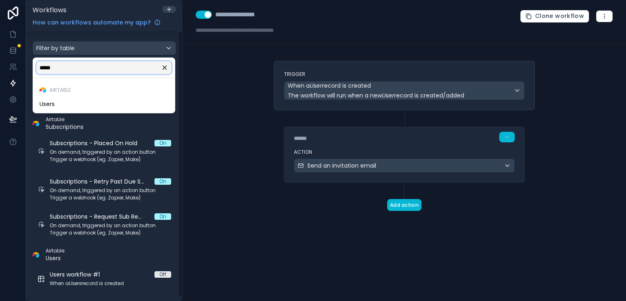
type input "*****"
click at [197, 71] on div "scrollable content" at bounding box center [313, 150] width 626 height 301
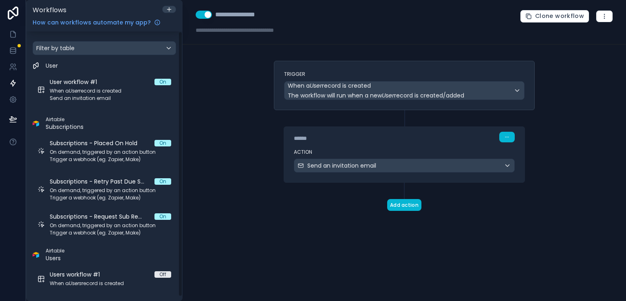
click at [181, 87] on div "Filter by table User User workflow #1 On When a User record is created Send an …" at bounding box center [104, 165] width 156 height 269
click at [15, 51] on icon at bounding box center [12, 52] width 5 height 3
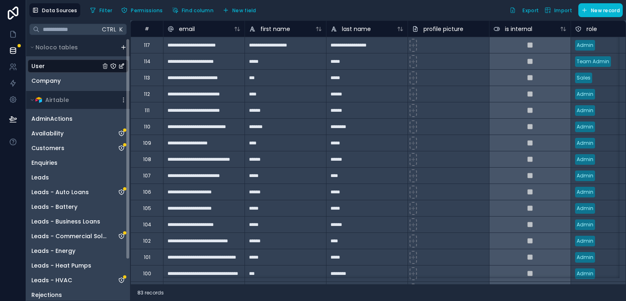
scroll to position [48, 0]
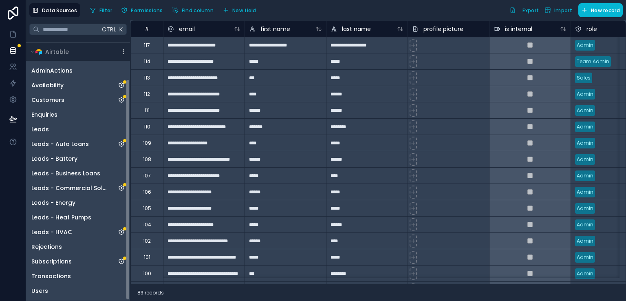
drag, startPoint x: 128, startPoint y: 90, endPoint x: 126, endPoint y: 195, distance: 104.7
click at [126, 195] on div "Noloco tables User Company Airtable AdminActions Availability Customers Enquiri…" at bounding box center [78, 169] width 104 height 262
click at [41, 286] on span "Users" at bounding box center [39, 290] width 17 height 8
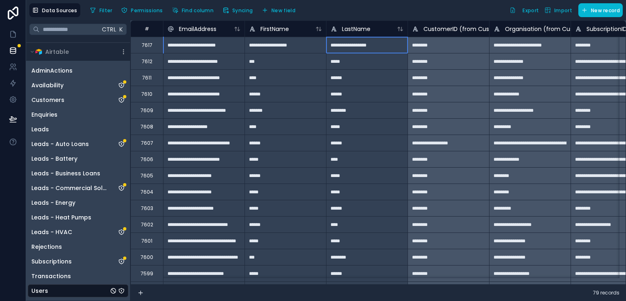
click at [374, 51] on div "**********" at bounding box center [366, 45] width 81 height 16
click at [17, 98] on link at bounding box center [13, 99] width 26 height 16
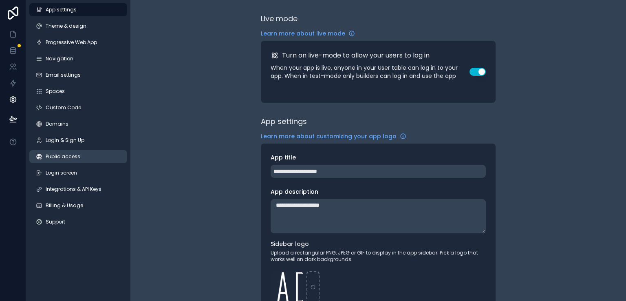
click at [63, 155] on span "Public access" at bounding box center [63, 156] width 35 height 7
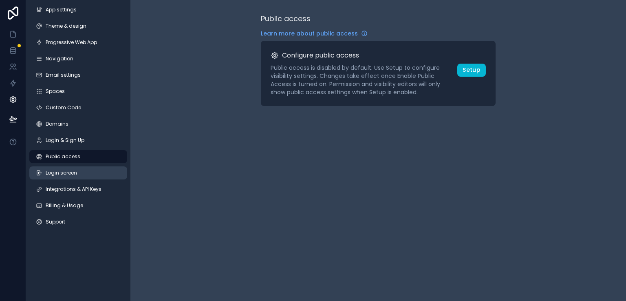
click at [70, 173] on span "Login screen" at bounding box center [61, 173] width 31 height 7
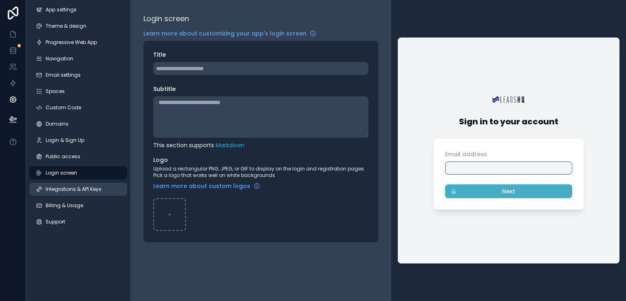
click at [68, 193] on link "Integrations & API Keys" at bounding box center [78, 189] width 98 height 13
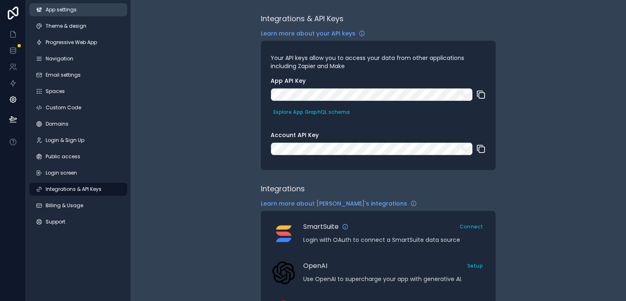
click at [86, 12] on link "App settings" at bounding box center [78, 9] width 98 height 13
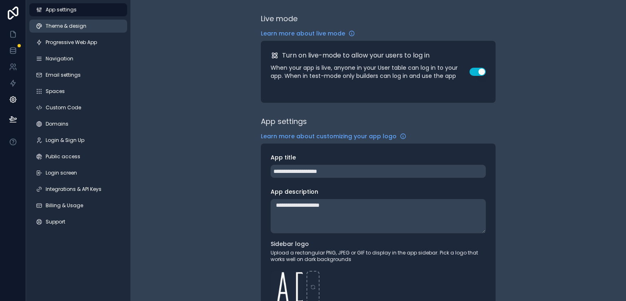
click at [83, 26] on span "Theme & design" at bounding box center [66, 26] width 41 height 7
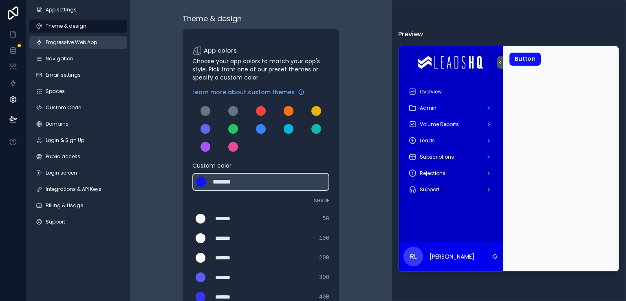
click at [82, 41] on span "Progressive Web App" at bounding box center [71, 42] width 51 height 7
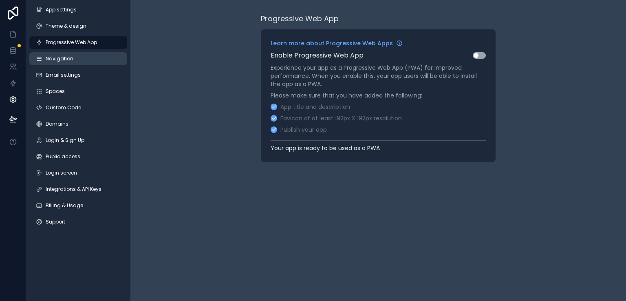
click at [81, 57] on link "Navigation" at bounding box center [78, 58] width 98 height 13
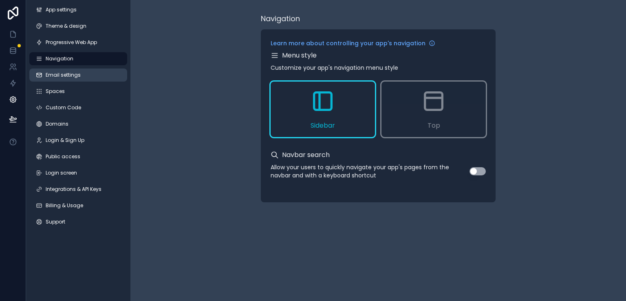
click at [80, 73] on link "Email settings" at bounding box center [78, 74] width 98 height 13
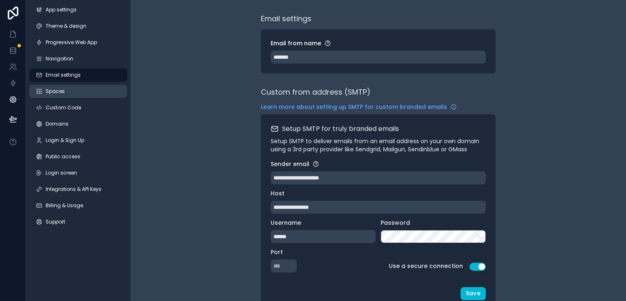
click at [79, 88] on link "Spaces" at bounding box center [78, 91] width 98 height 13
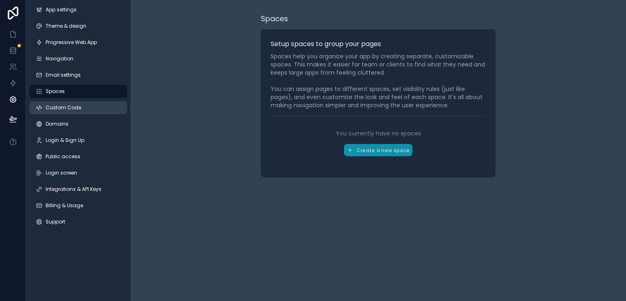
click at [76, 112] on link "Custom Code" at bounding box center [78, 107] width 98 height 13
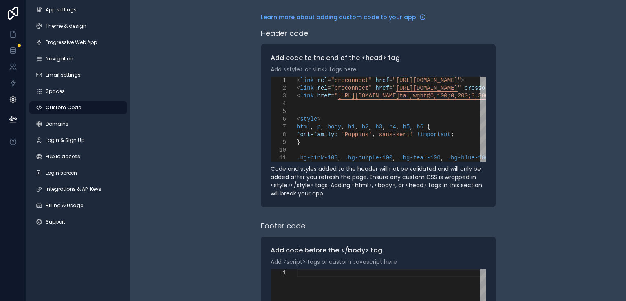
click at [500, 209] on div "Learn more about adding custom code to your app Header code Add code to the end…" at bounding box center [377, 206] width 495 height 412
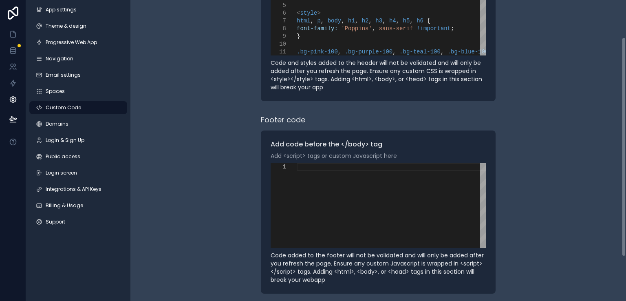
scroll to position [112, 0]
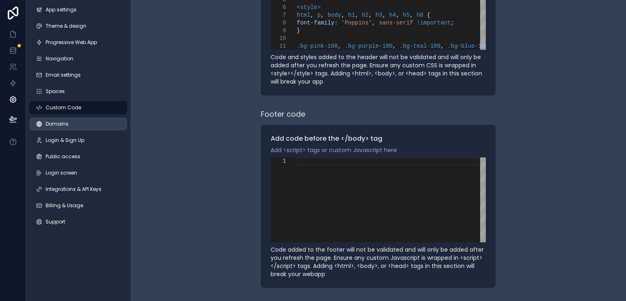
click at [81, 124] on link "Domains" at bounding box center [78, 123] width 98 height 13
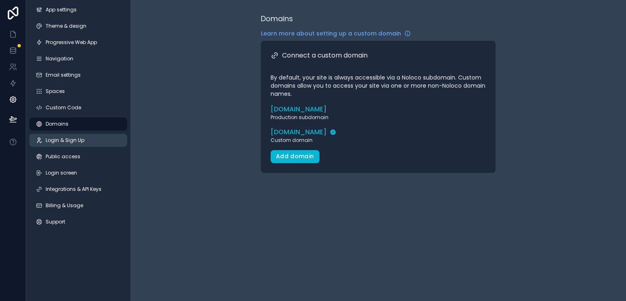
click at [82, 139] on span "Login & Sign Up" at bounding box center [65, 140] width 39 height 7
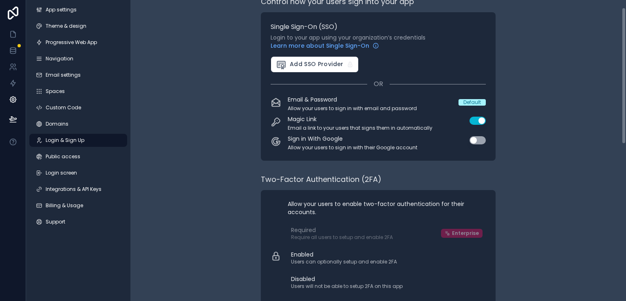
scroll to position [16, 0]
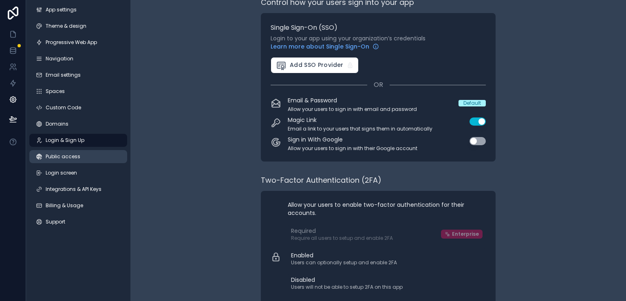
click at [96, 154] on link "Public access" at bounding box center [78, 156] width 98 height 13
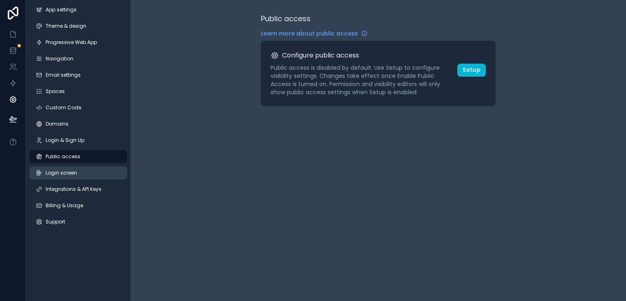
click at [86, 176] on link "Login screen" at bounding box center [78, 172] width 98 height 13
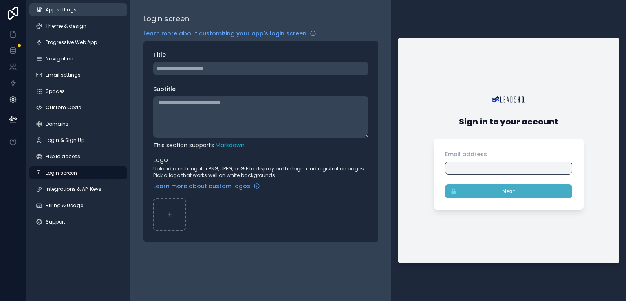
click at [104, 9] on link "App settings" at bounding box center [78, 9] width 98 height 13
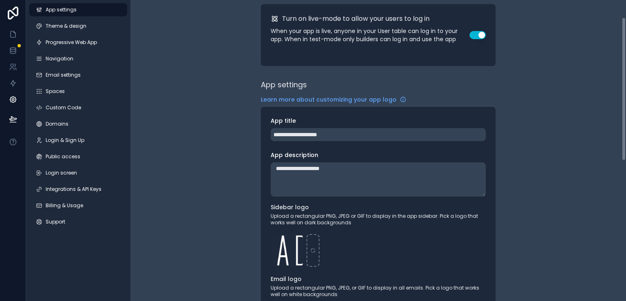
scroll to position [36, 0]
click at [13, 97] on icon at bounding box center [13, 100] width 6 height 6
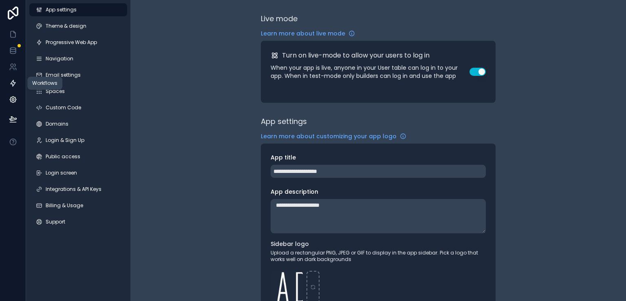
click at [11, 86] on icon at bounding box center [13, 83] width 8 height 8
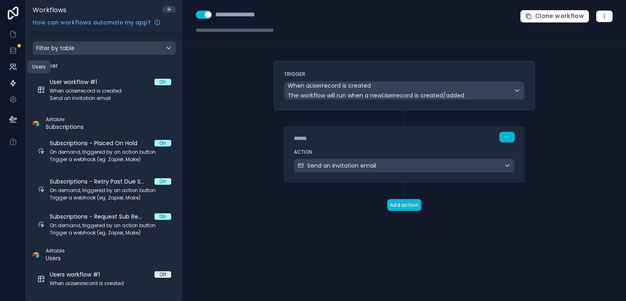
click at [12, 72] on link at bounding box center [13, 67] width 26 height 16
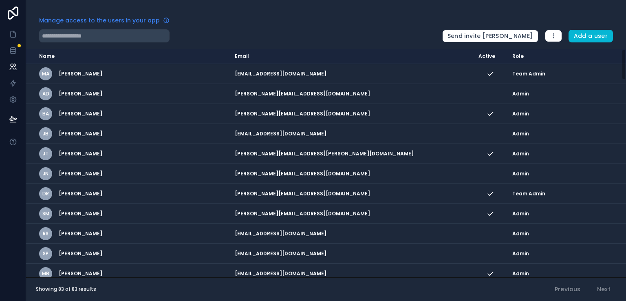
click at [97, 18] on span "Manage access to the users in your app" at bounding box center [99, 20] width 121 height 8
click at [15, 84] on icon at bounding box center [13, 83] width 8 height 8
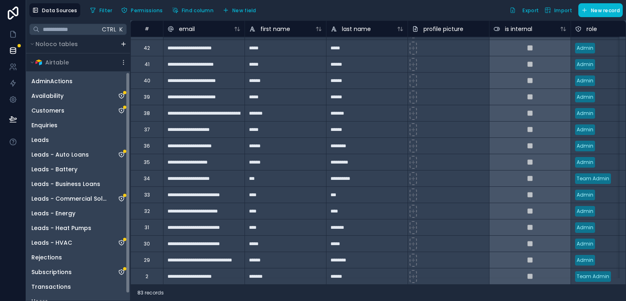
scroll to position [48, 0]
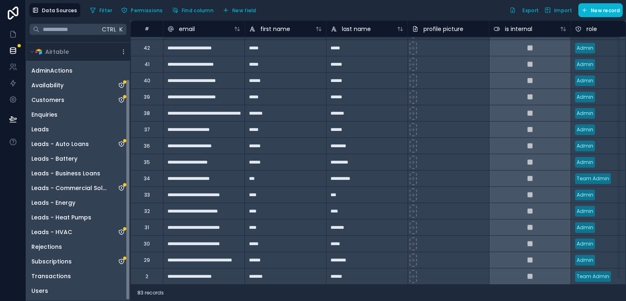
drag, startPoint x: 128, startPoint y: 121, endPoint x: 144, endPoint y: 218, distance: 98.7
click at [144, 218] on div "**********" at bounding box center [326, 160] width 600 height 280
click at [33, 288] on span "Users" at bounding box center [39, 290] width 17 height 8
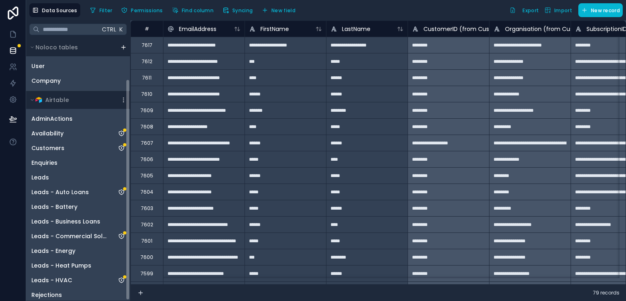
click at [129, 68] on div "Noloco tables User Company Airtable AdminActions Availability Customers Enquiri…" at bounding box center [78, 193] width 104 height 310
click at [65, 65] on div "User" at bounding box center [78, 65] width 101 height 13
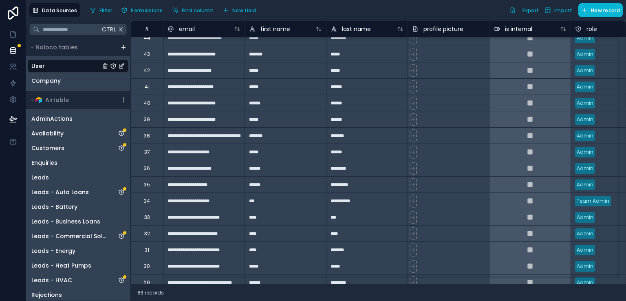
scroll to position [1649, 0]
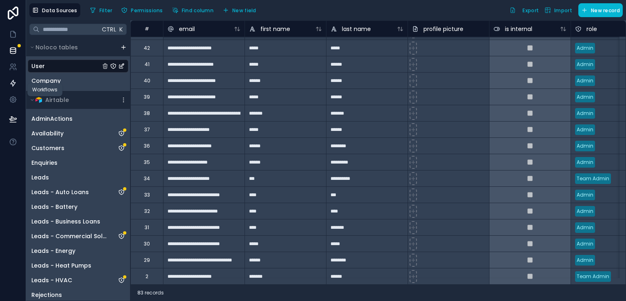
click at [16, 85] on icon at bounding box center [13, 83] width 8 height 8
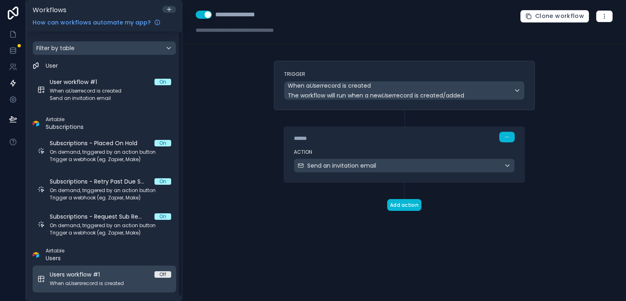
click at [102, 272] on span "Users workflow #1" at bounding box center [80, 274] width 60 height 8
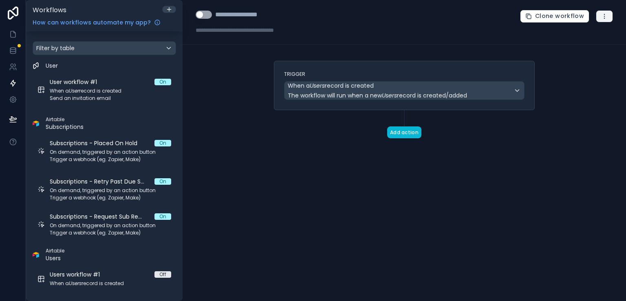
click at [604, 18] on icon "button" at bounding box center [604, 18] width 0 height 0
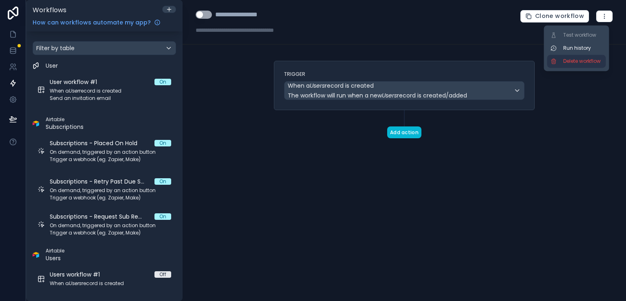
click at [586, 59] on span "Delete workflow" at bounding box center [582, 61] width 39 height 7
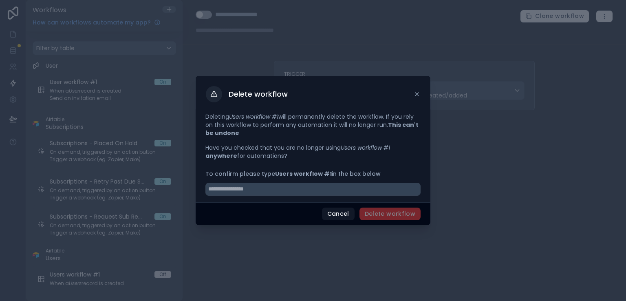
click at [373, 196] on div "Deleting Users workflow #1 will permanently delete the workflow. If you rely on…" at bounding box center [313, 155] width 235 height 93
click at [372, 191] on input "text" at bounding box center [312, 189] width 215 height 13
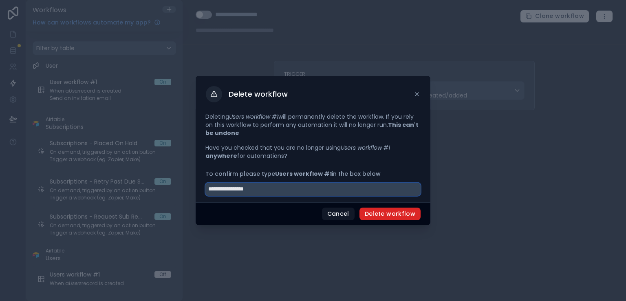
type input "**********"
click at [408, 213] on button "Delete workflow" at bounding box center [389, 213] width 61 height 13
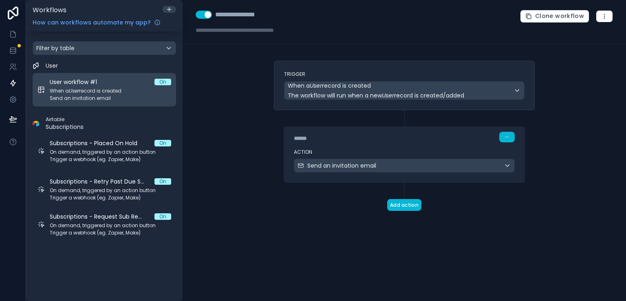
click at [82, 88] on span "When a User record is created" at bounding box center [110, 91] width 121 height 7
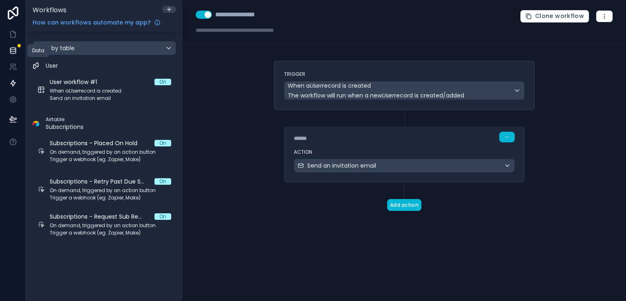
click at [13, 51] on icon at bounding box center [12, 49] width 5 height 3
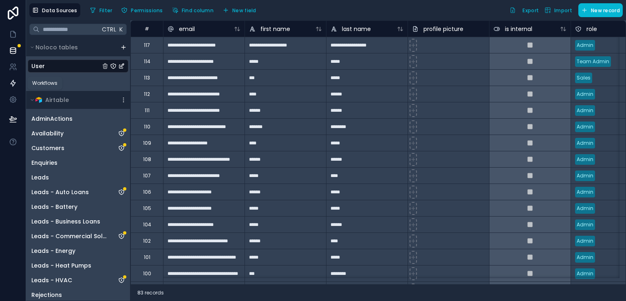
click at [12, 84] on icon at bounding box center [13, 83] width 5 height 6
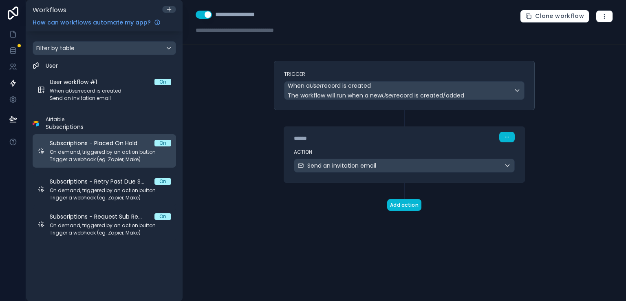
click at [86, 146] on span "Subscriptions - Placed On Hold" at bounding box center [98, 143] width 97 height 8
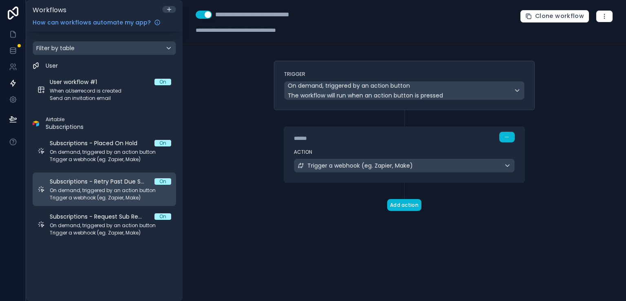
click at [88, 187] on span "On demand, triggered by an action button" at bounding box center [110, 190] width 121 height 7
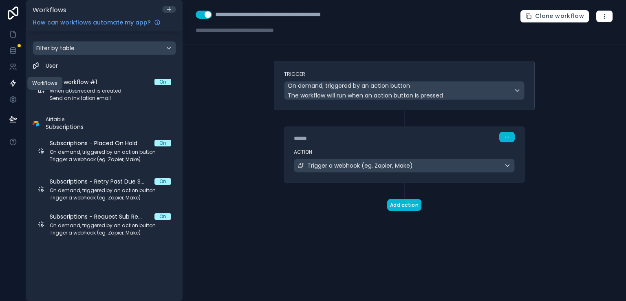
click at [15, 88] on link at bounding box center [13, 83] width 26 height 16
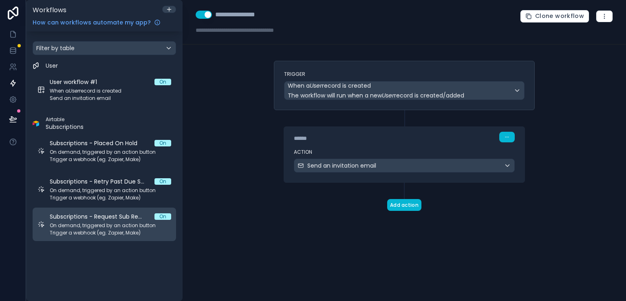
click at [90, 227] on span "On demand, triggered by an action button" at bounding box center [110, 225] width 121 height 7
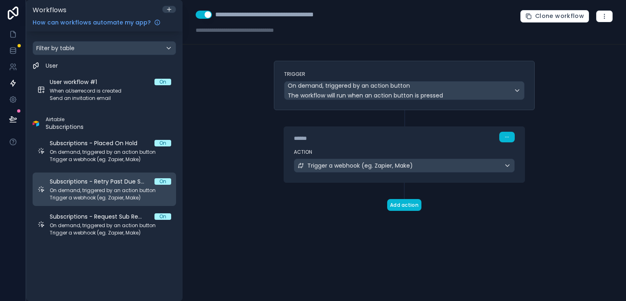
click at [93, 189] on span "On demand, triggered by an action button" at bounding box center [110, 190] width 121 height 7
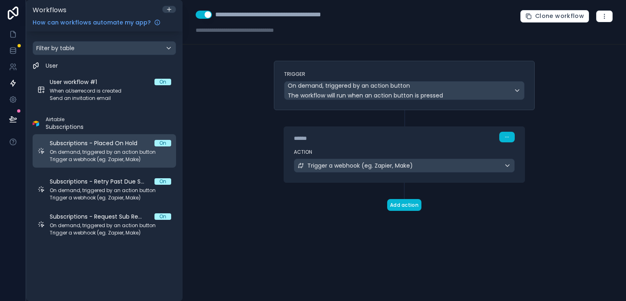
click at [95, 148] on div "Subscriptions - Placed On Hold On On demand, triggered by an action button Trig…" at bounding box center [110, 151] width 121 height 24
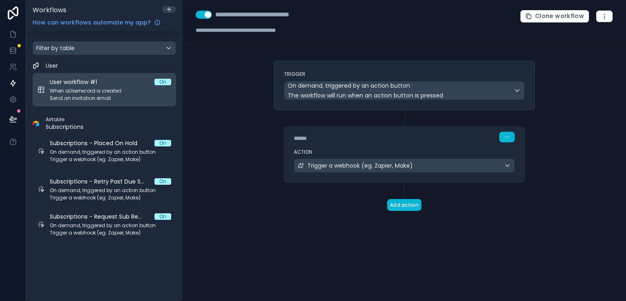
click at [95, 93] on span "When a User record is created" at bounding box center [110, 91] width 121 height 7
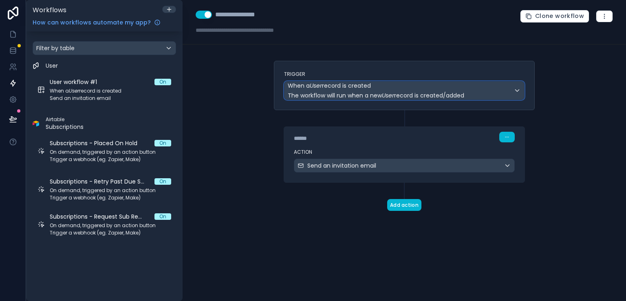
click at [365, 90] on div "When a User record is created The workflow will run when a new User record is c…" at bounding box center [376, 90] width 176 height 18
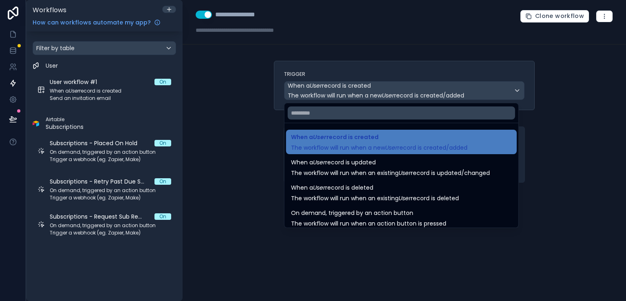
click at [241, 111] on div at bounding box center [313, 150] width 626 height 301
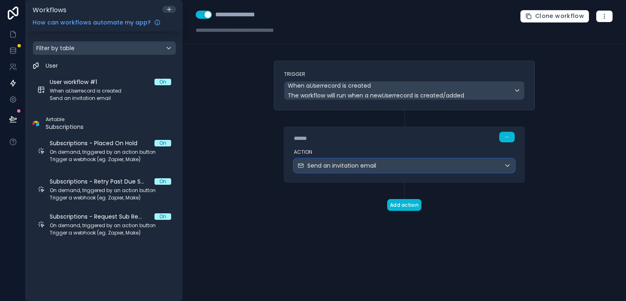
click at [507, 165] on div "Send an invitation email" at bounding box center [404, 165] width 220 height 13
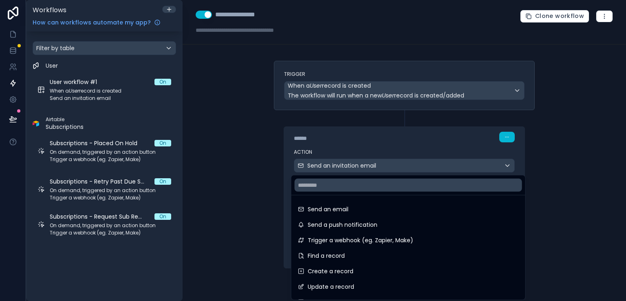
click at [544, 154] on div at bounding box center [313, 150] width 626 height 301
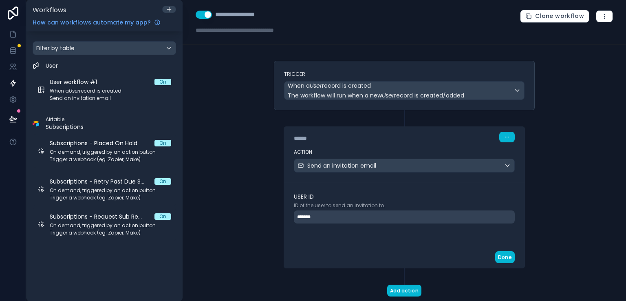
click at [480, 220] on div "*******" at bounding box center [404, 216] width 221 height 13
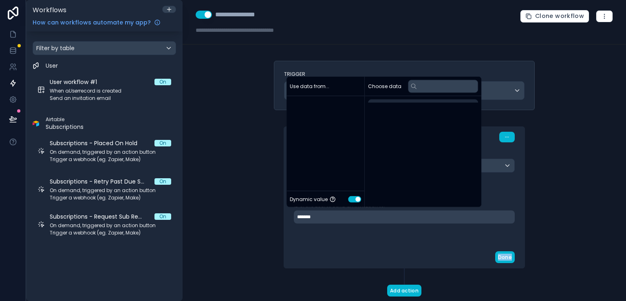
click at [480, 220] on div "*******" at bounding box center [404, 216] width 221 height 13
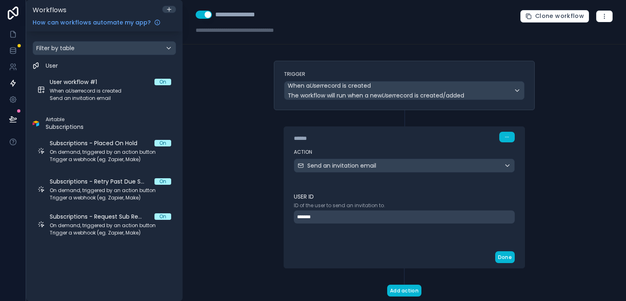
click at [549, 211] on div "**********" at bounding box center [404, 150] width 443 height 301
click at [505, 136] on icon "button" at bounding box center [506, 136] width 5 height 5
click at [537, 132] on div "Trigger When a User record is created The workflow will run when a new User rec…" at bounding box center [404, 192] width 274 height 262
click at [466, 216] on div "*******" at bounding box center [404, 216] width 221 height 13
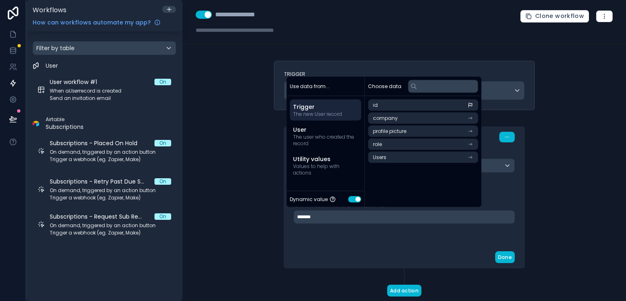
click at [353, 199] on button "Use setting" at bounding box center [354, 199] width 13 height 7
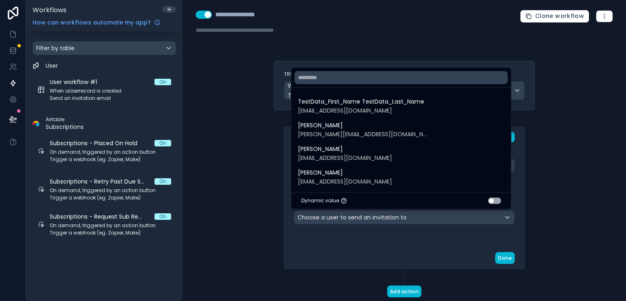
click at [500, 201] on button "Use setting" at bounding box center [494, 200] width 13 height 7
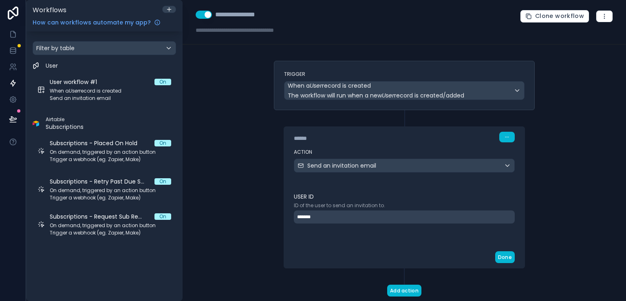
click at [554, 201] on div "**********" at bounding box center [404, 150] width 443 height 301
click at [529, 219] on div "****** Step 1 Action Send an invitation email User ID ID of the user to send an…" at bounding box center [404, 189] width 261 height 158
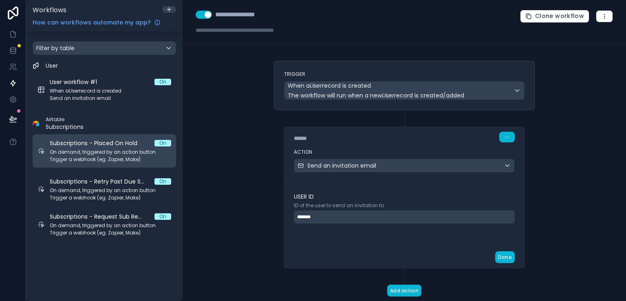
click at [99, 144] on span "Subscriptions - Placed On Hold" at bounding box center [98, 143] width 97 height 8
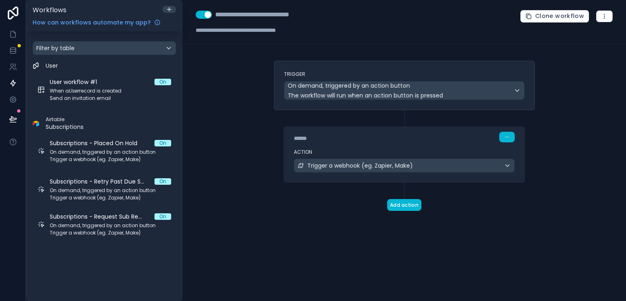
click at [92, 127] on div "Airtable Subscriptions" at bounding box center [104, 123] width 143 height 15
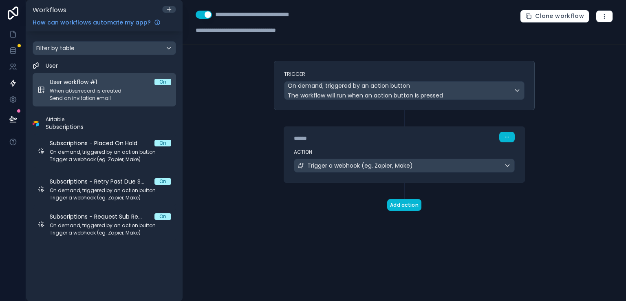
click at [94, 97] on span "Send an invitation email" at bounding box center [110, 98] width 121 height 7
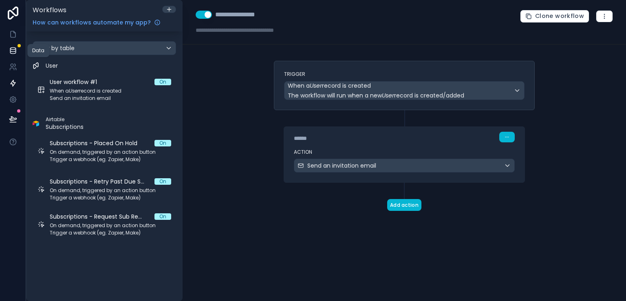
click at [10, 54] on icon at bounding box center [13, 50] width 8 height 8
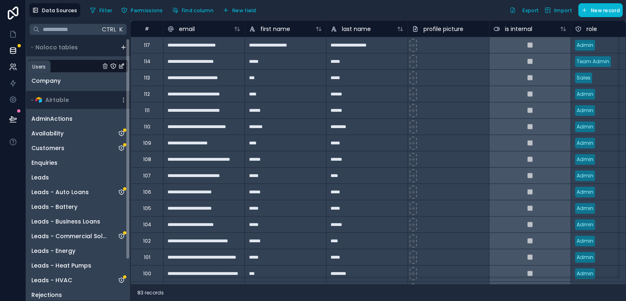
click at [11, 65] on icon at bounding box center [13, 67] width 8 height 8
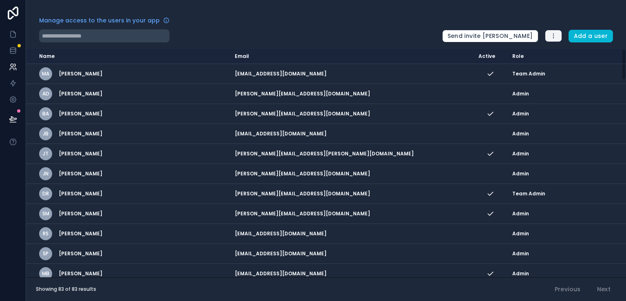
click at [559, 35] on button "button" at bounding box center [553, 36] width 17 height 12
click at [560, 55] on link "Manage roles" at bounding box center [575, 54] width 59 height 13
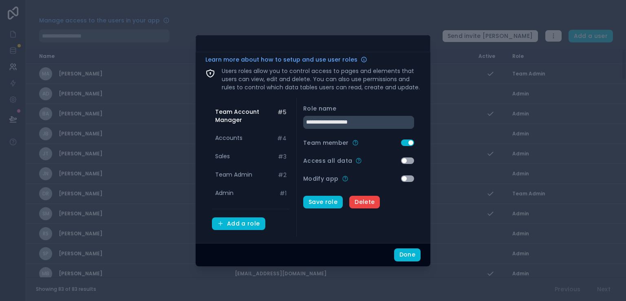
click at [411, 24] on div at bounding box center [313, 150] width 626 height 301
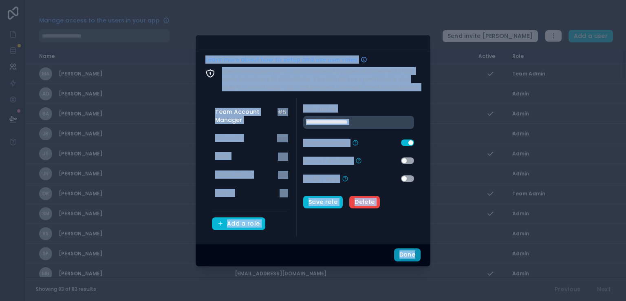
drag, startPoint x: 411, startPoint y: 24, endPoint x: 417, endPoint y: 251, distance: 227.4
click at [417, 251] on div "**********" at bounding box center [313, 150] width 626 height 301
click at [417, 251] on button "Done" at bounding box center [407, 254] width 26 height 13
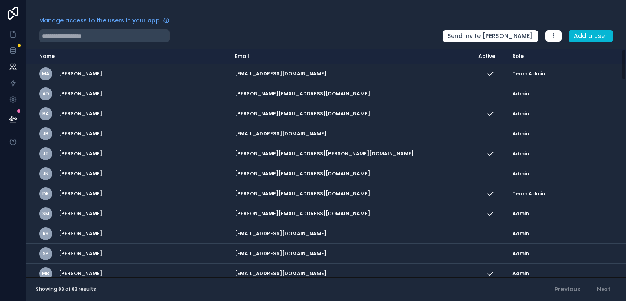
click at [464, 16] on div "Manage access to the users in your app Send invite reminders Add a user" at bounding box center [326, 29] width 600 height 26
click at [151, 21] on span "Manage access to the users in your app" at bounding box center [99, 20] width 121 height 8
